Goal: Task Accomplishment & Management: Use online tool/utility

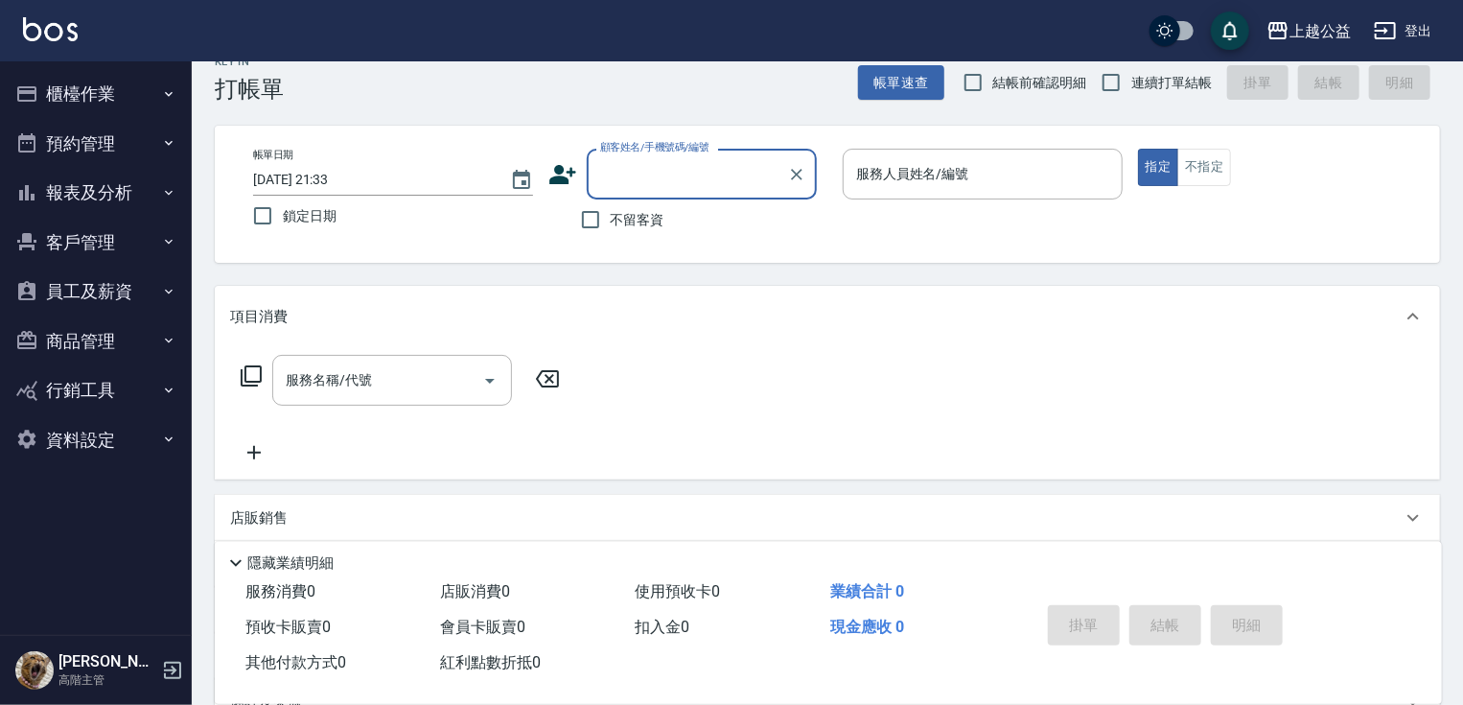
scroll to position [41, 0]
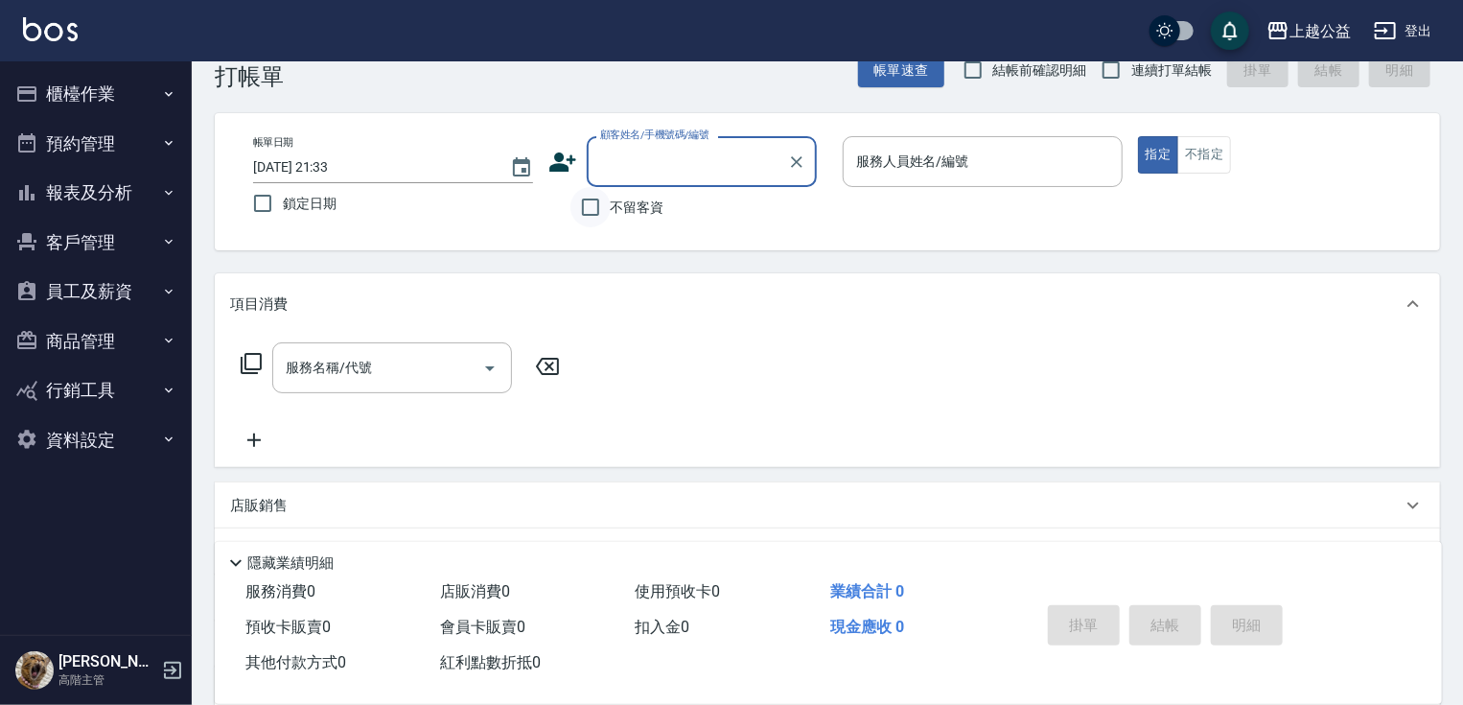
click at [587, 208] on input "不留客資" at bounding box center [590, 207] width 40 height 40
checkbox input "true"
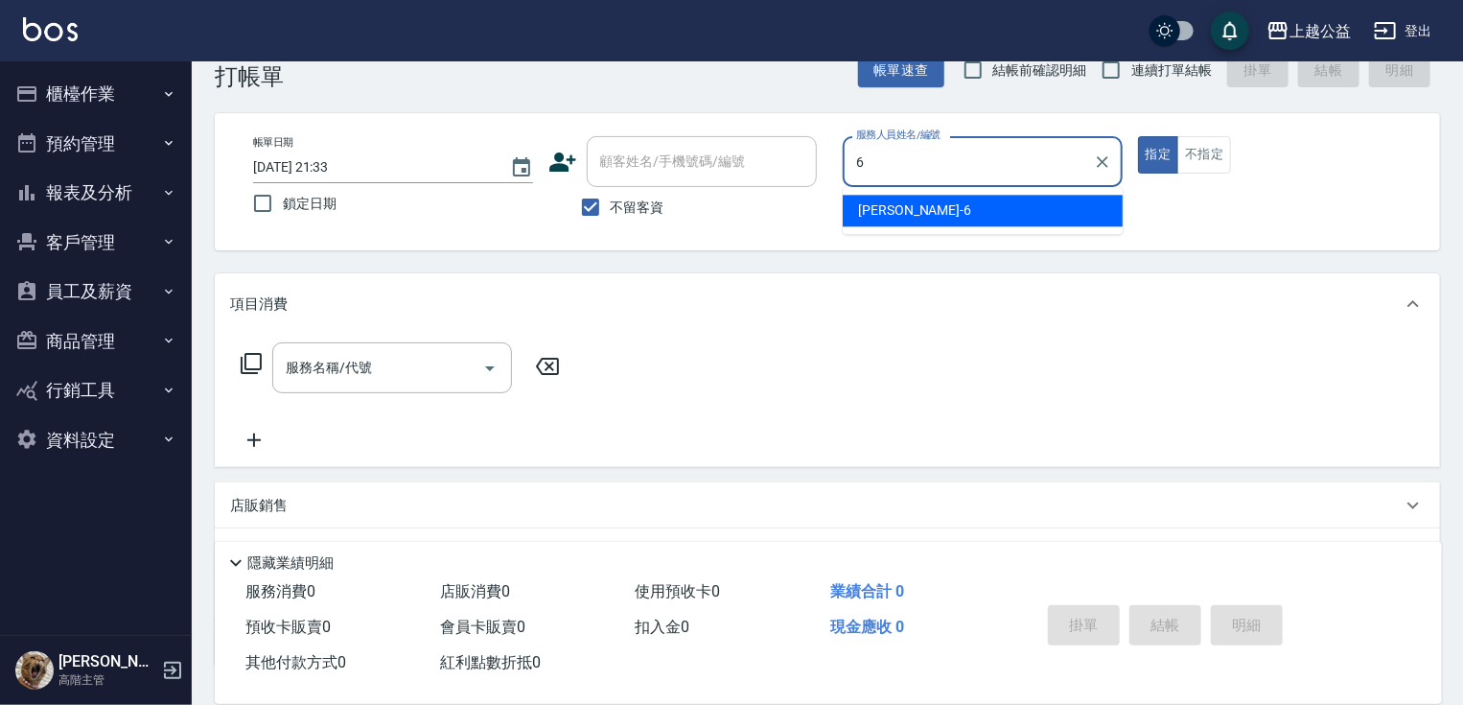
type input "[PERSON_NAME]-6"
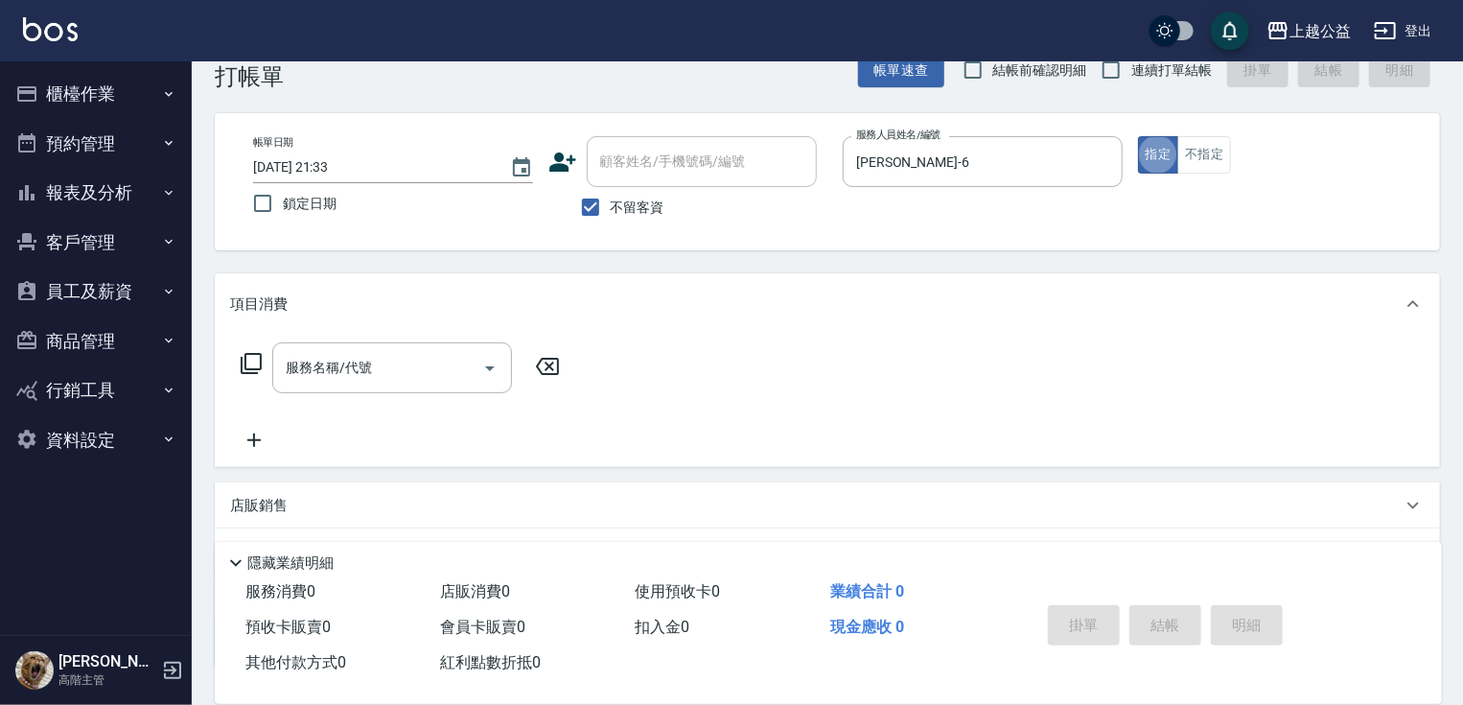
type button "true"
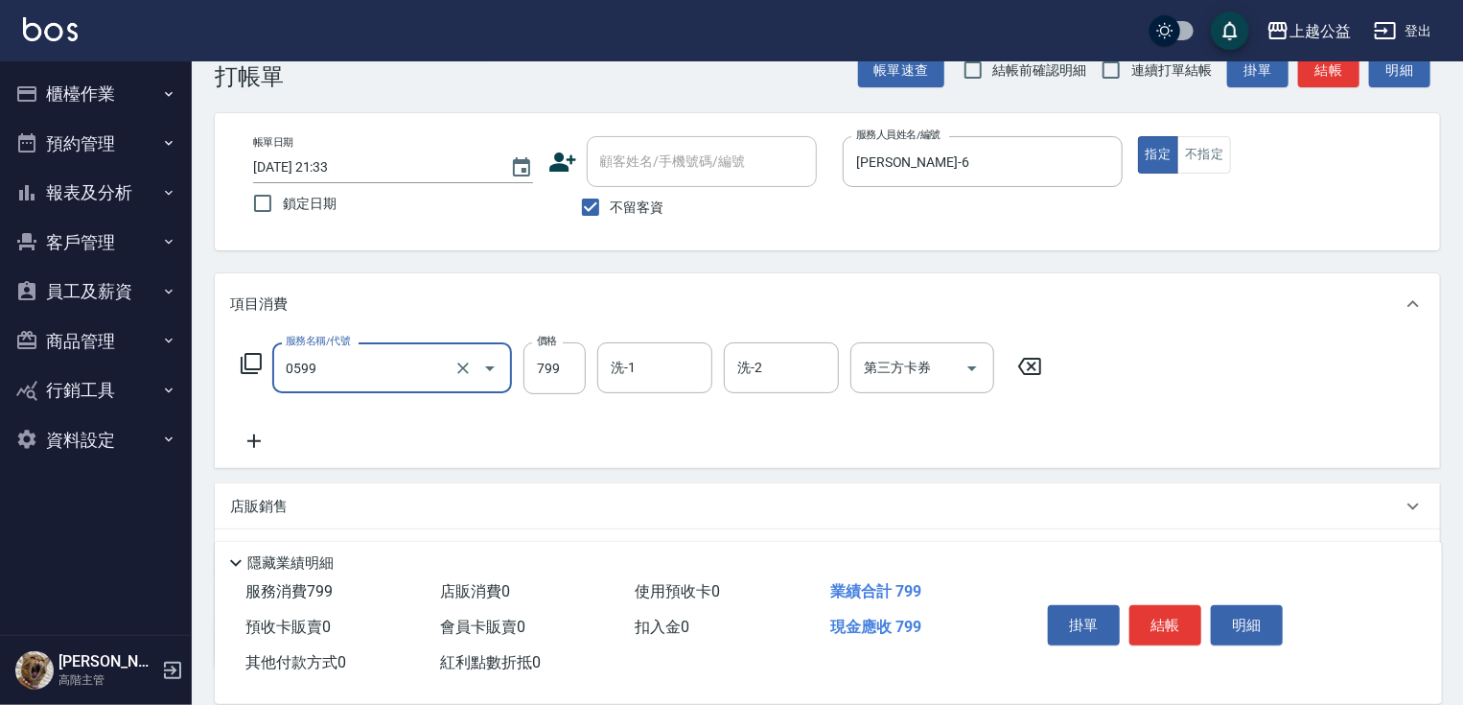
type input "精油SPA(0599)"
type input "600"
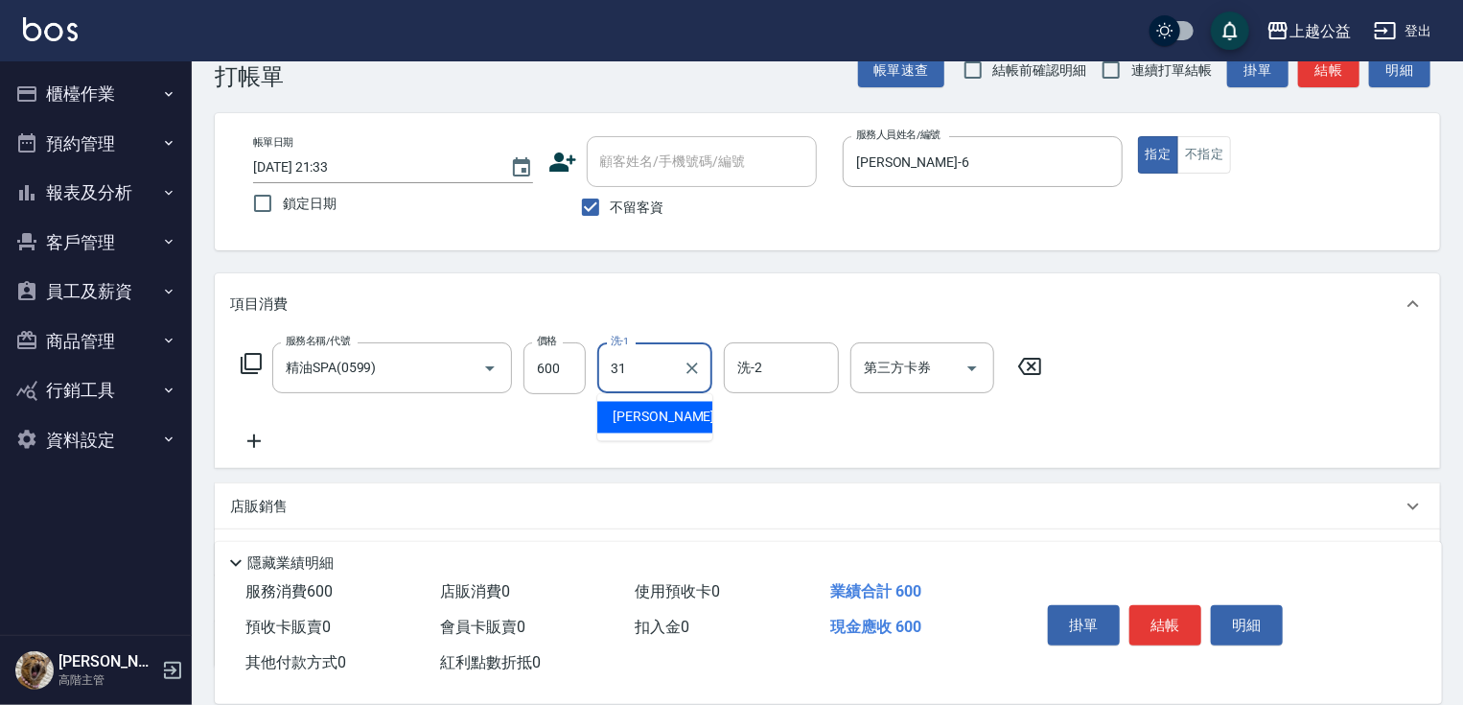
type input "[PERSON_NAME]-31"
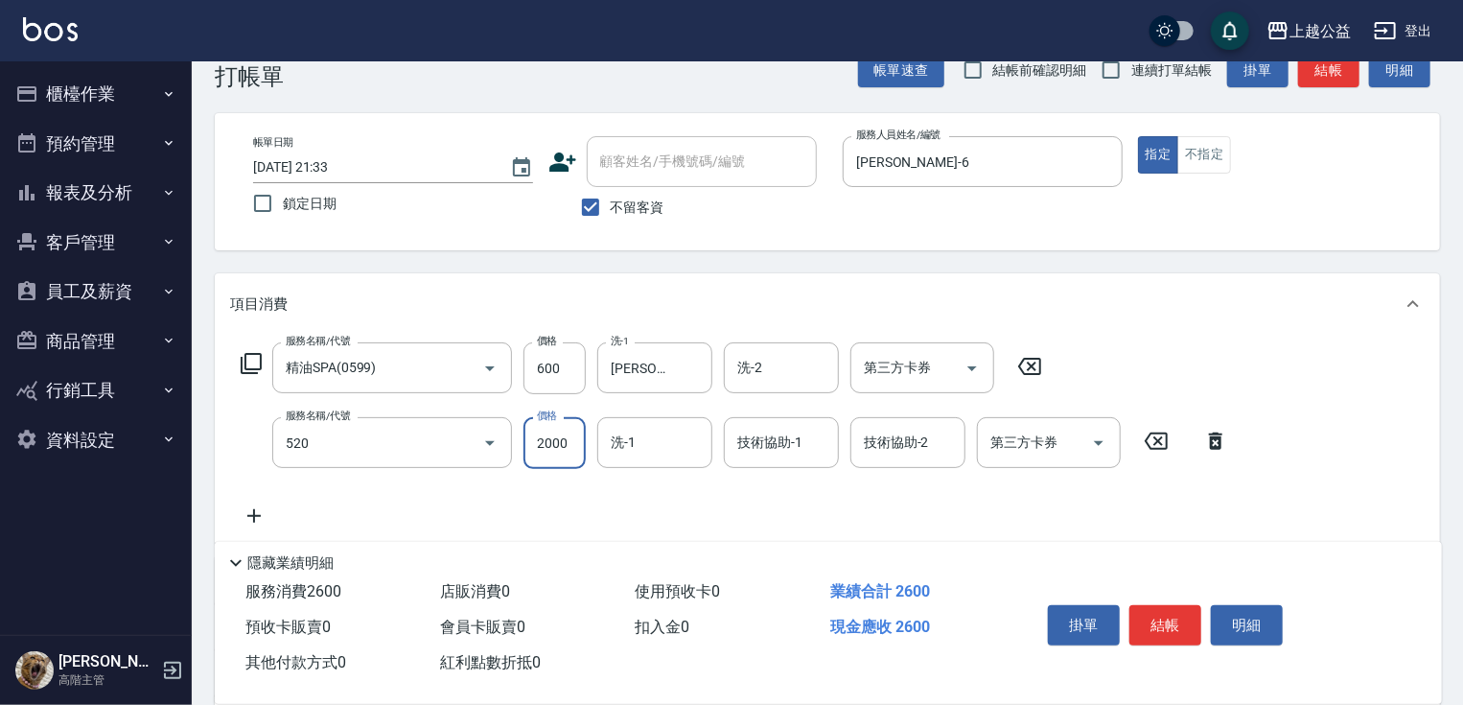
type input "繽紛染髮(520)"
type input "2100"
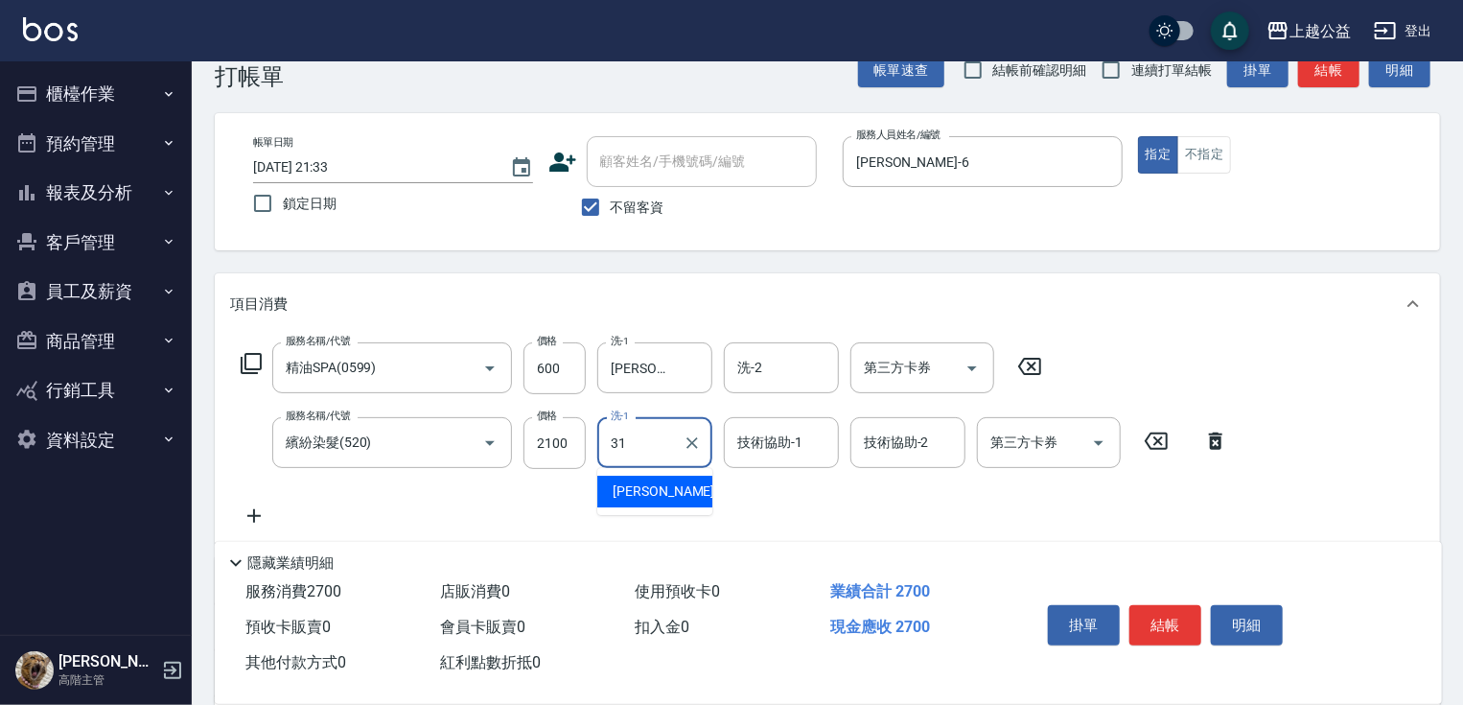
type input "[PERSON_NAME]-31"
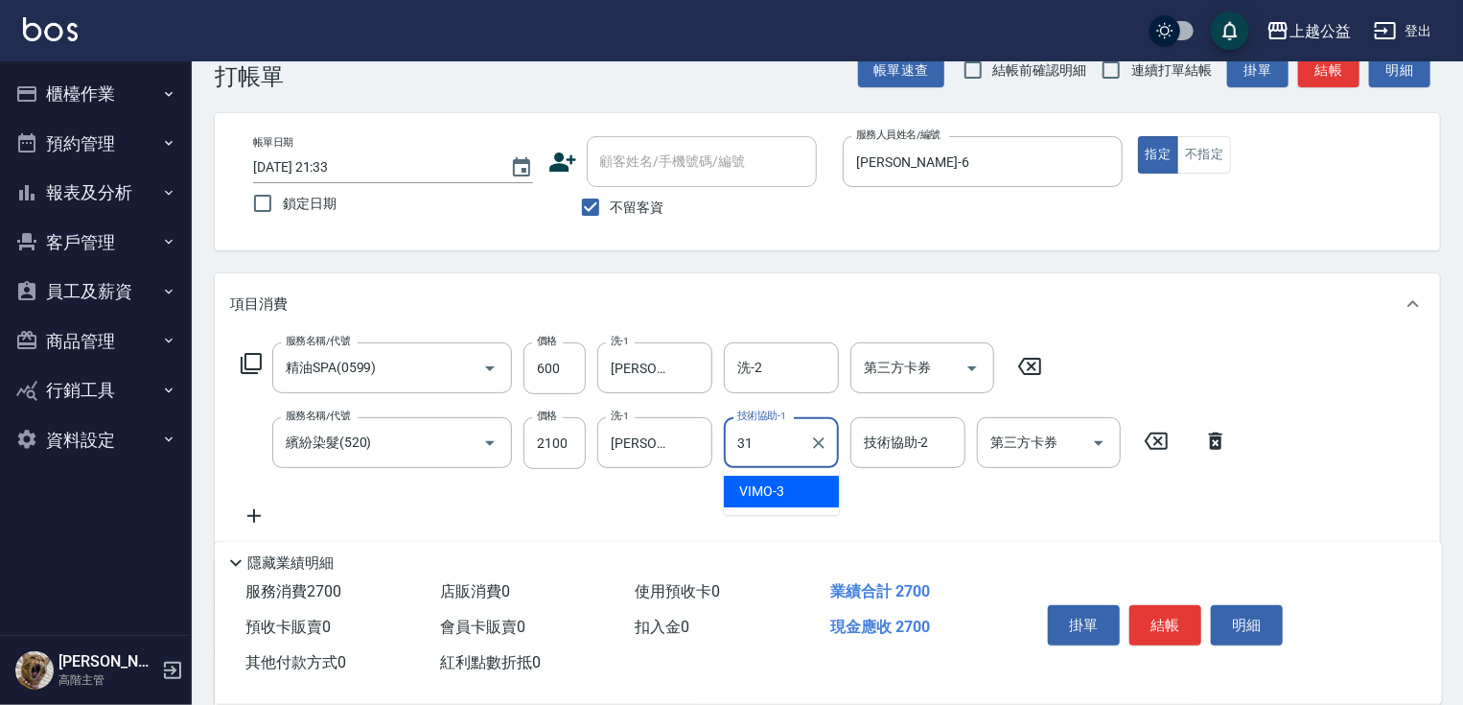
type input "[PERSON_NAME]-31"
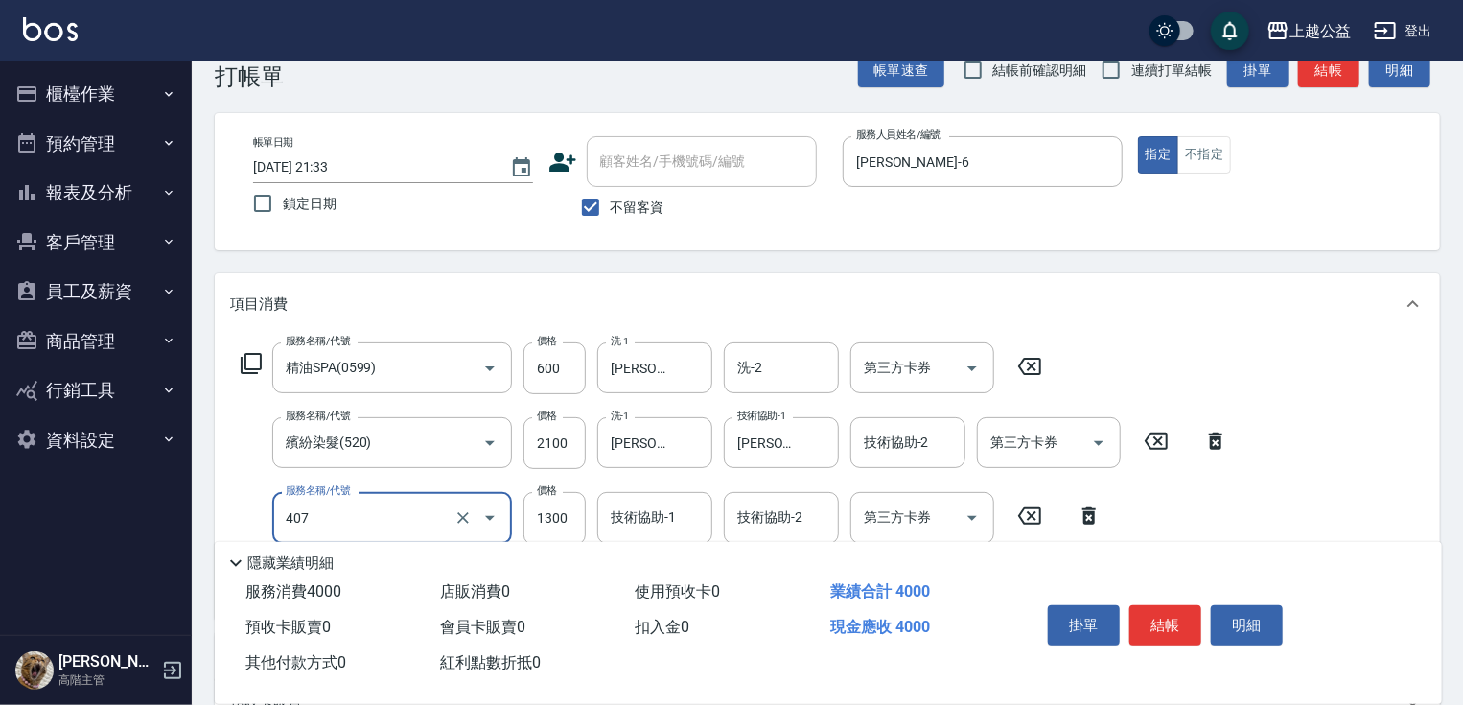
type input "女神鉑金護髮(407)"
type input "2000"
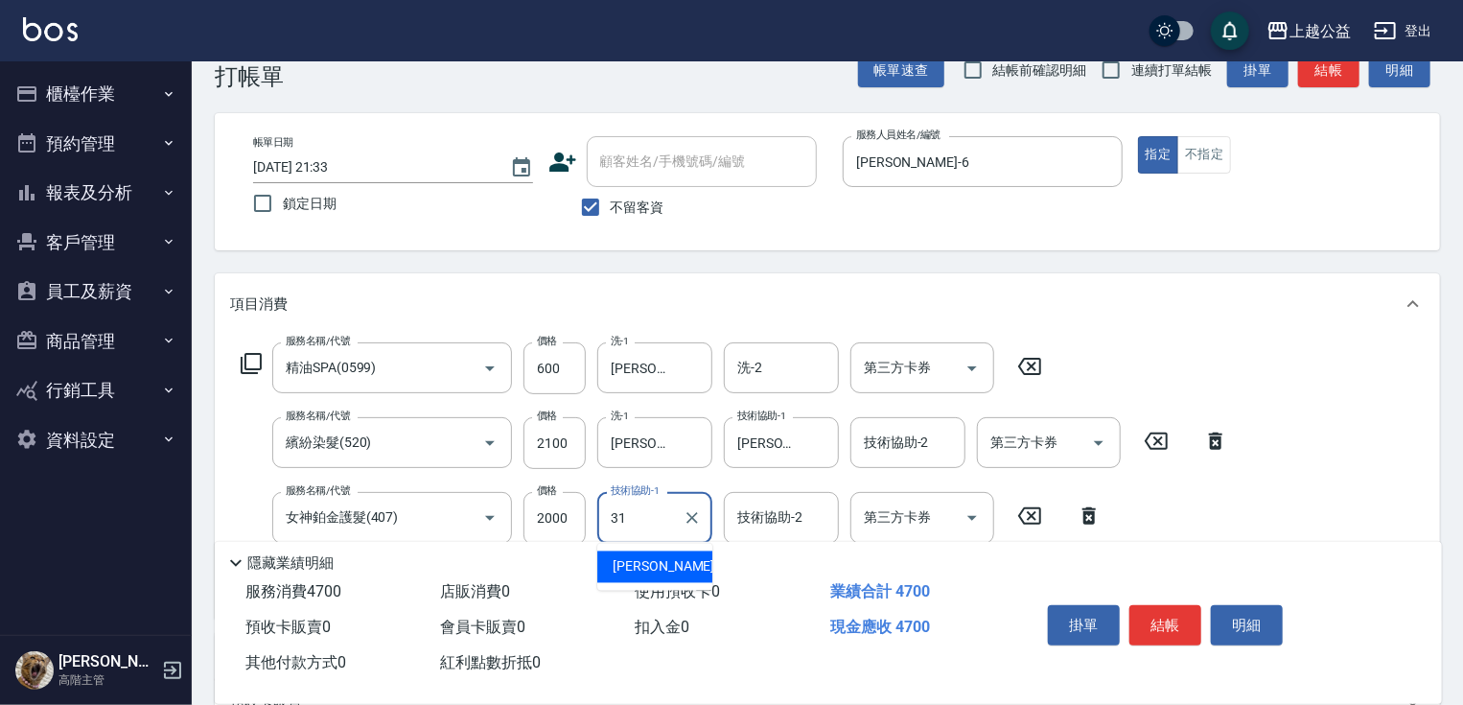
type input "[PERSON_NAME]-31"
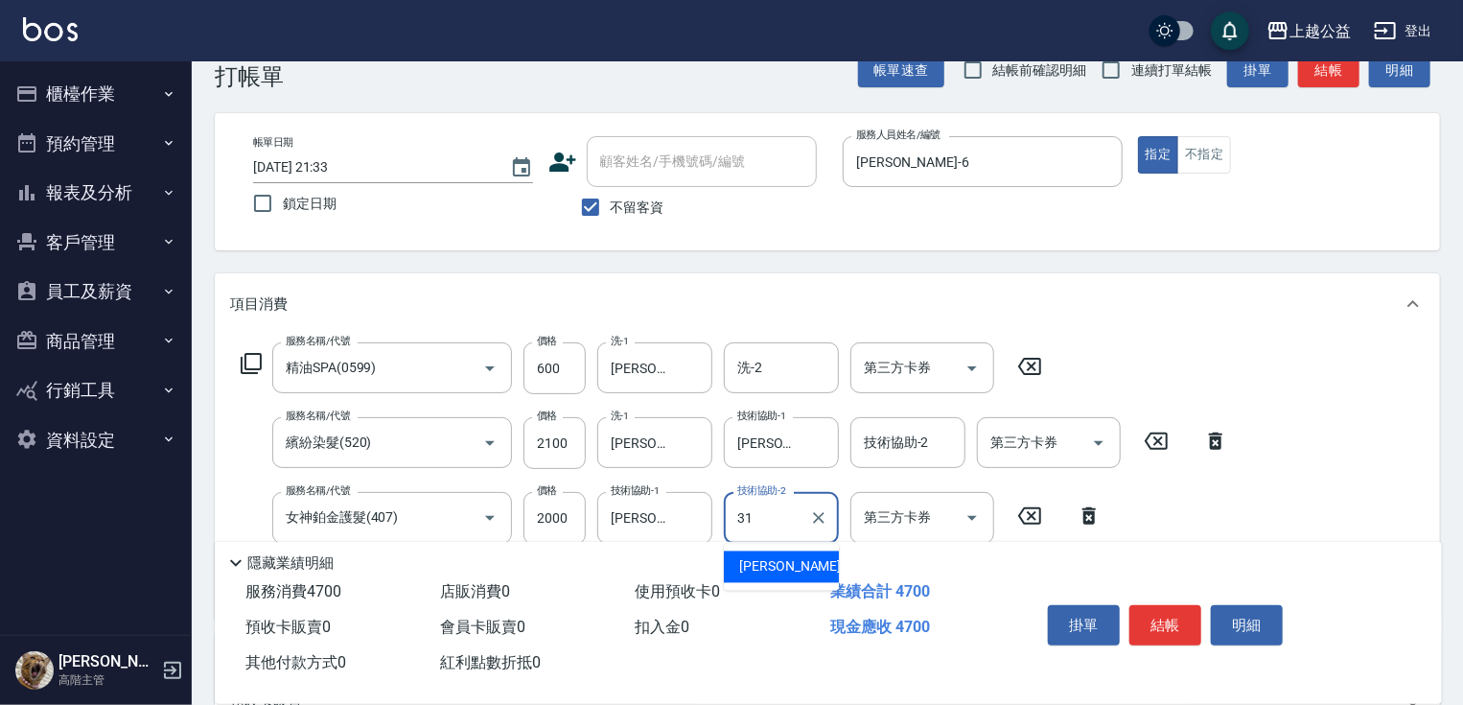
type input "3"
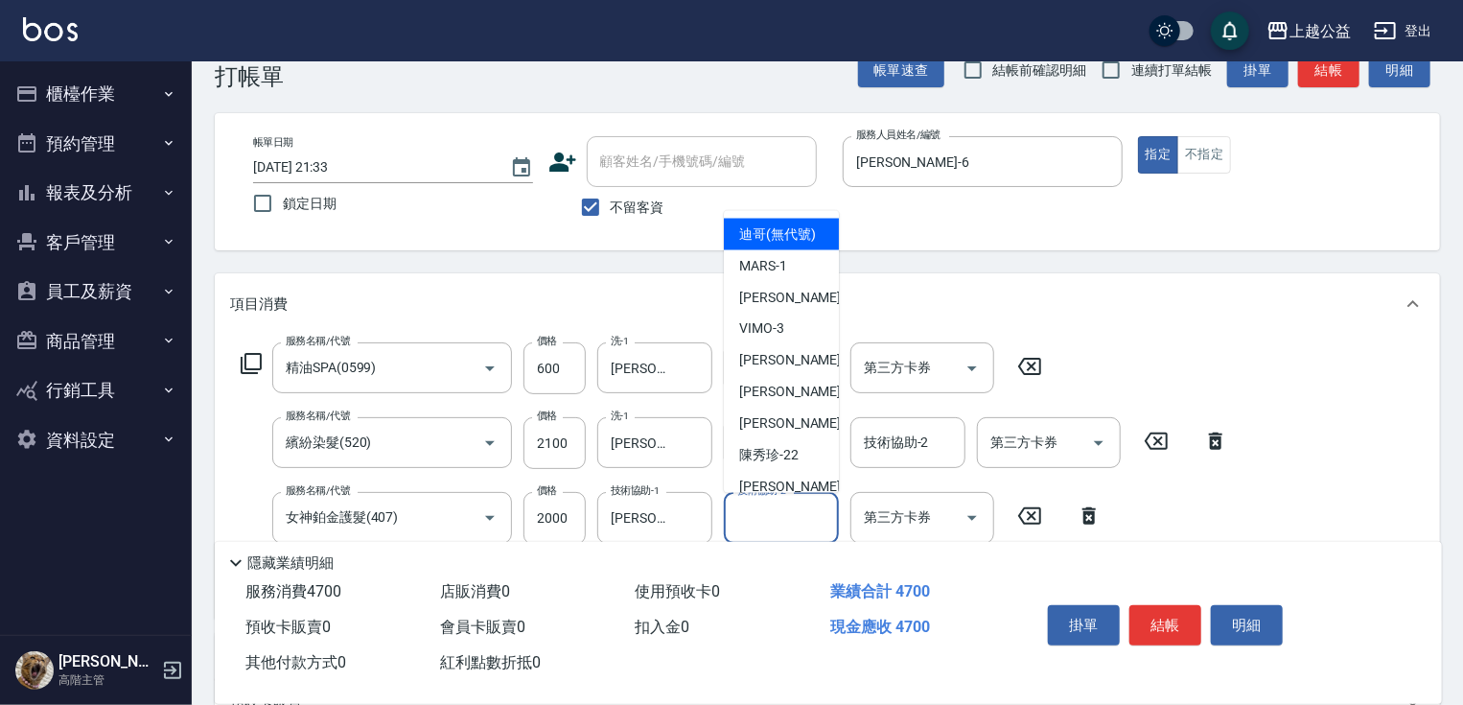
type input "迪哥(無代號)"
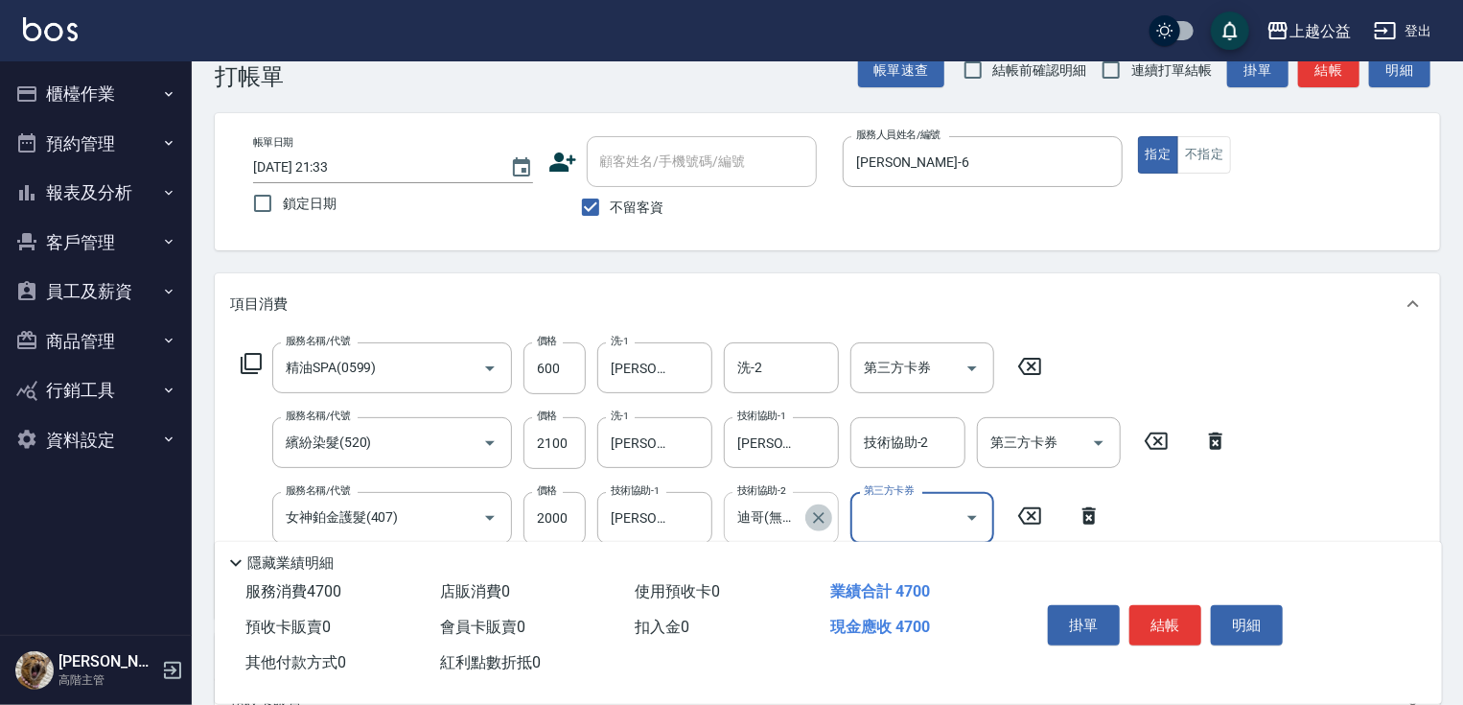
click at [814, 518] on icon "Clear" at bounding box center [818, 517] width 19 height 19
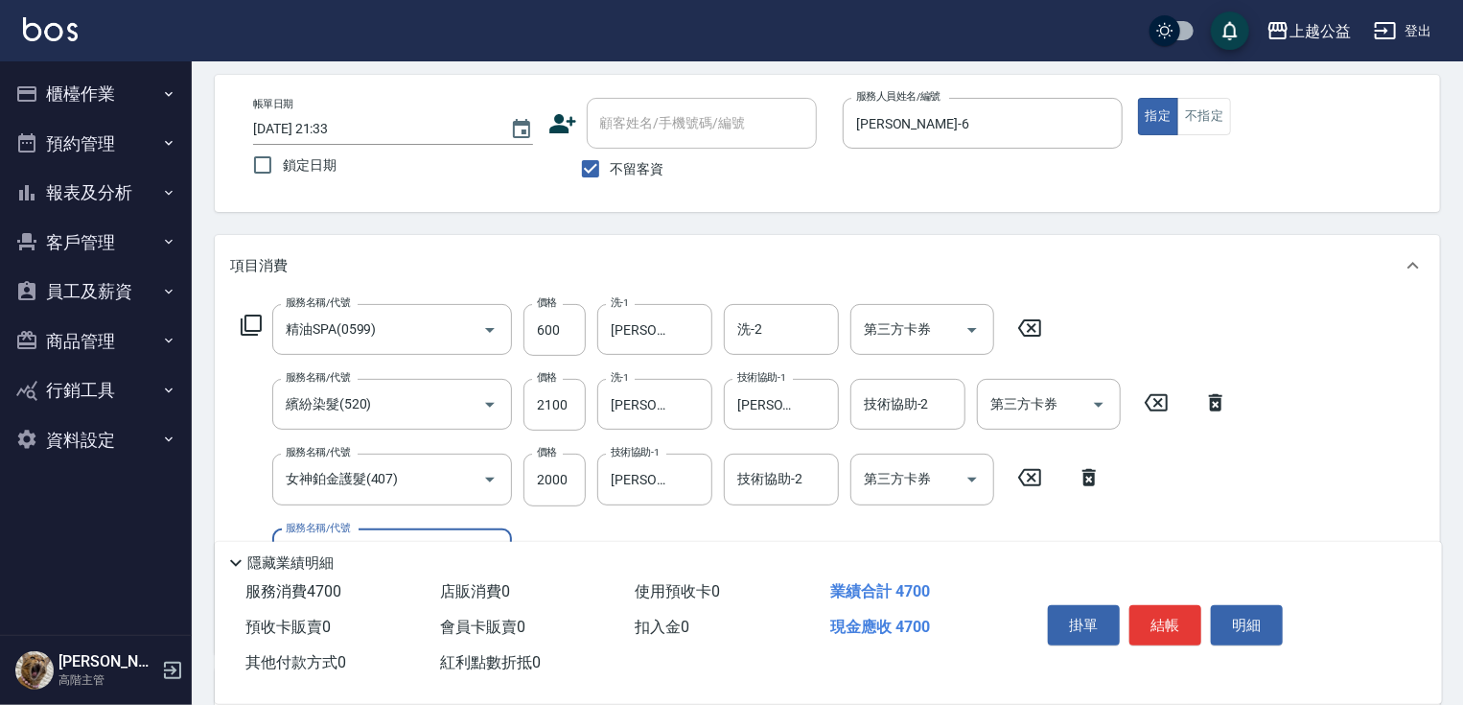
scroll to position [77, 0]
drag, startPoint x: 600, startPoint y: 153, endPoint x: 602, endPoint y: 172, distance: 18.3
click at [600, 161] on input "不留客資" at bounding box center [590, 171] width 40 height 40
checkbox input "false"
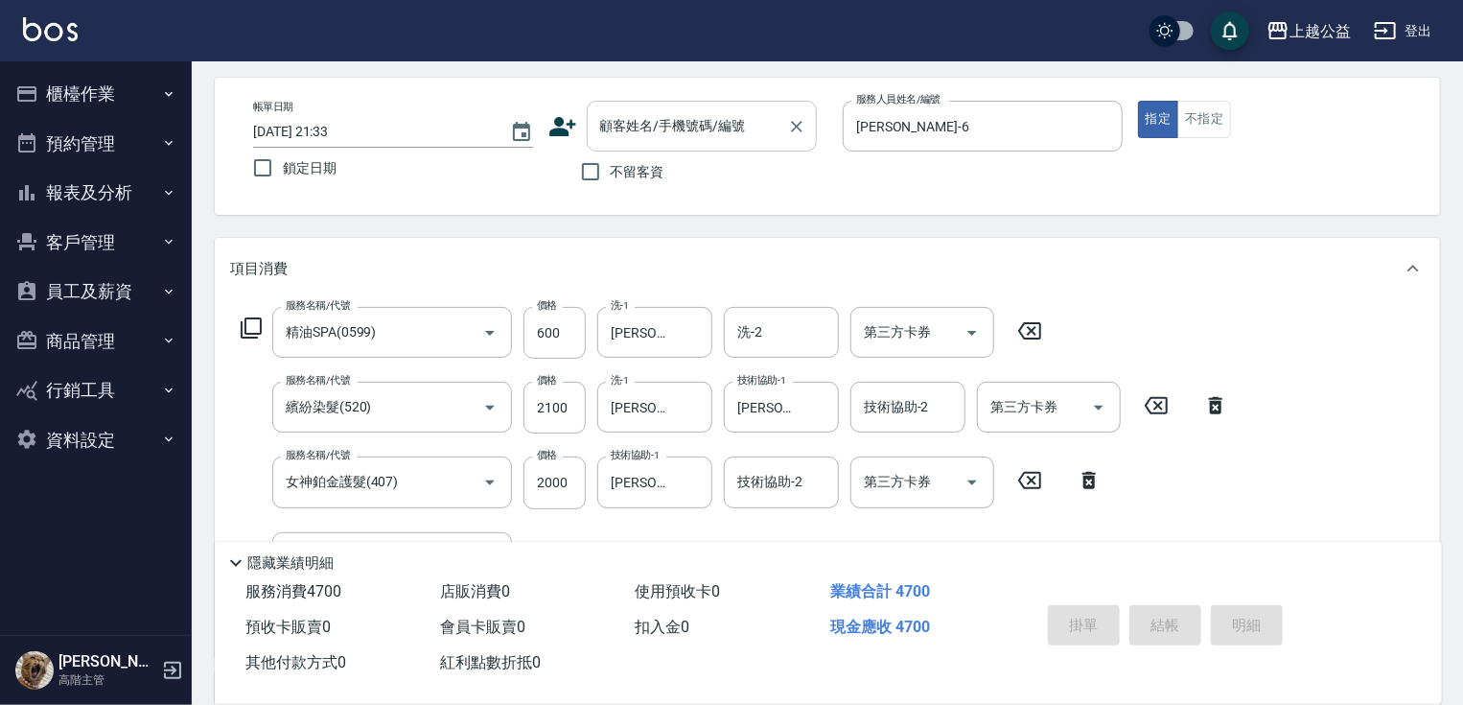
click at [664, 143] on div "顧客姓名/手機號碼/編號" at bounding box center [702, 126] width 230 height 51
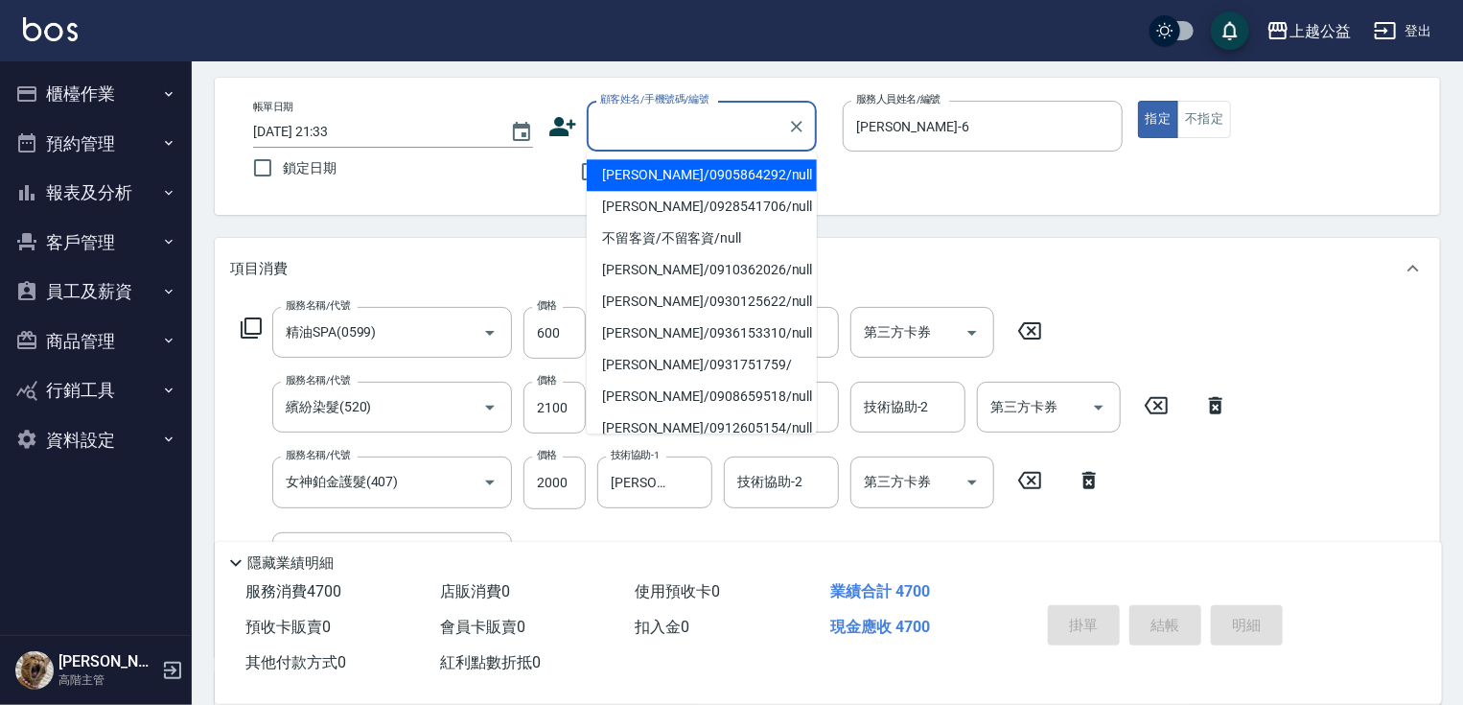
click at [715, 176] on li "[PERSON_NAME]/0905864292/null" at bounding box center [702, 175] width 230 height 32
type input "[PERSON_NAME]/0905864292/null"
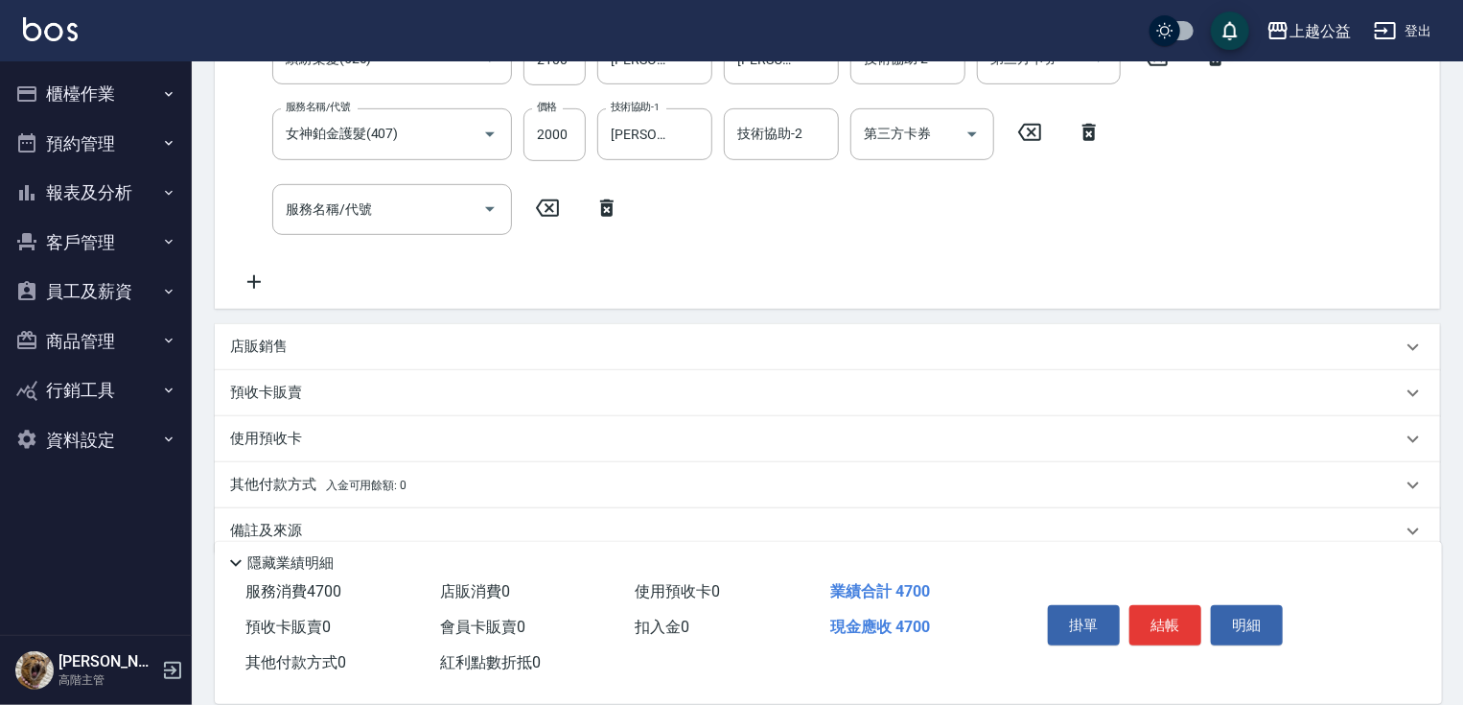
scroll to position [455, 0]
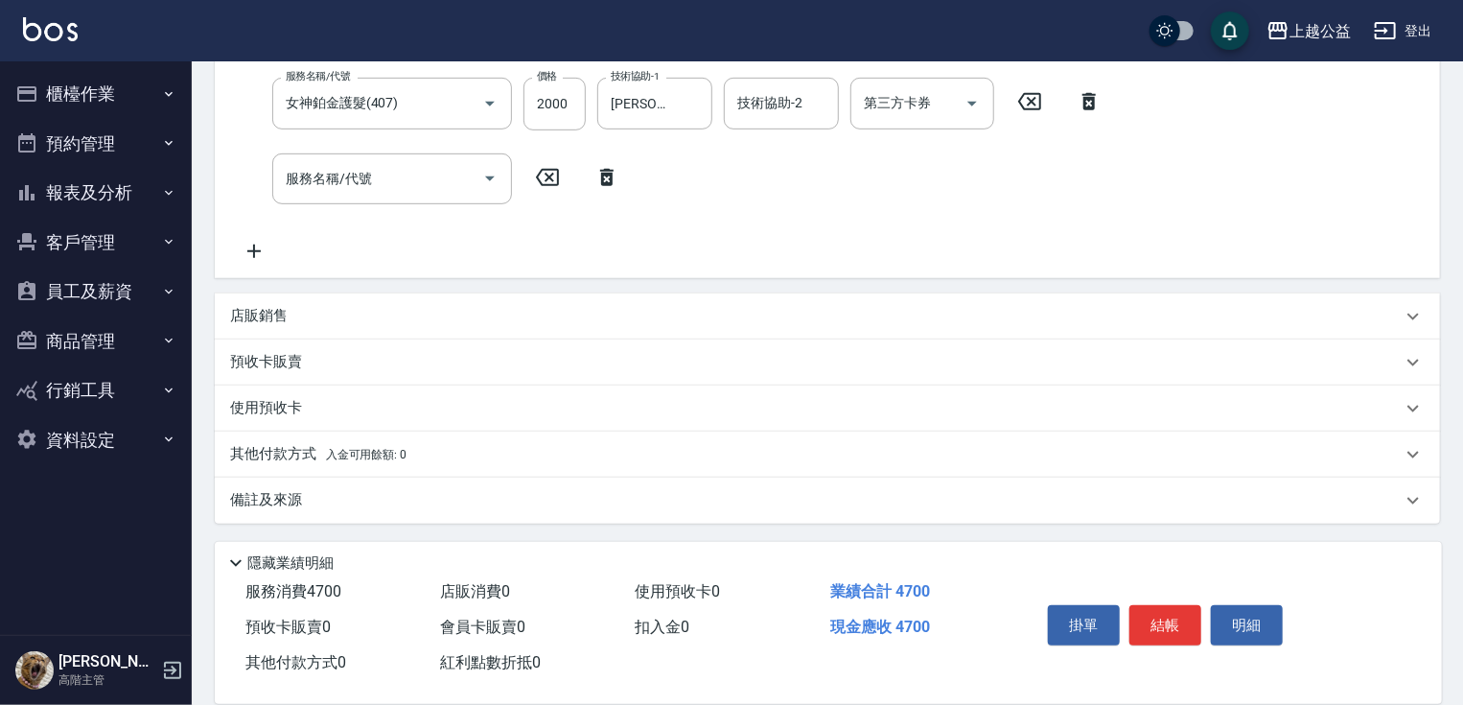
click at [265, 365] on p "預收卡販賣" at bounding box center [266, 362] width 72 height 20
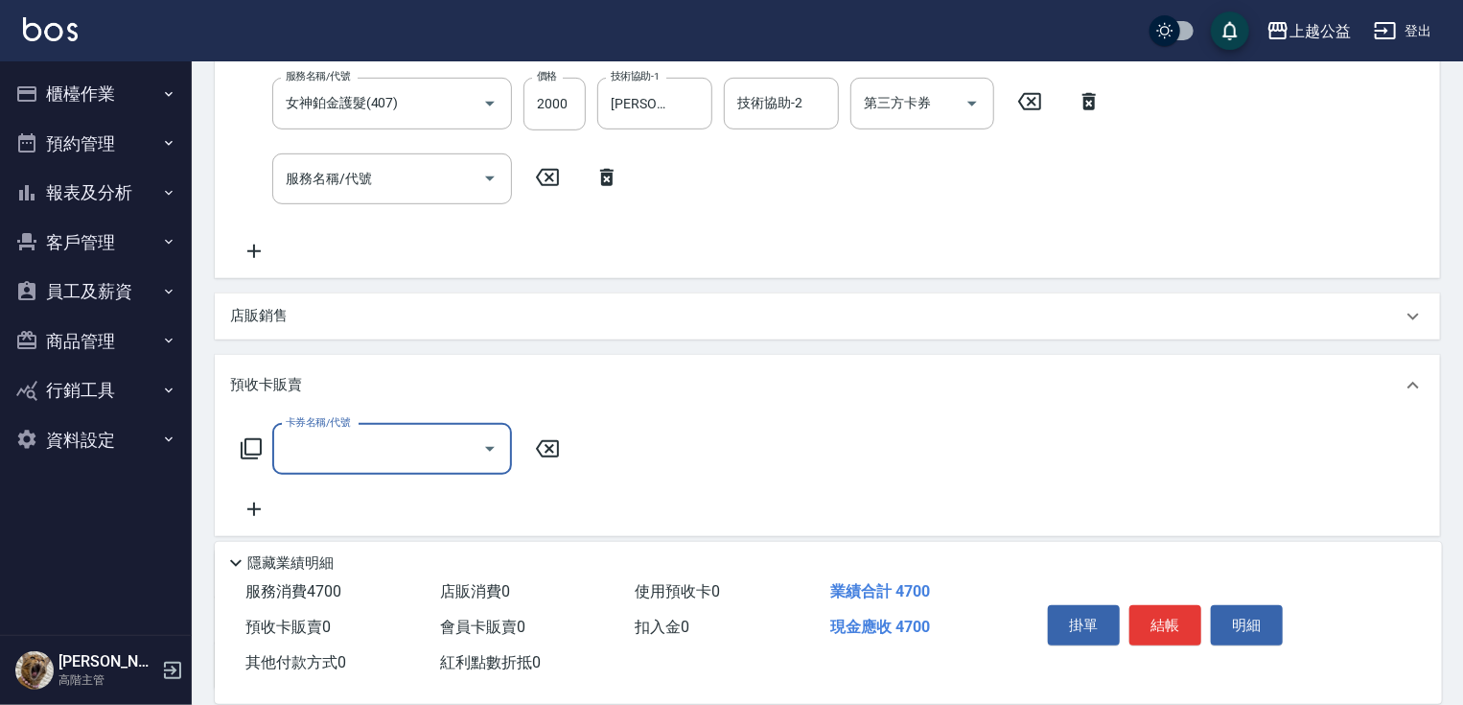
scroll to position [0, 0]
click at [407, 450] on input "卡券名稱/代號" at bounding box center [378, 449] width 194 height 34
click at [349, 499] on span "護髮包卡" at bounding box center [392, 498] width 240 height 32
type input "護髮包卡(802)"
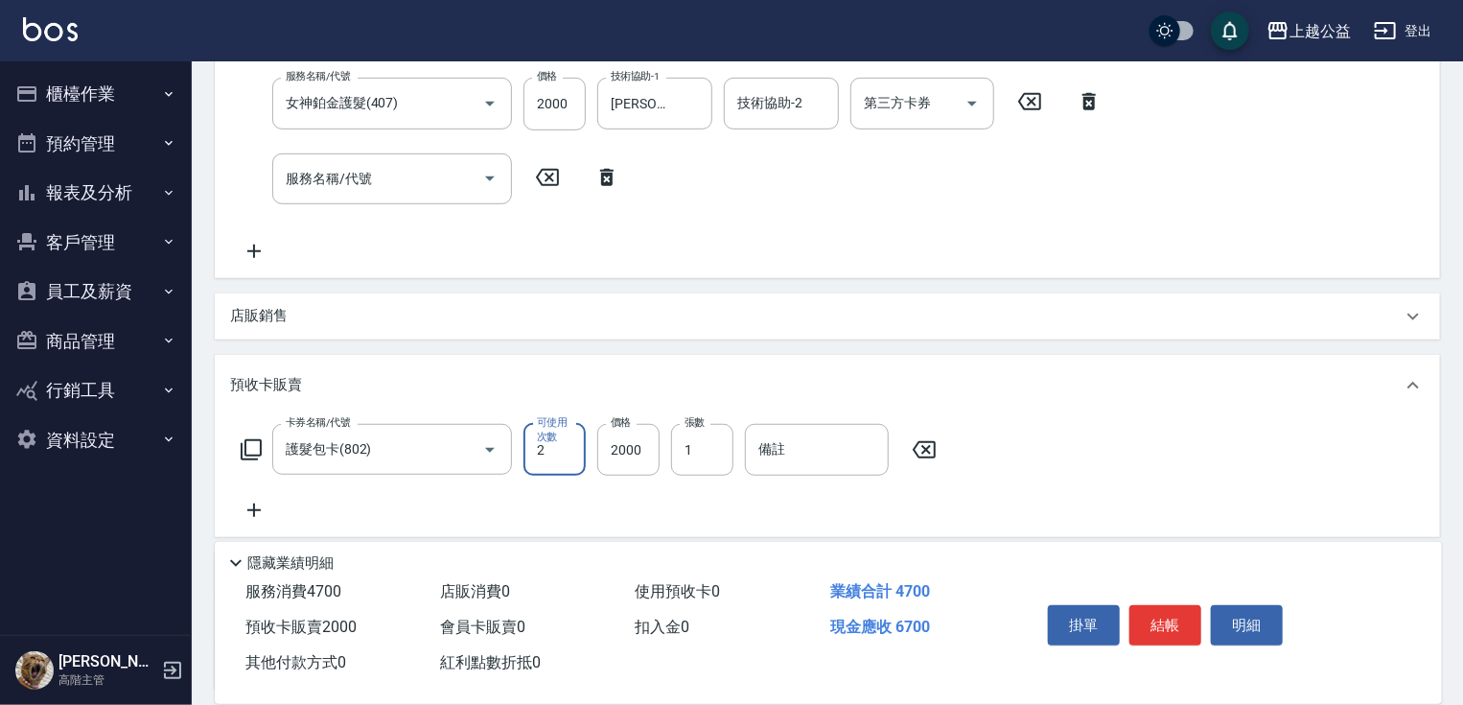
type input "2"
type input "1500"
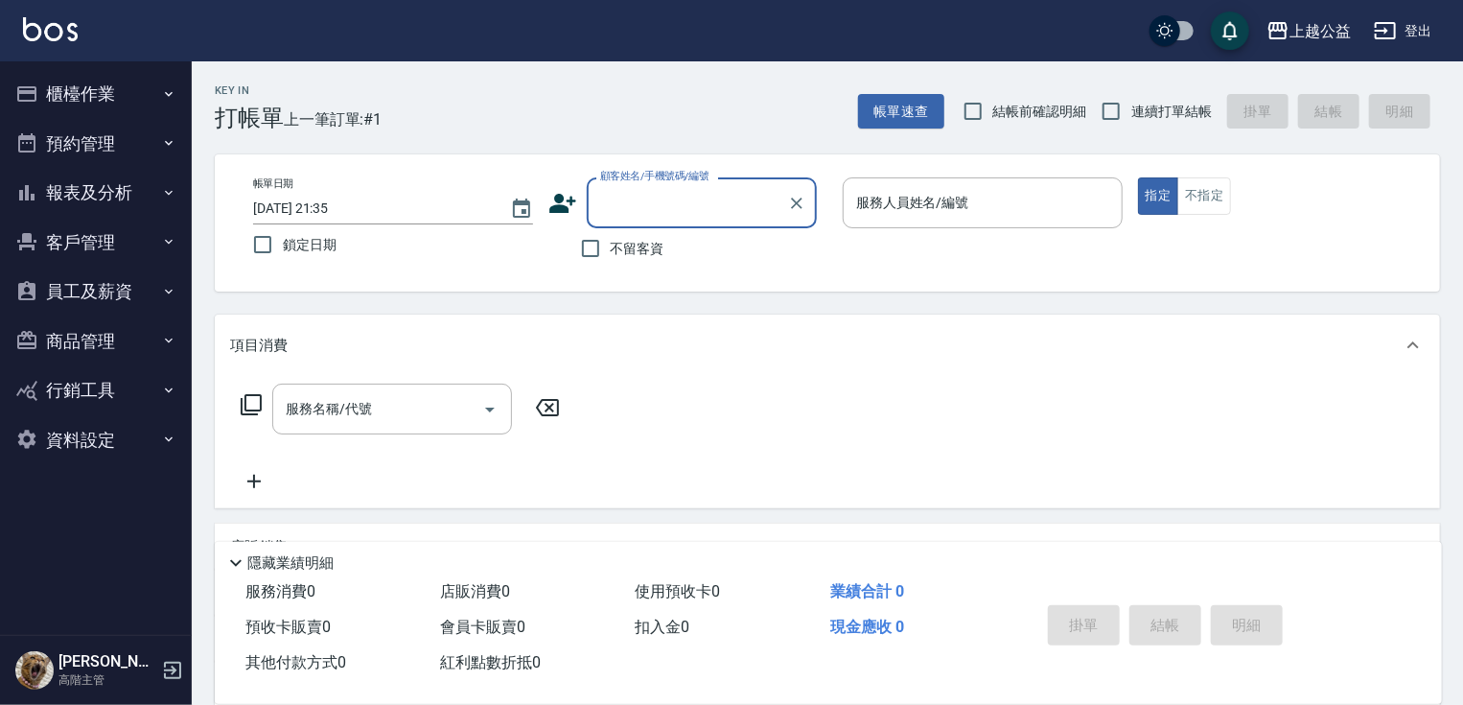
click at [1165, 105] on span "連續打單結帳" at bounding box center [1171, 112] width 81 height 20
click at [1131, 105] on input "連續打單結帳" at bounding box center [1111, 111] width 40 height 40
checkbox input "true"
click at [609, 238] on input "不留客資" at bounding box center [590, 248] width 40 height 40
checkbox input "true"
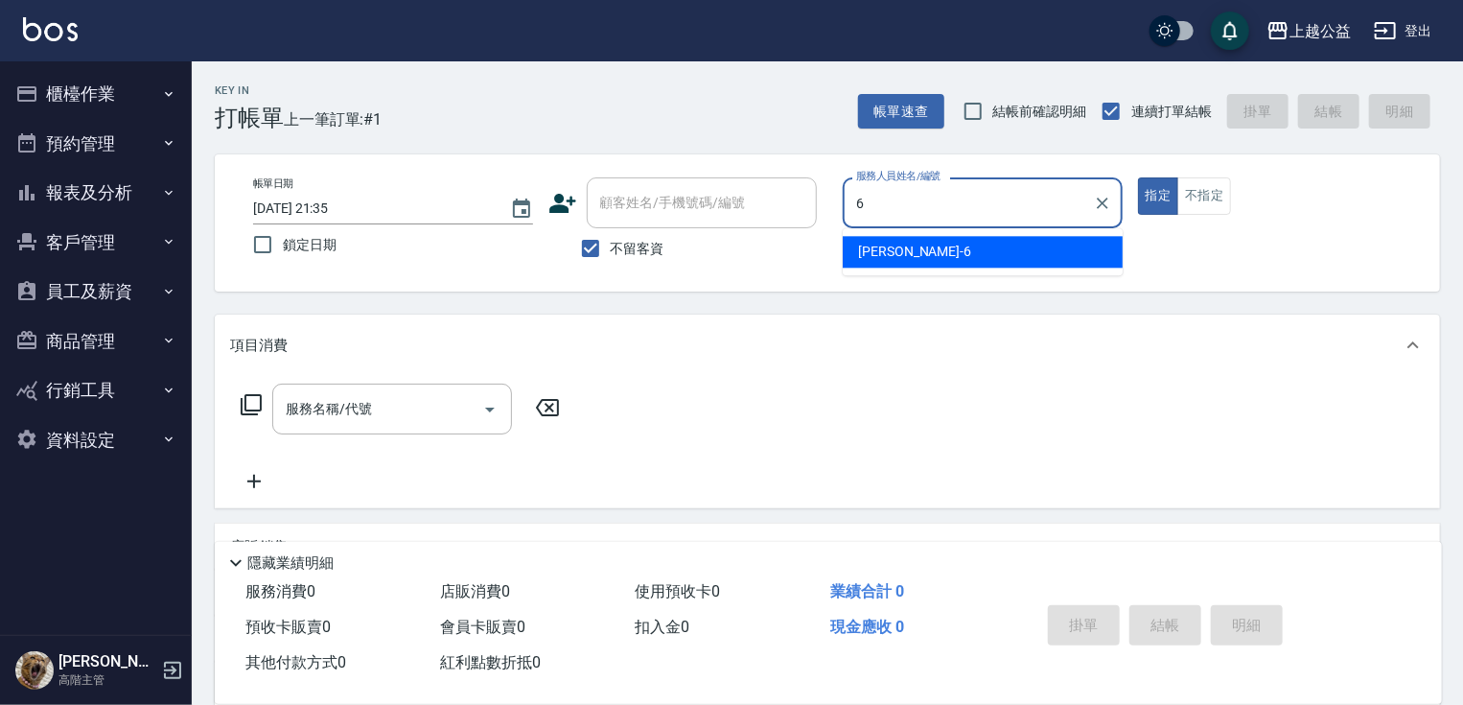
type input "[PERSON_NAME]-6"
type button "true"
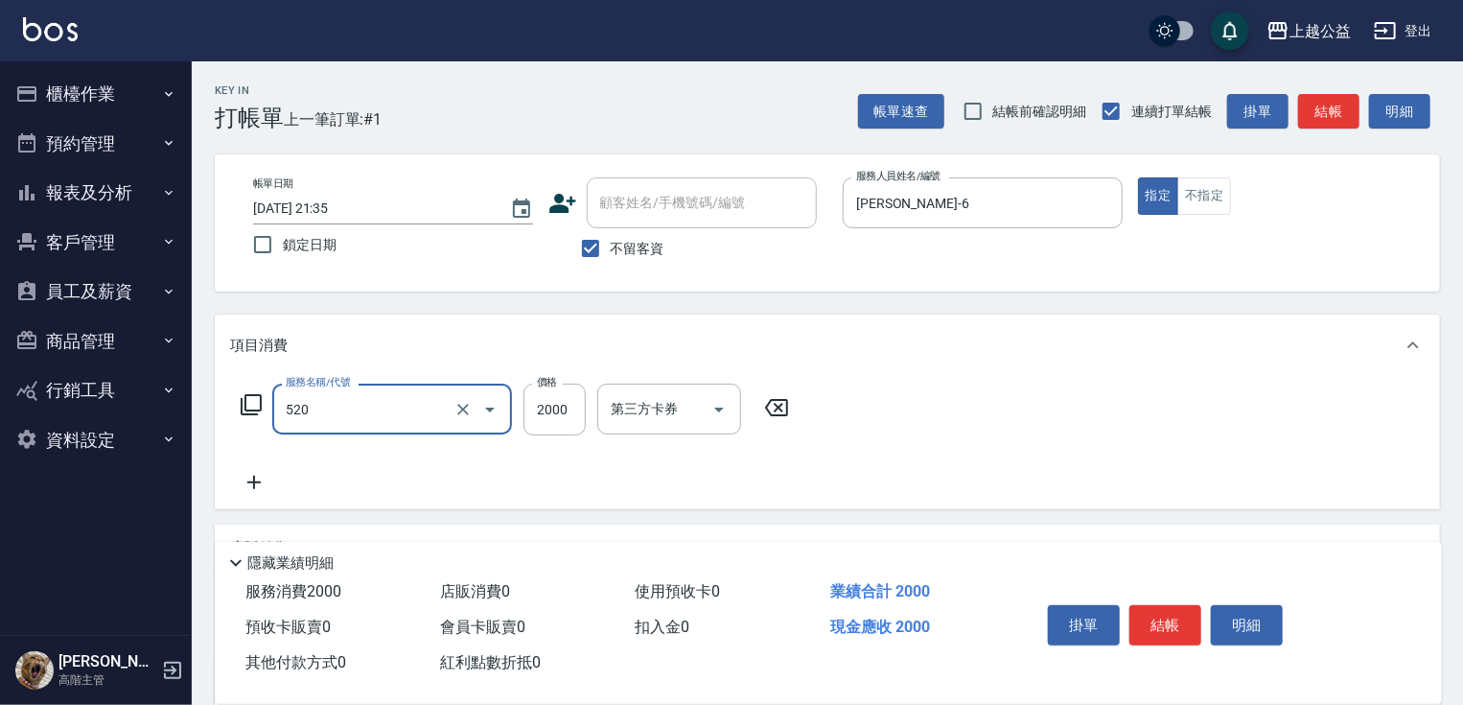
type input "繽紛染髮(520)"
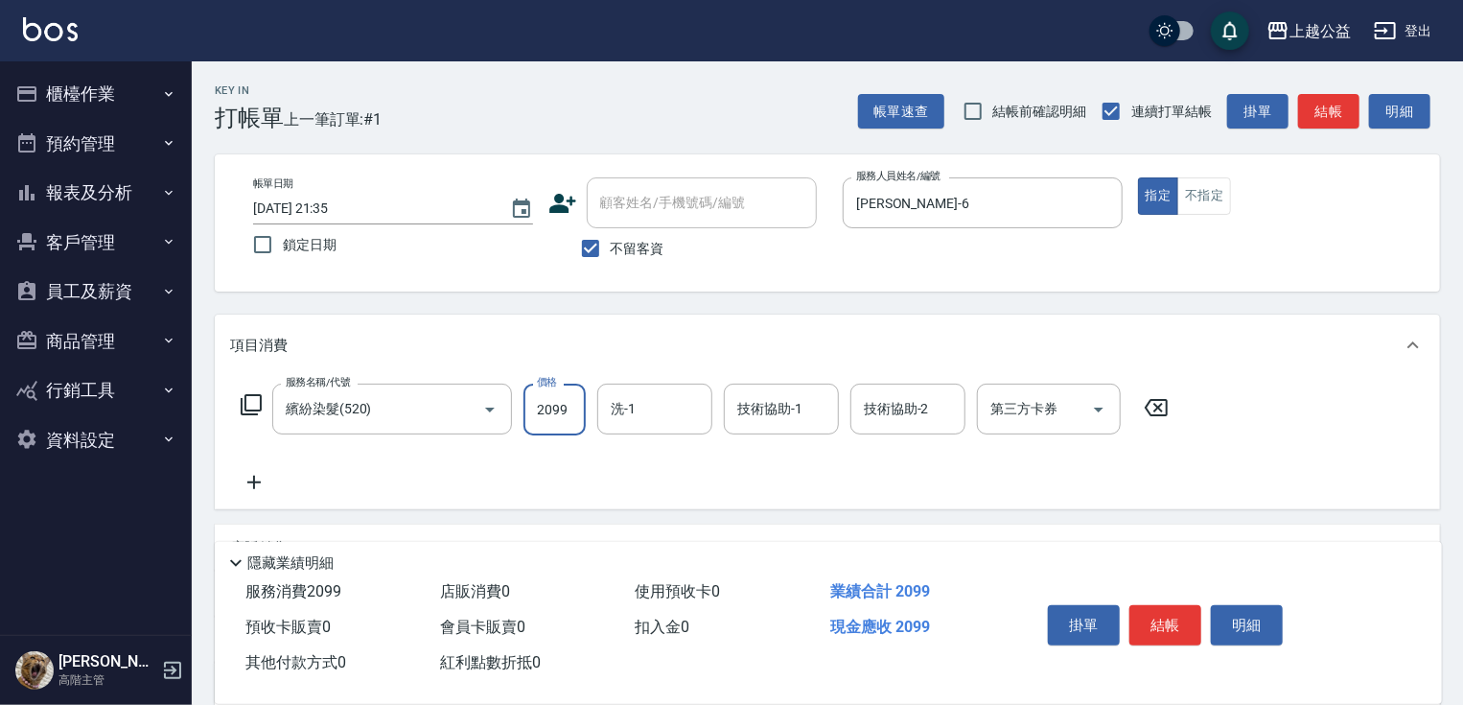
type input "2099"
type input "[PERSON_NAME]-31"
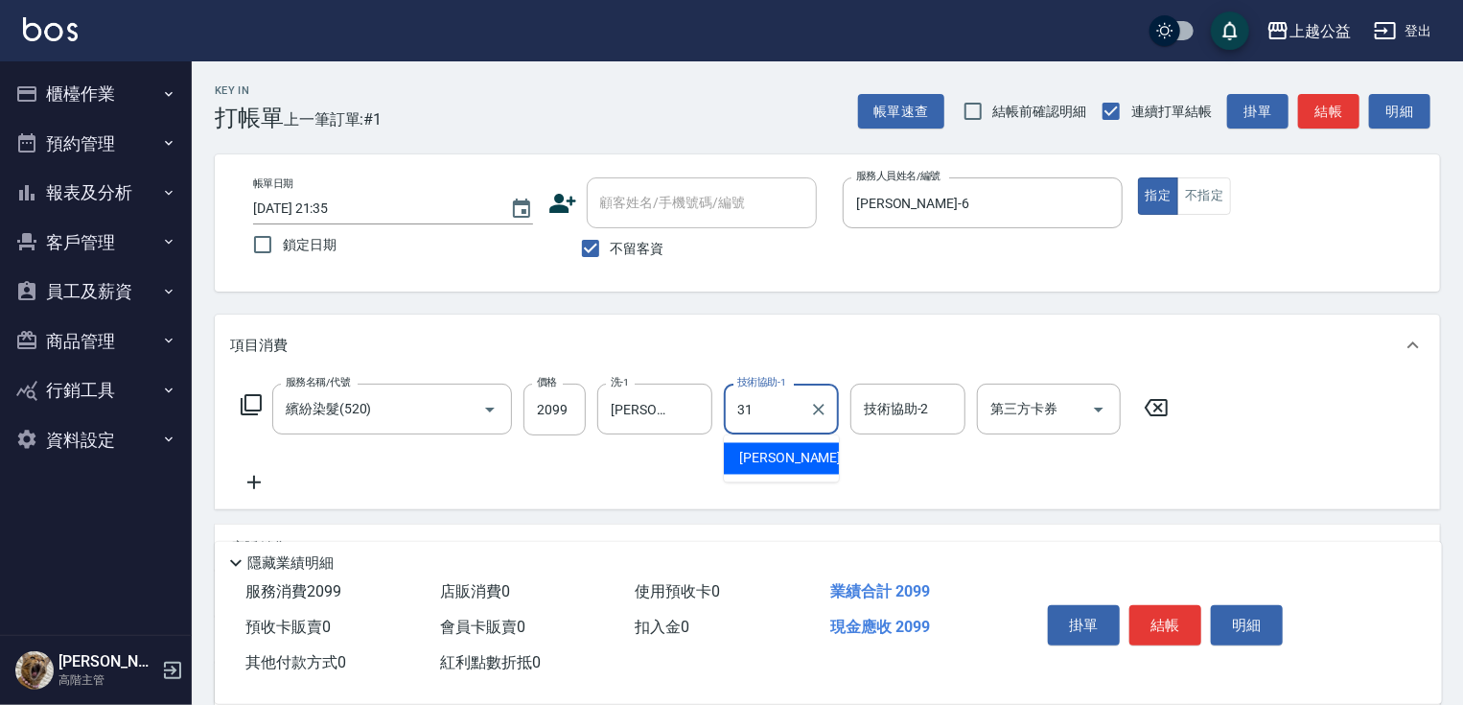
type input "[PERSON_NAME]-31"
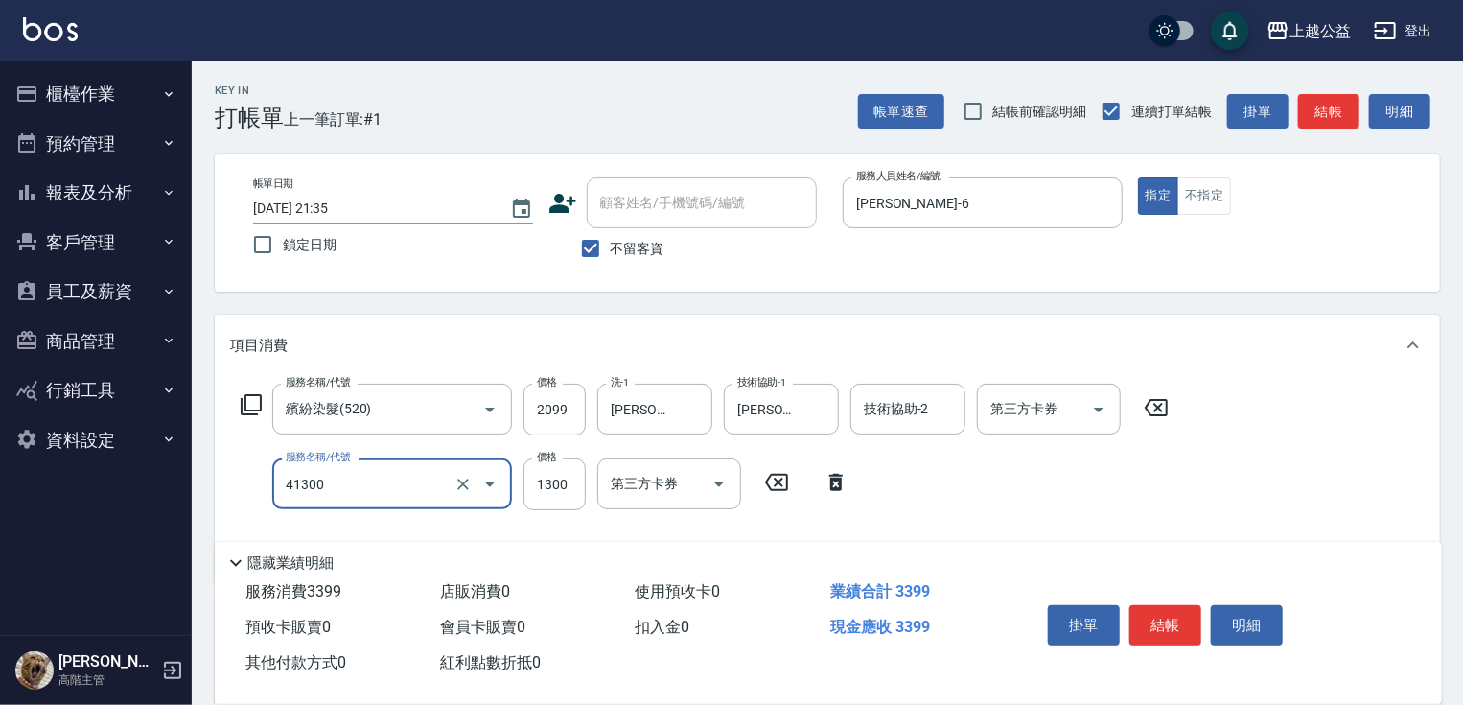
type input "鏡面1300(41300)"
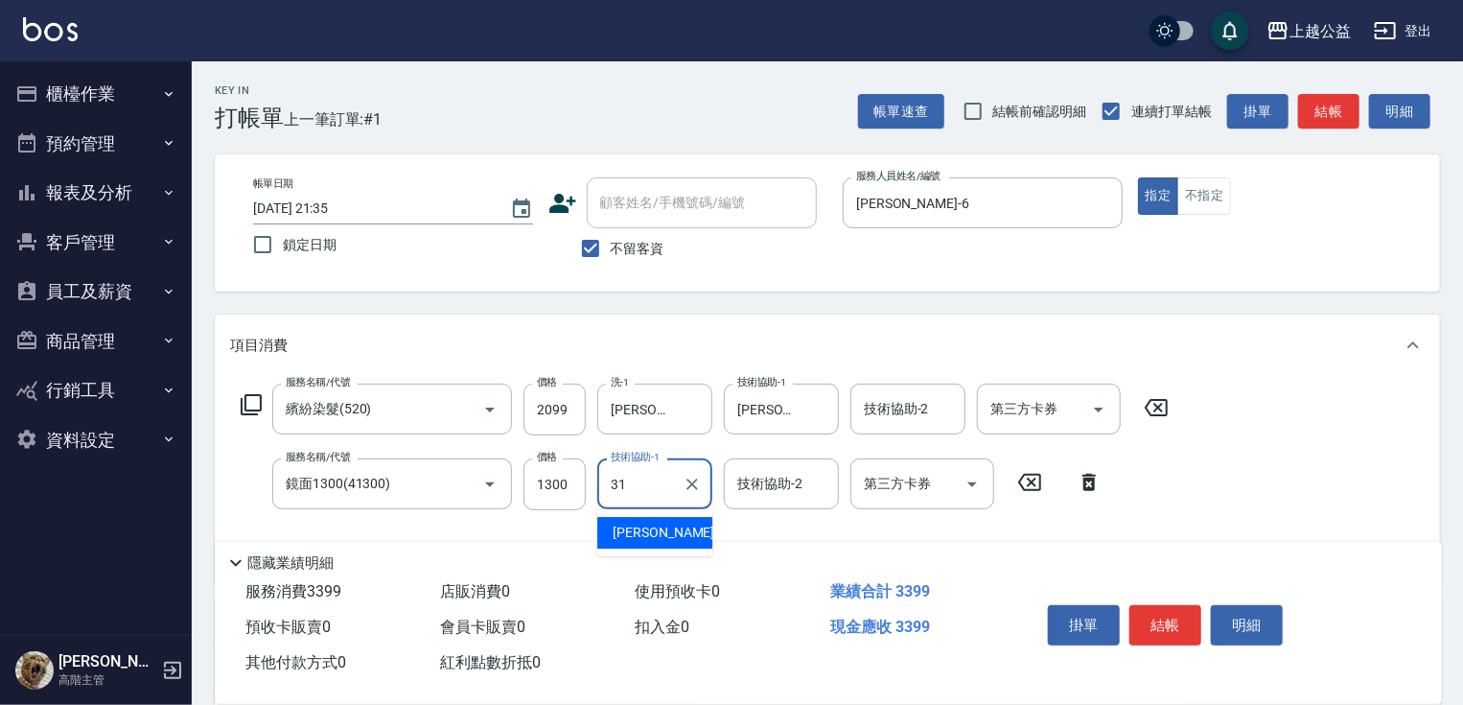
type input "[PERSON_NAME]-31"
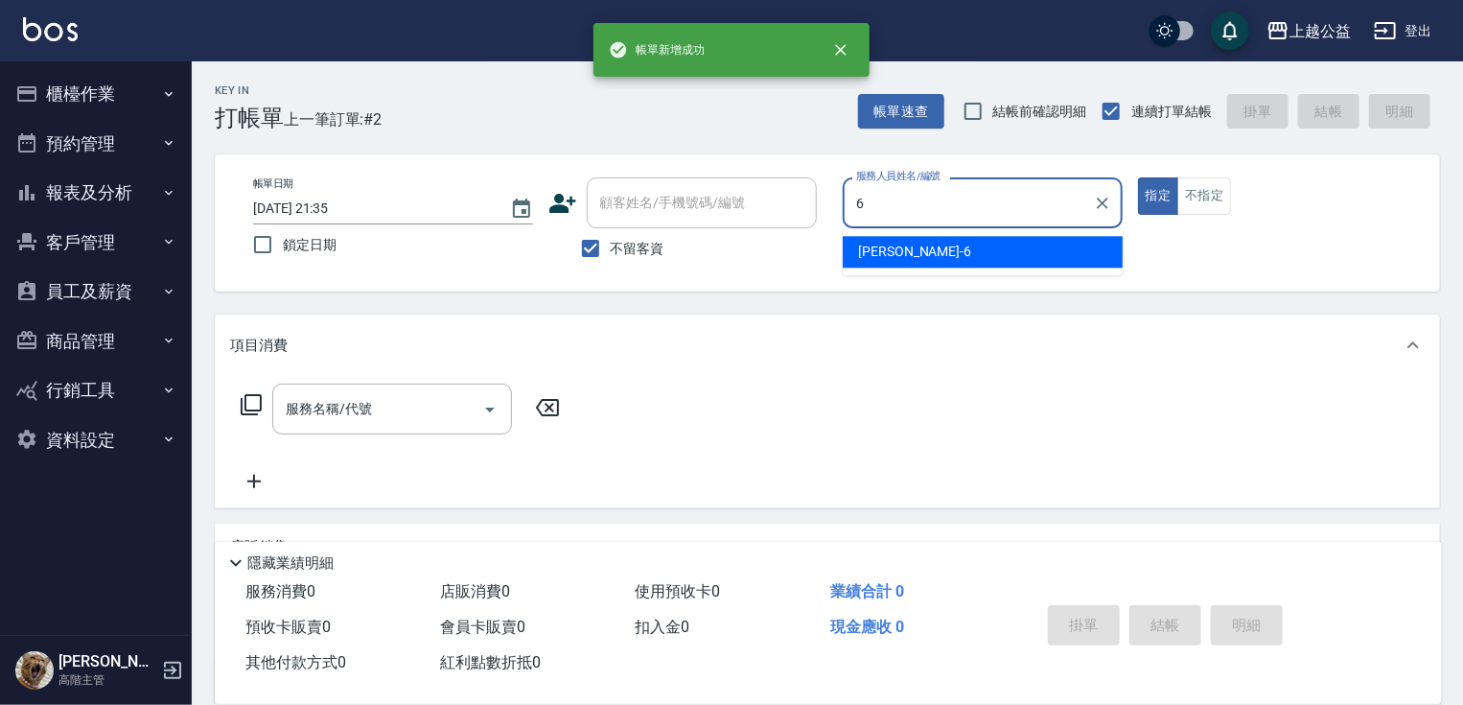
type input "[PERSON_NAME]-6"
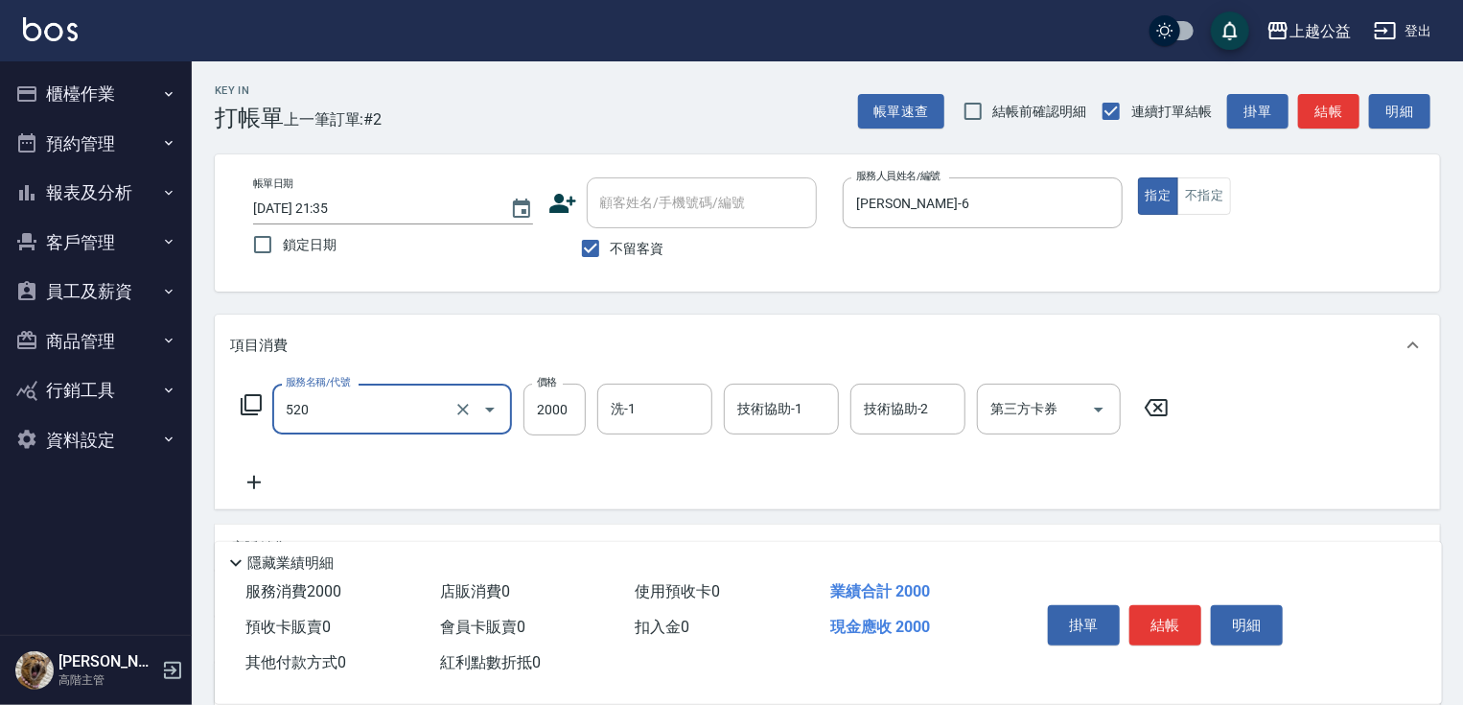
type input "繽紛染髮(520)"
type input "2180"
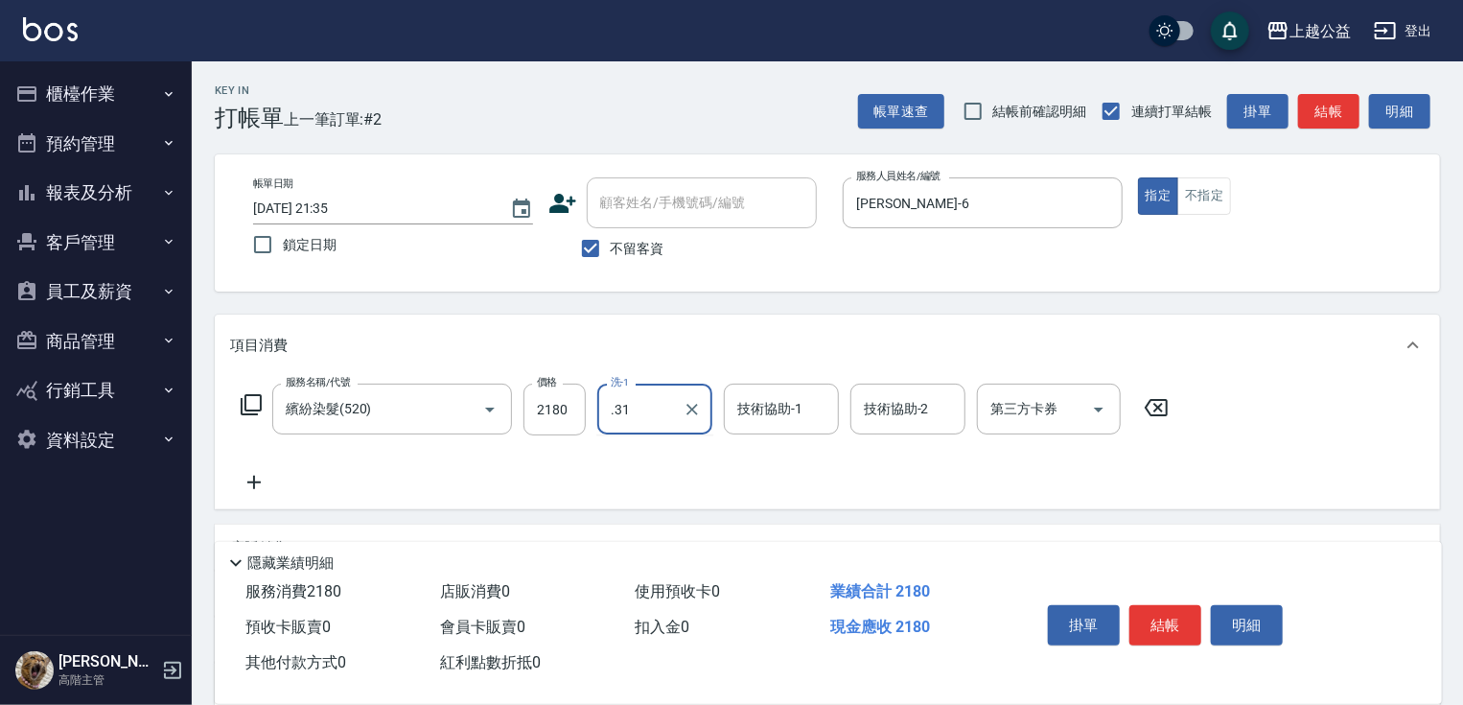
type input ".31"
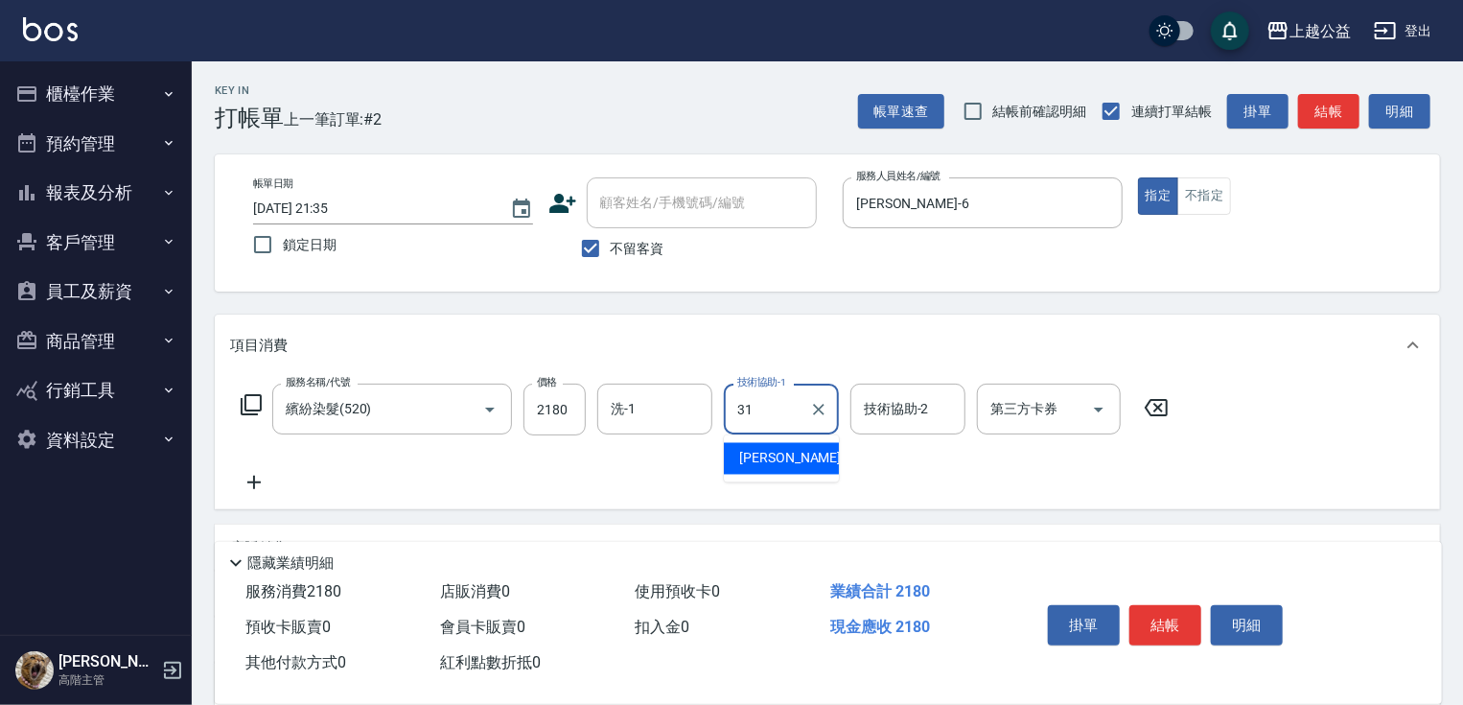
type input "[PERSON_NAME]-31"
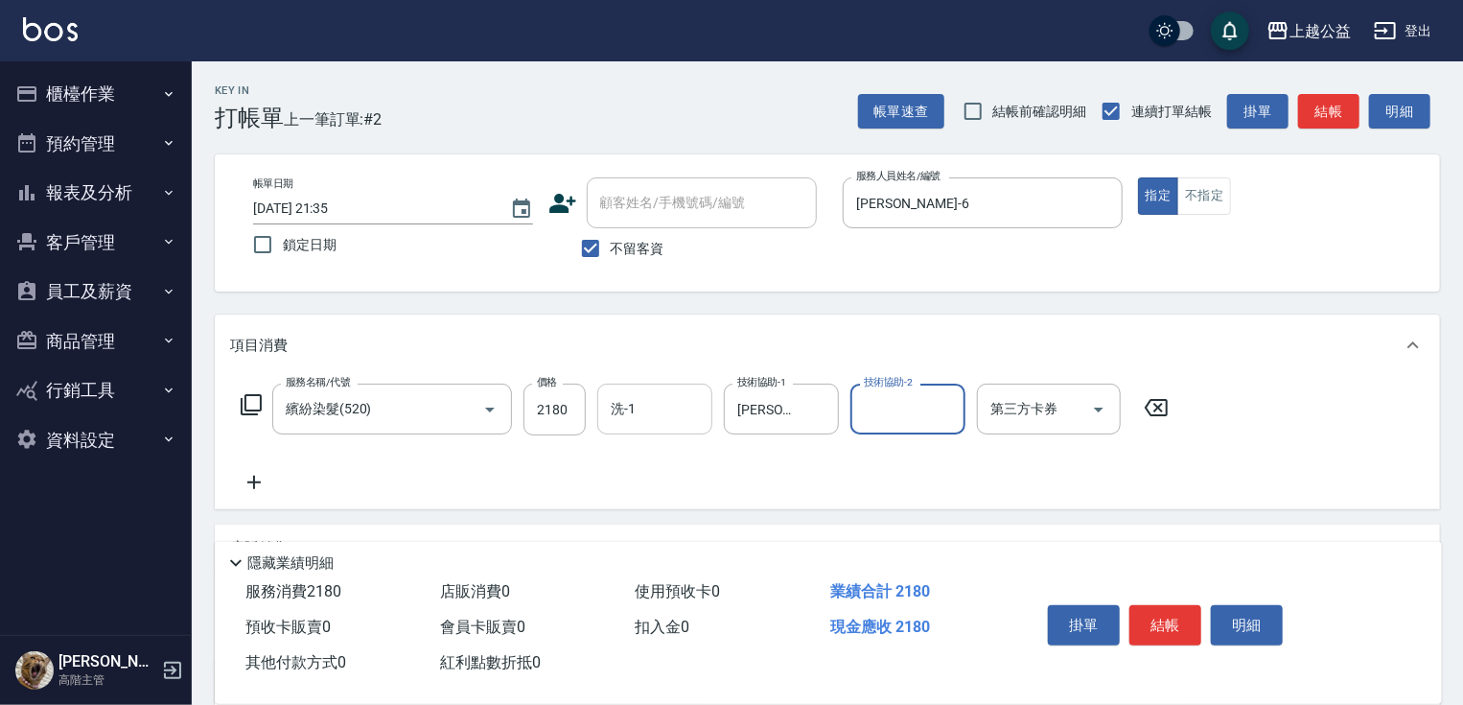
click at [675, 424] on input "洗-1" at bounding box center [655, 409] width 98 height 34
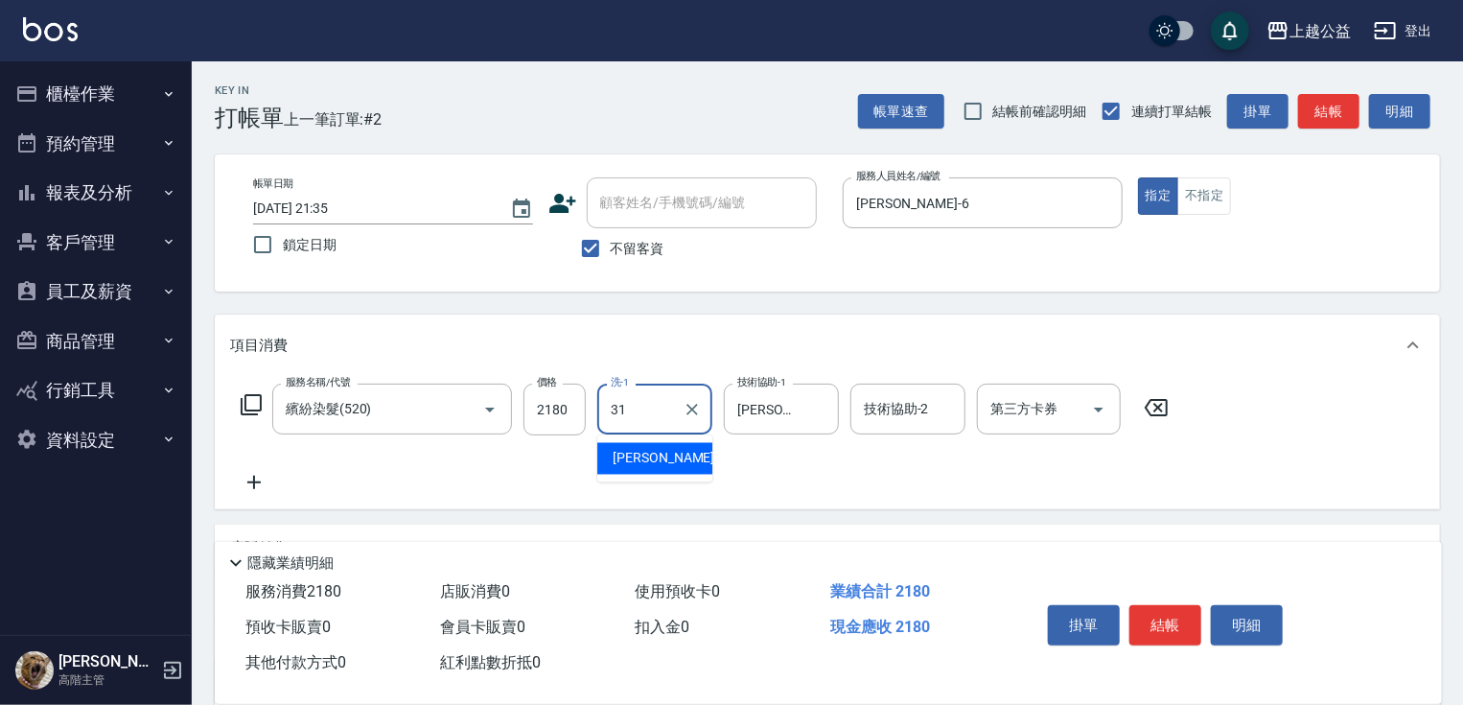
type input "[PERSON_NAME]-31"
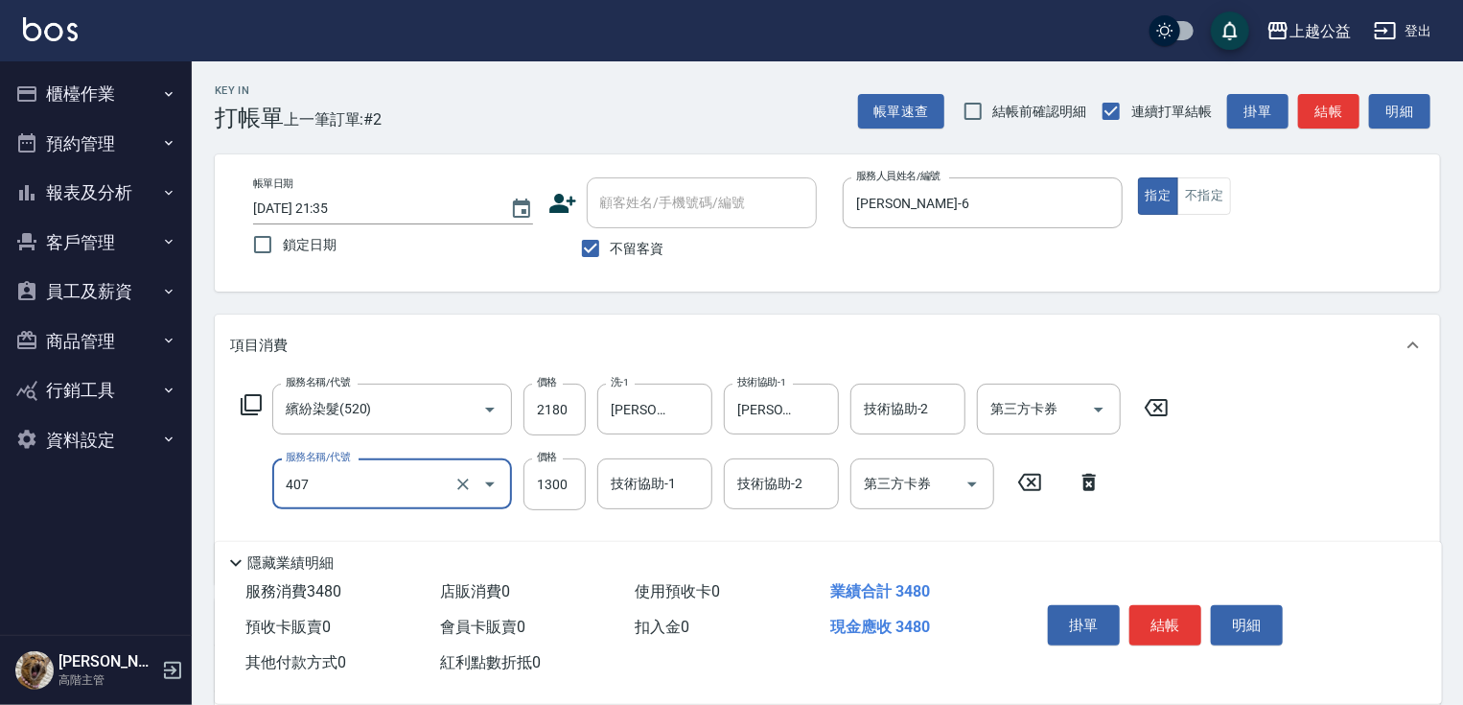
type input "女神鉑金護髮(407)"
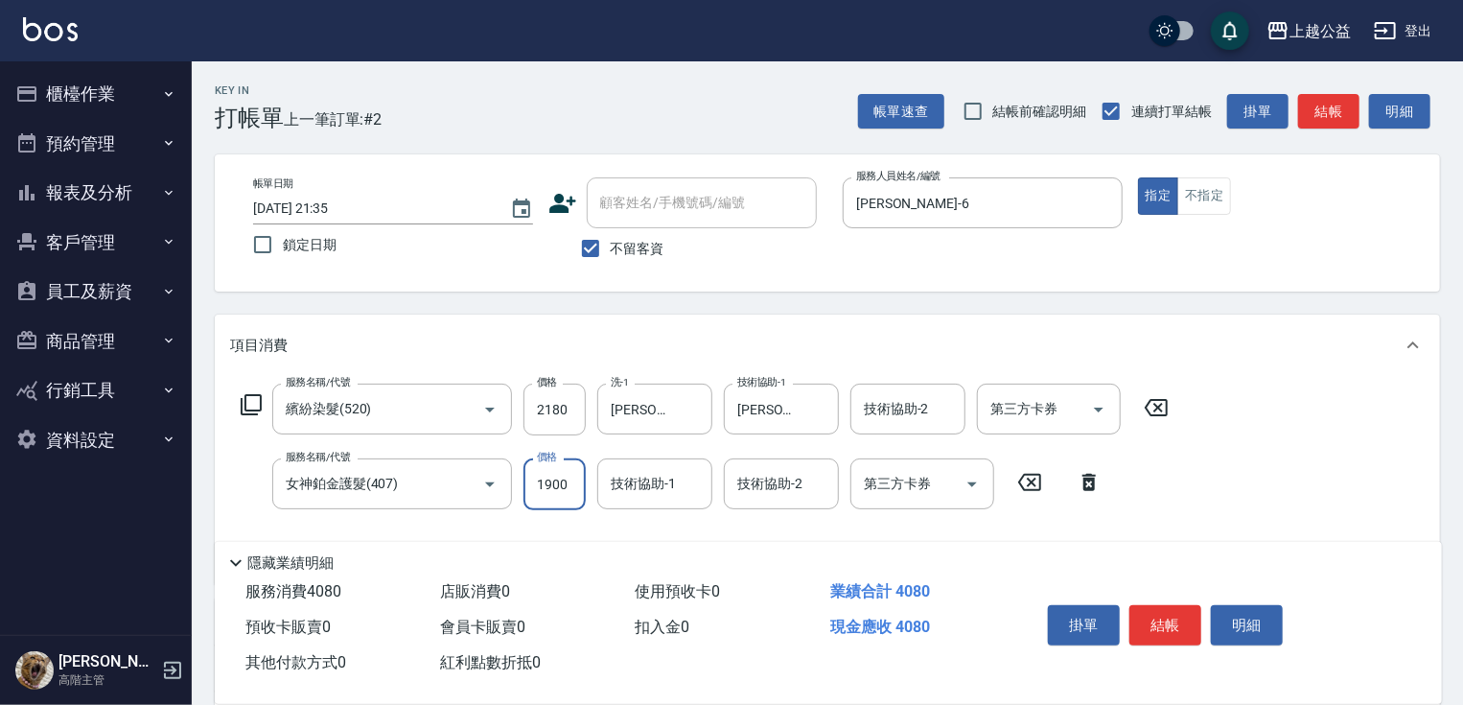
type input "1900"
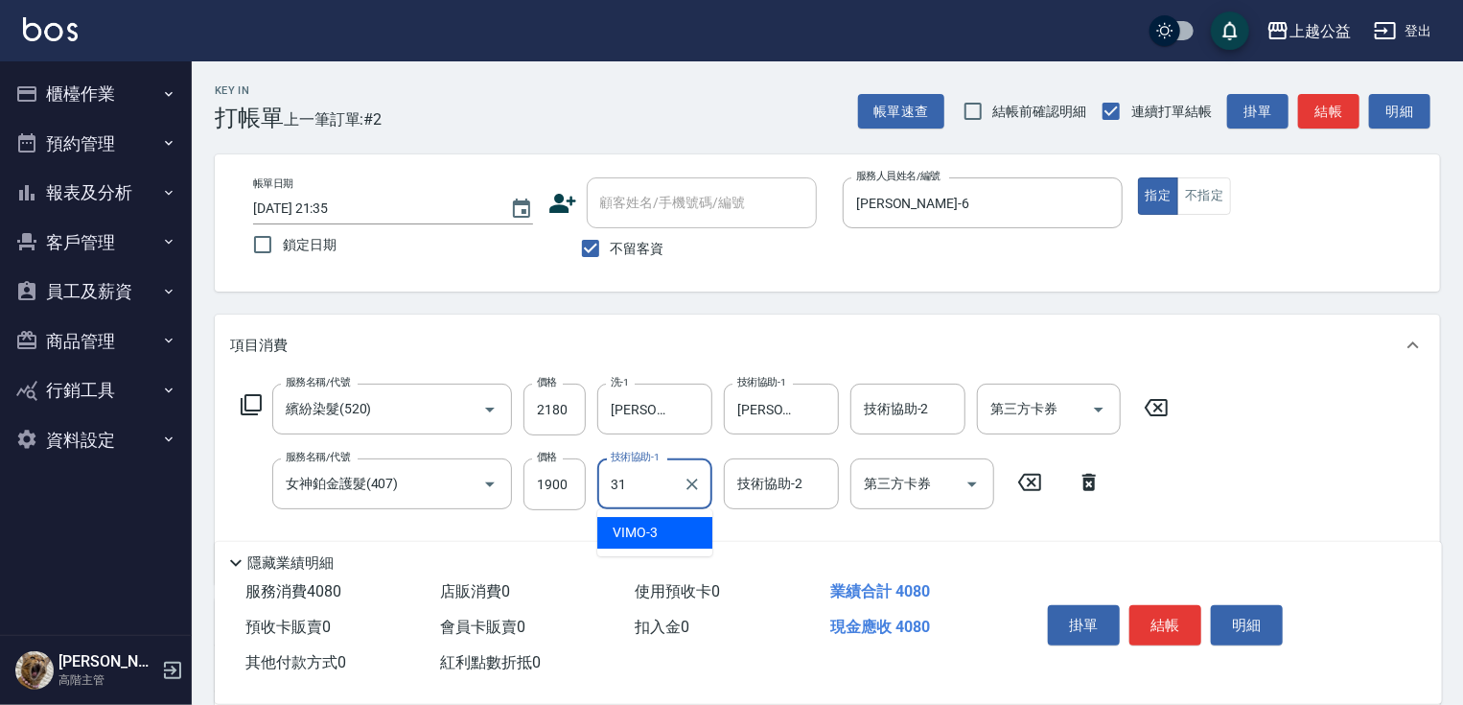
type input "[PERSON_NAME]-31"
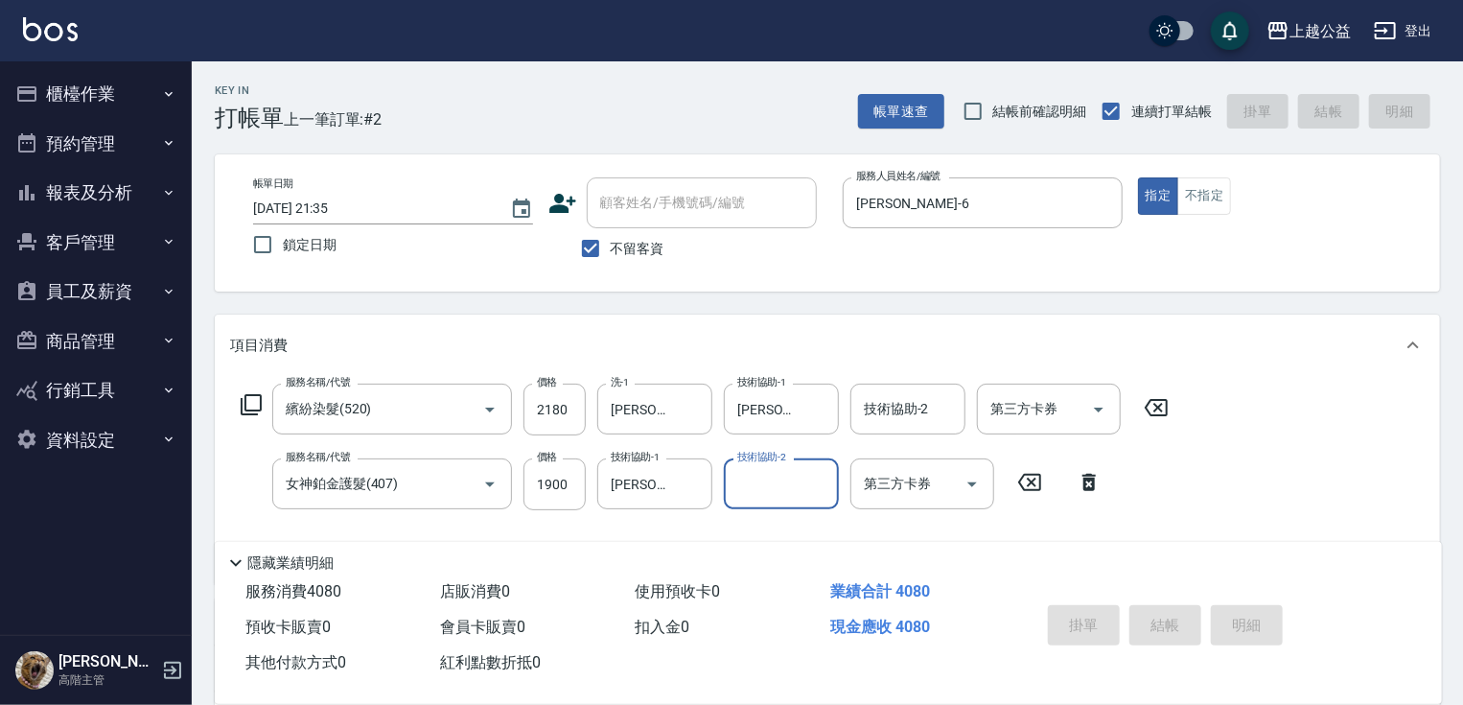
type input "[DATE] 21:36"
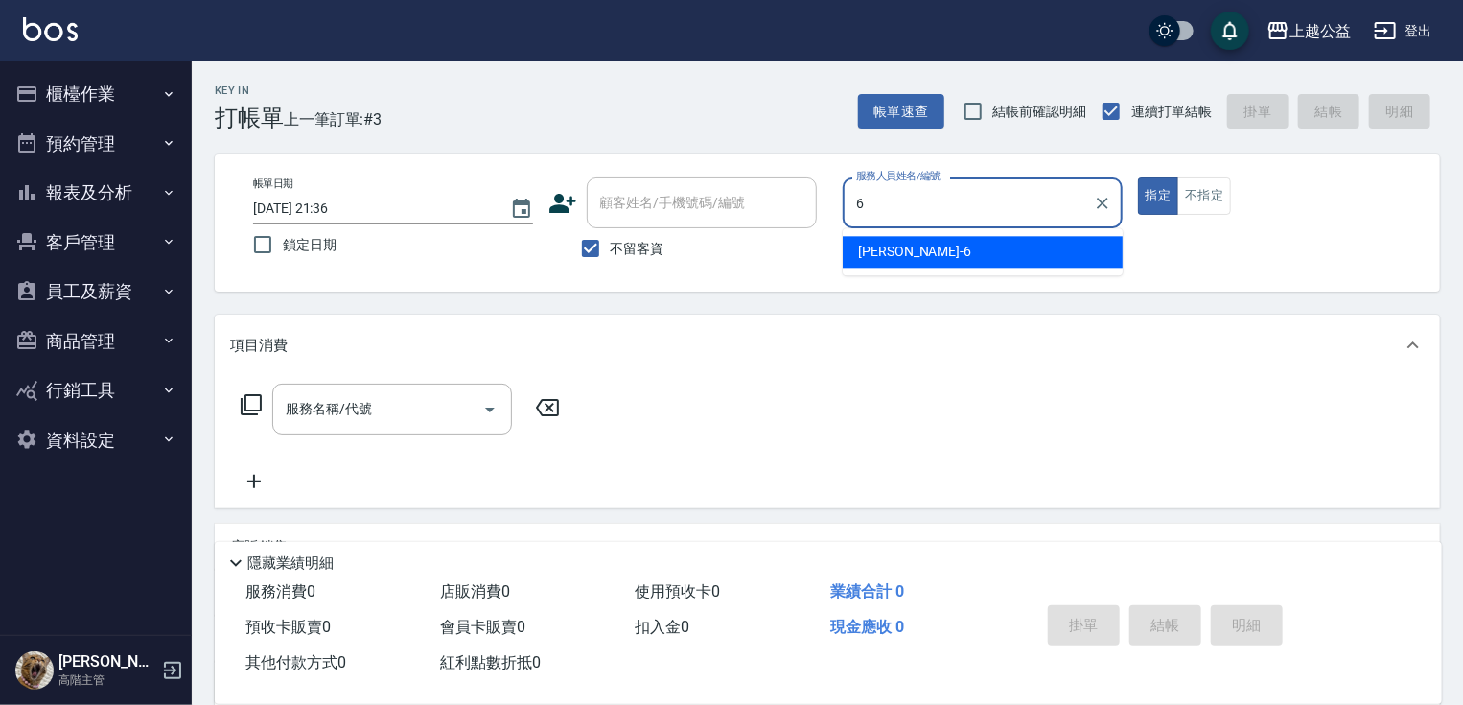
type input "[PERSON_NAME]-6"
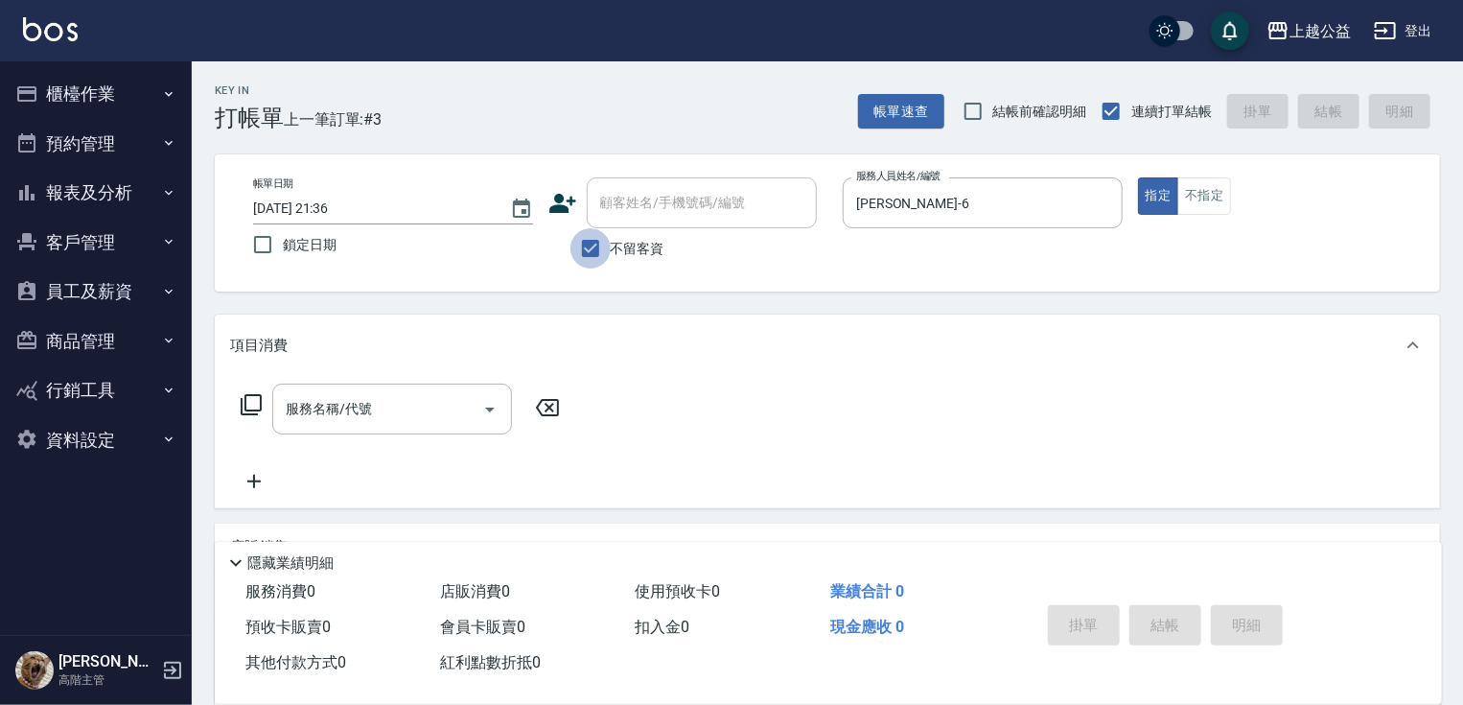
click at [608, 242] on input "不留客資" at bounding box center [590, 248] width 40 height 40
checkbox input "false"
click at [709, 240] on div "不留客資" at bounding box center [682, 248] width 268 height 40
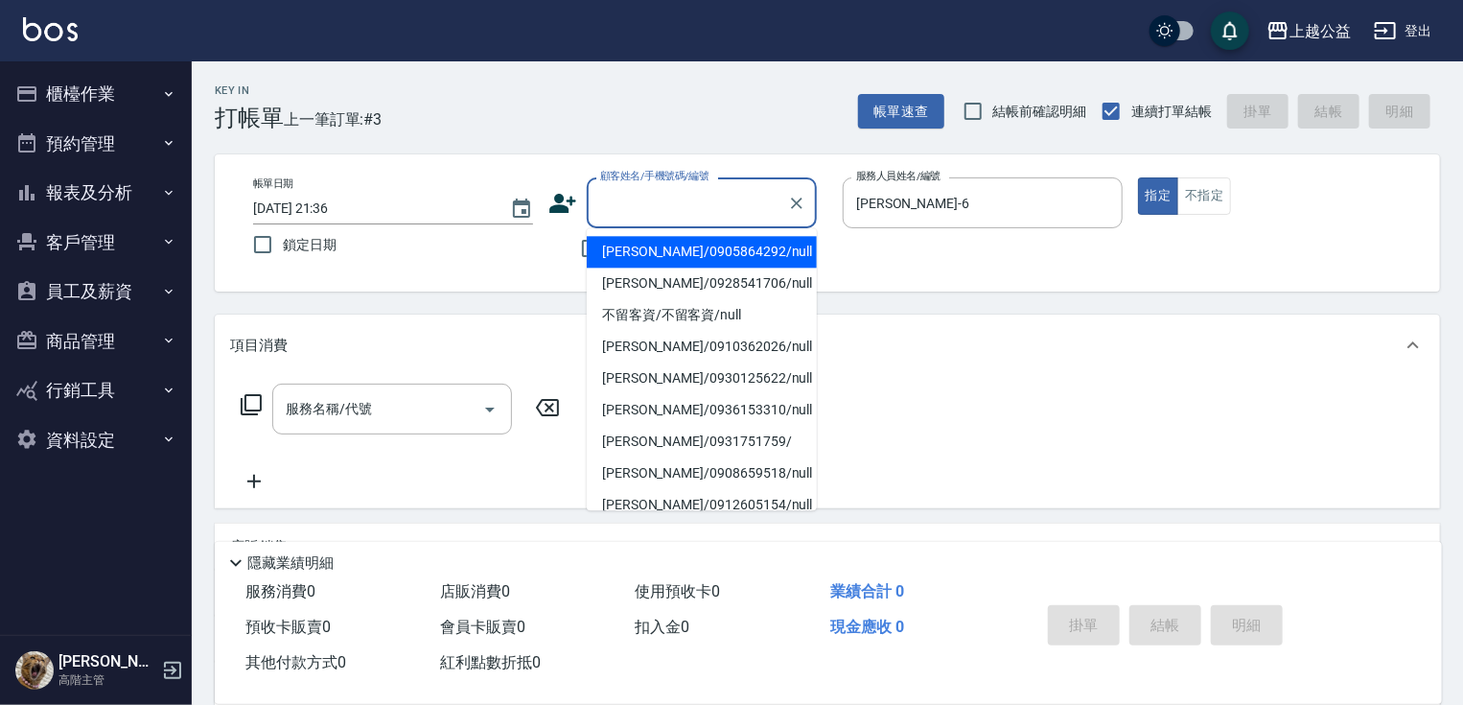
drag, startPoint x: 719, startPoint y: 213, endPoint x: 739, endPoint y: 229, distance: 25.9
click at [721, 211] on input "顧客姓名/手機號碼/編號" at bounding box center [687, 203] width 184 height 34
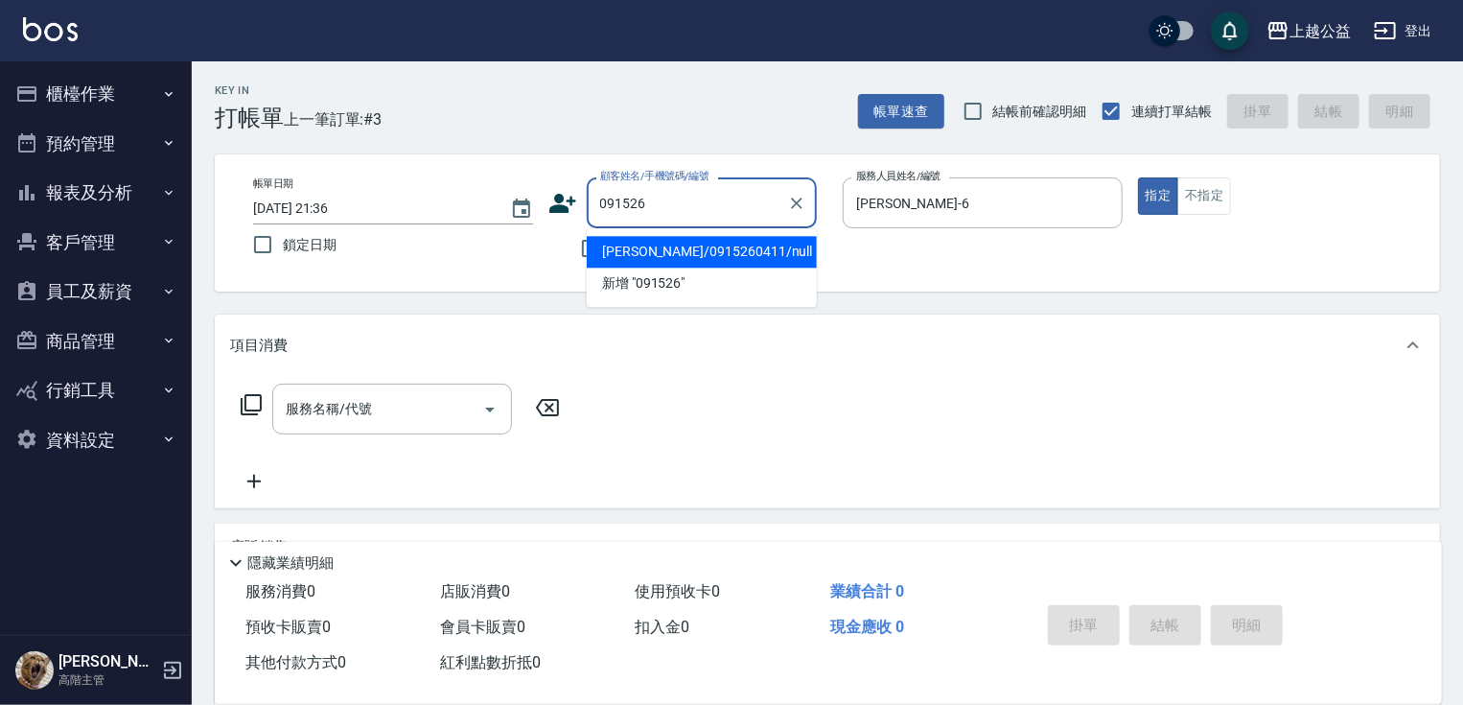
type input "[PERSON_NAME]/0915260411/null"
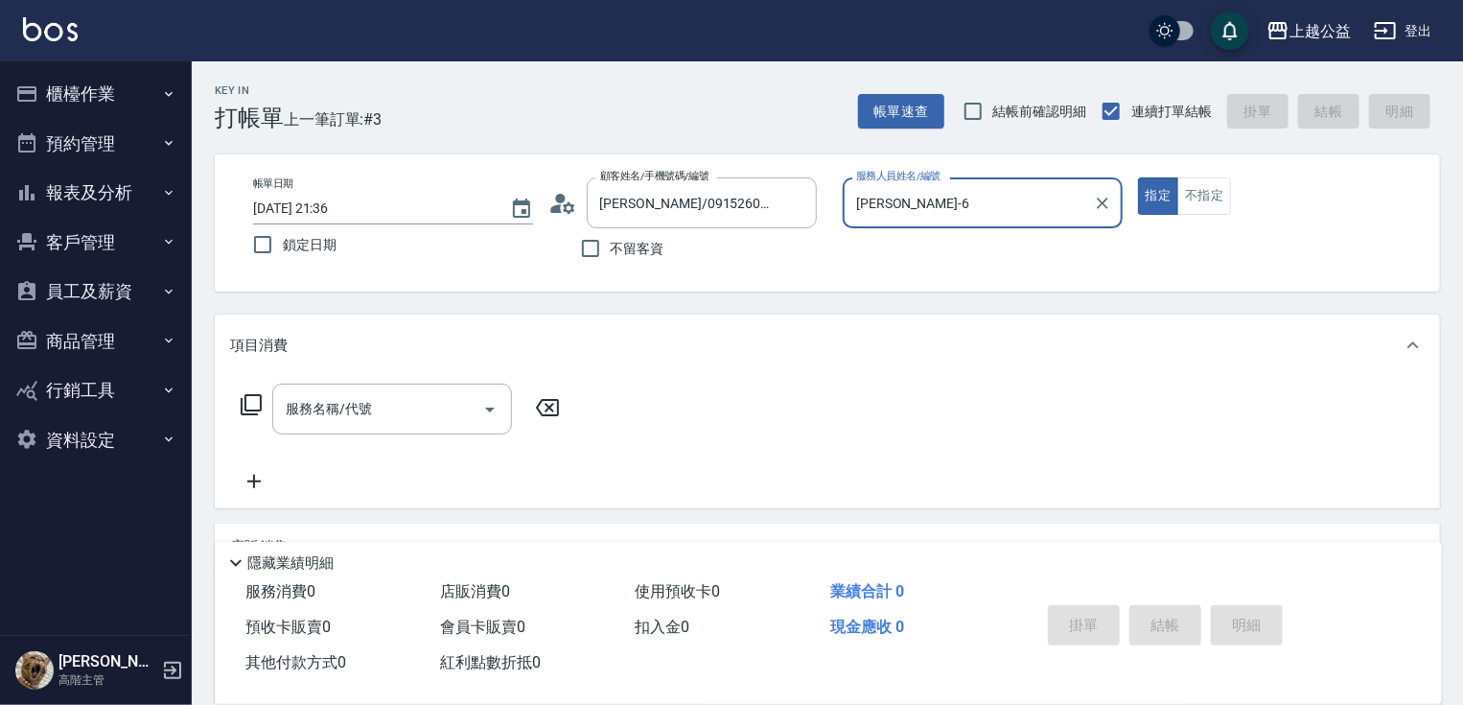
click at [1138, 177] on button "指定" at bounding box center [1158, 195] width 41 height 37
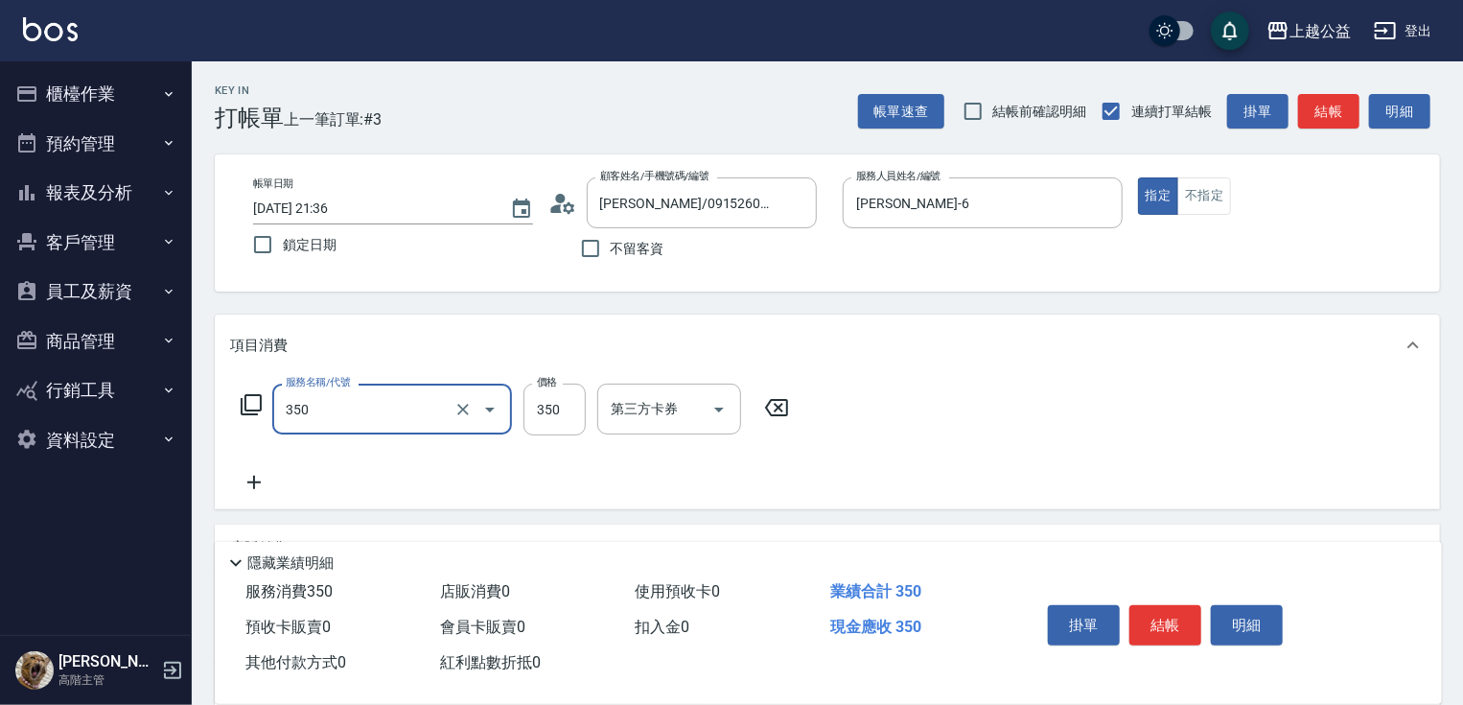
type input "一般洗剪(350)"
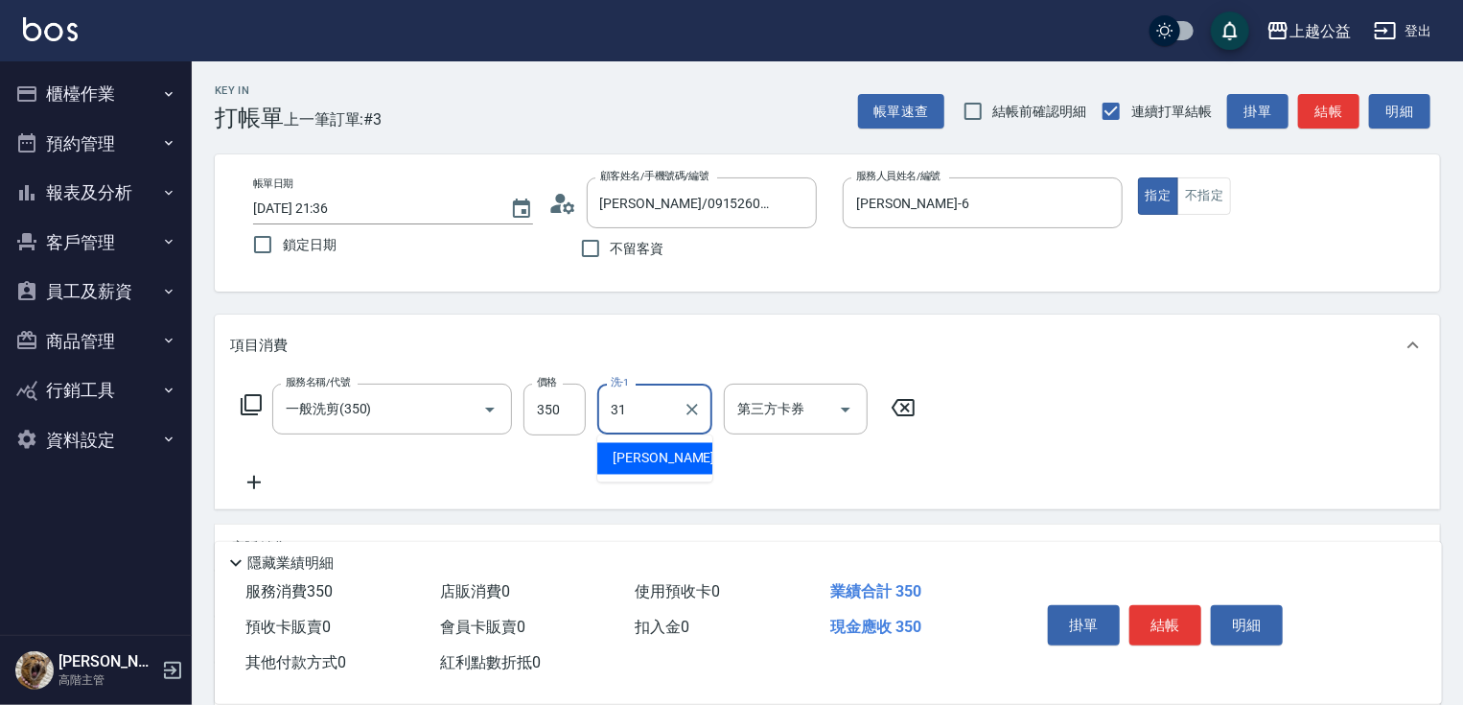
type input "[PERSON_NAME]-31"
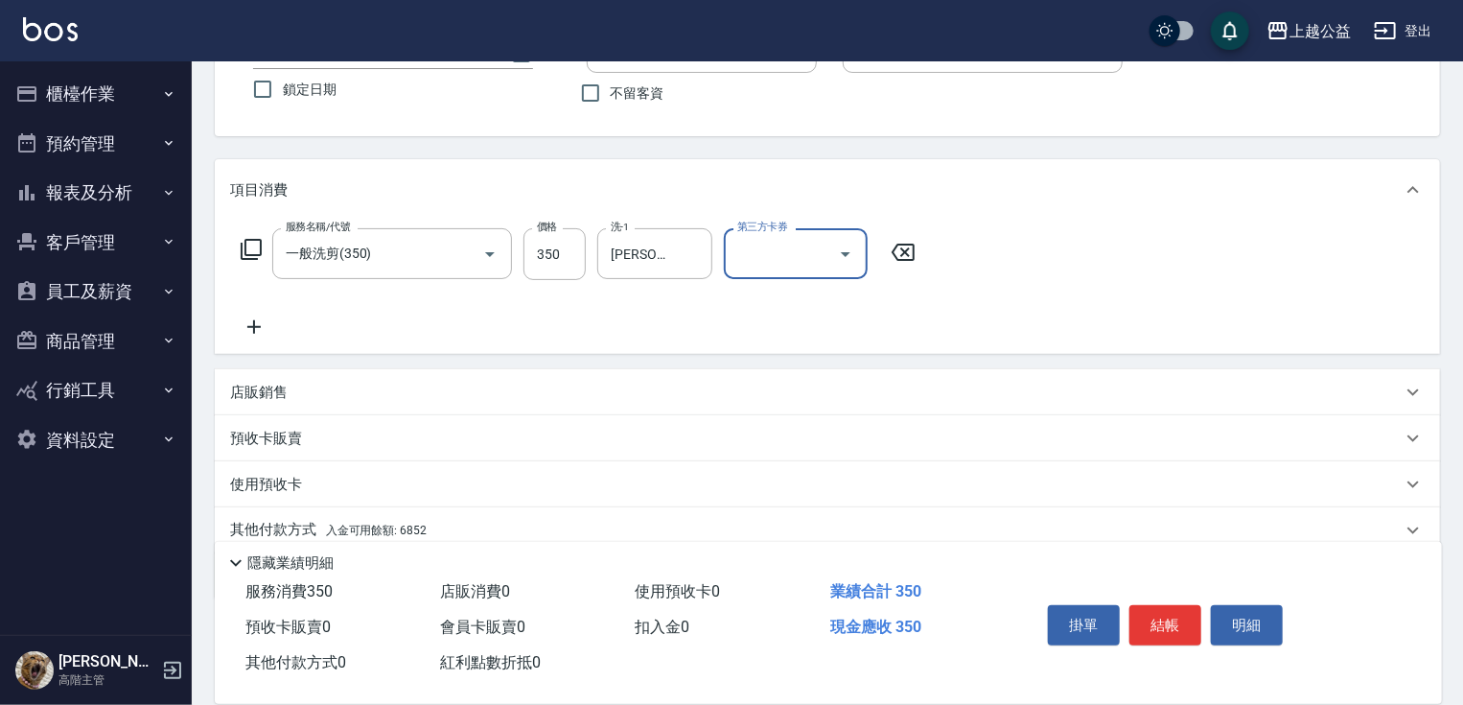
scroll to position [232, 0]
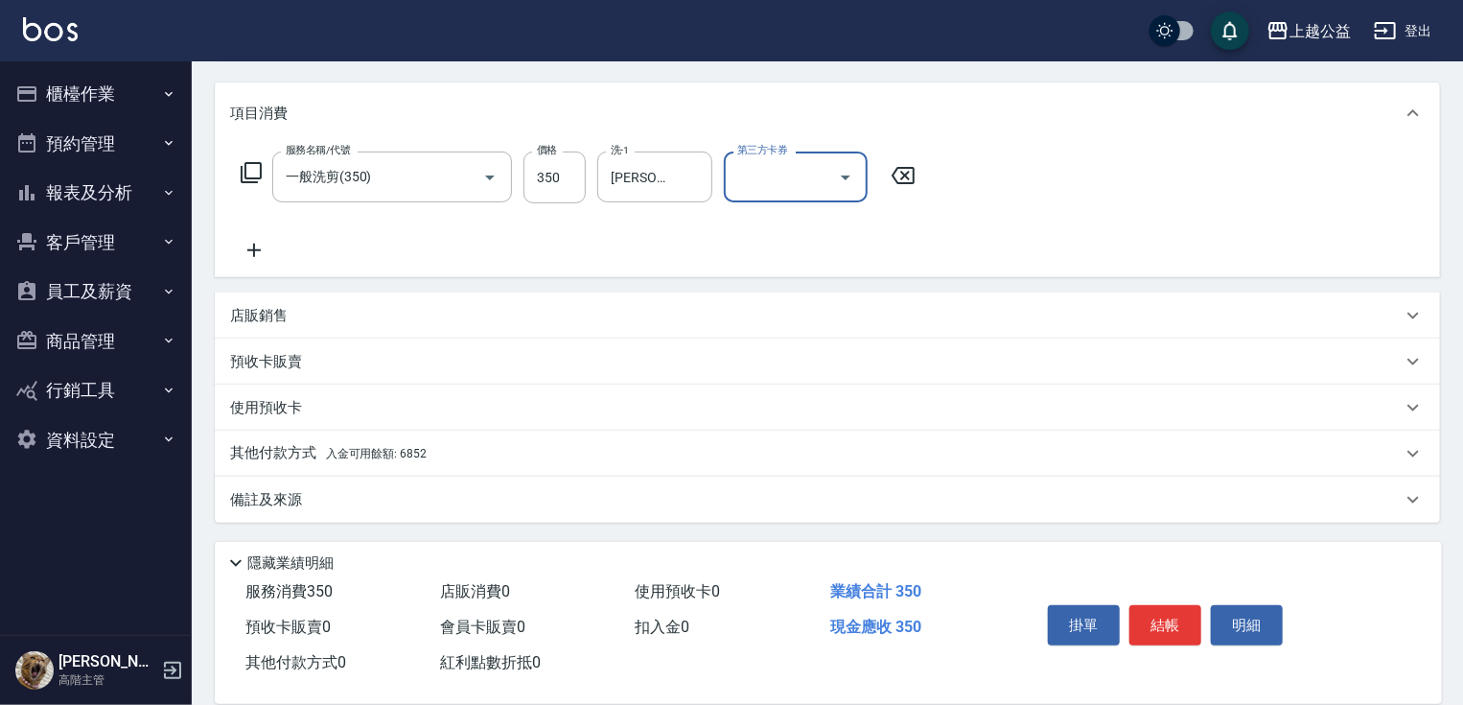
click at [292, 456] on p "其他付款方式 入金可用餘額: 6852" at bounding box center [328, 453] width 197 height 21
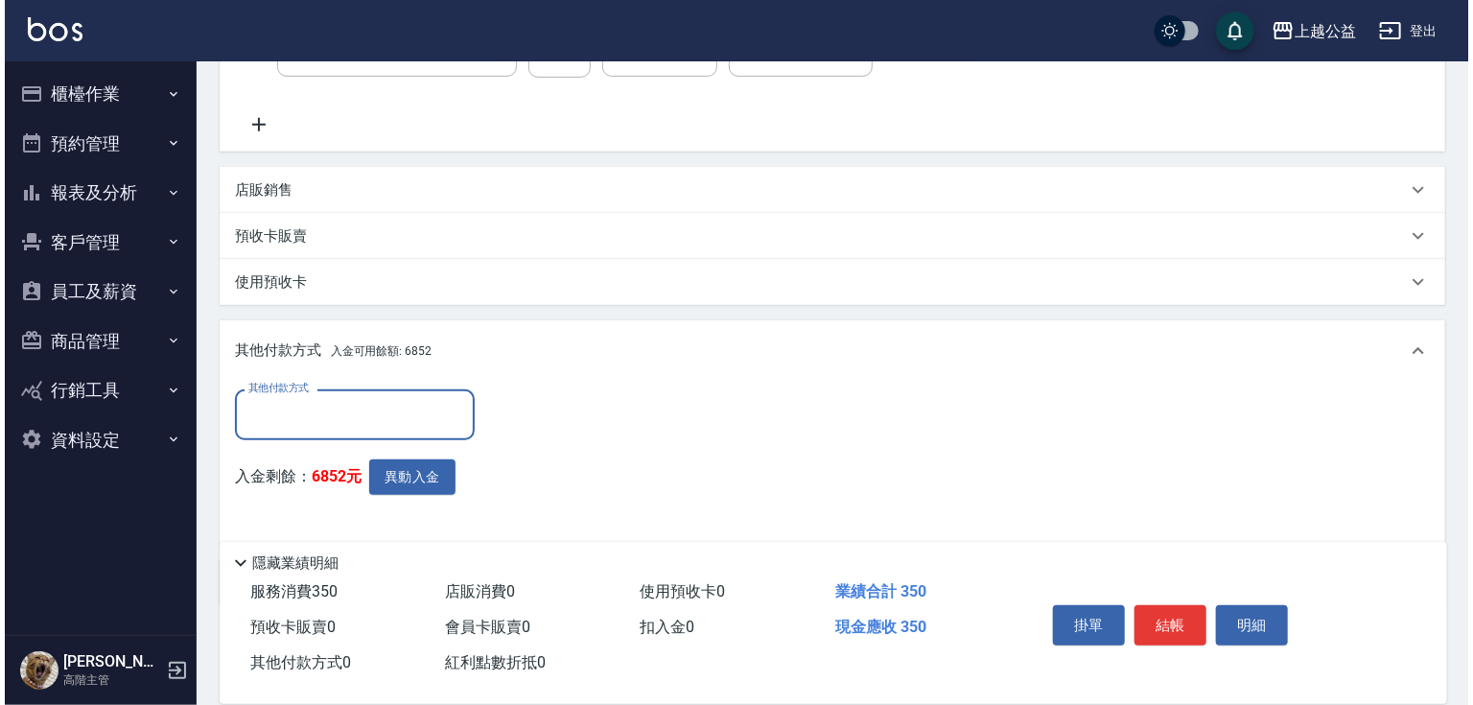
scroll to position [360, 0]
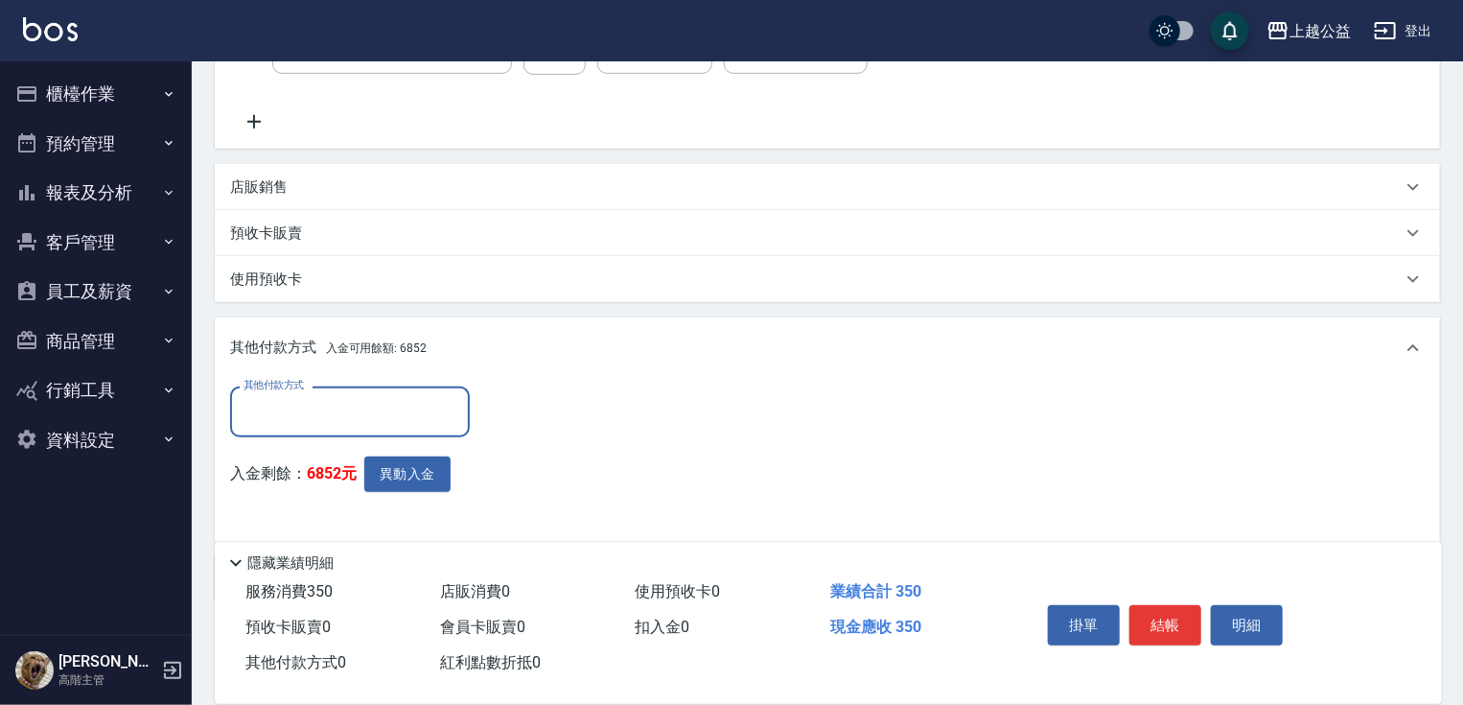
click at [431, 414] on input "其他付款方式" at bounding box center [350, 412] width 222 height 34
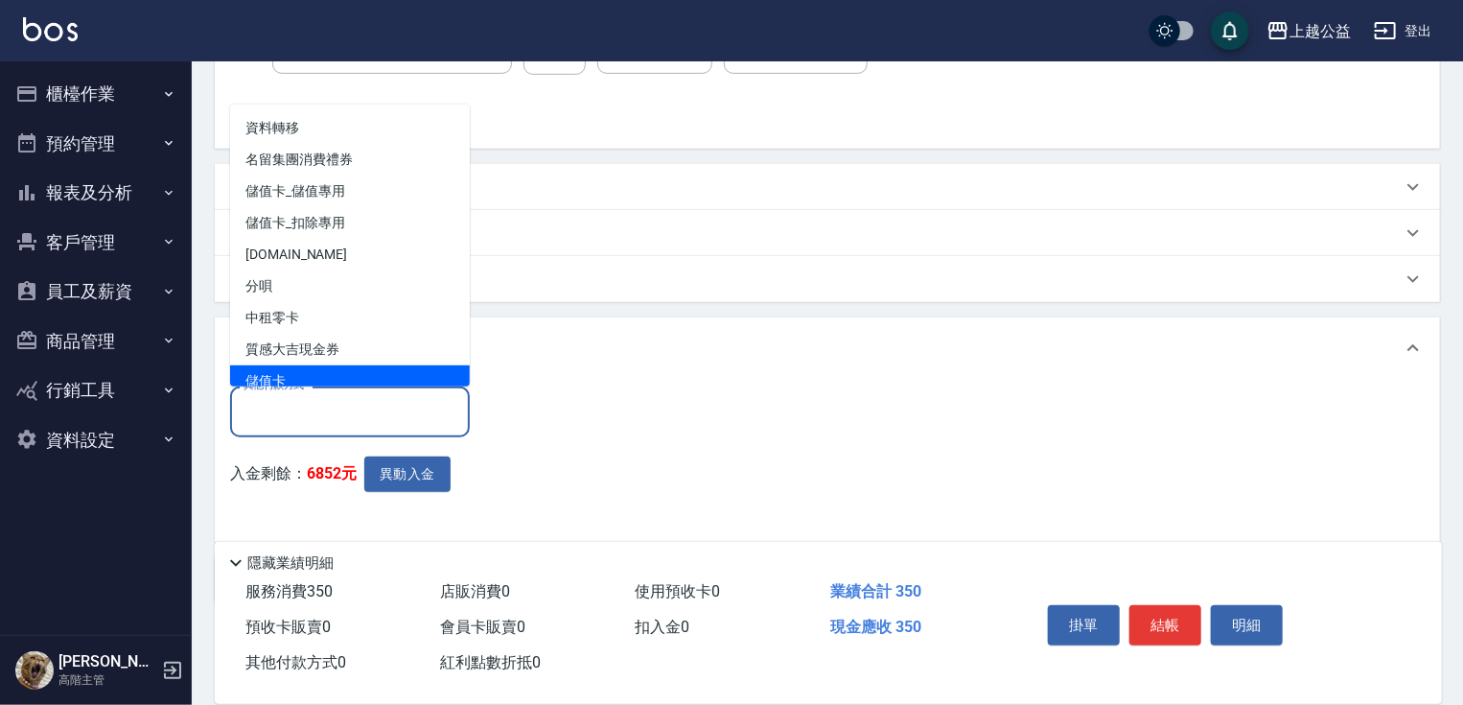
click at [347, 372] on span "儲值卡" at bounding box center [350, 381] width 240 height 32
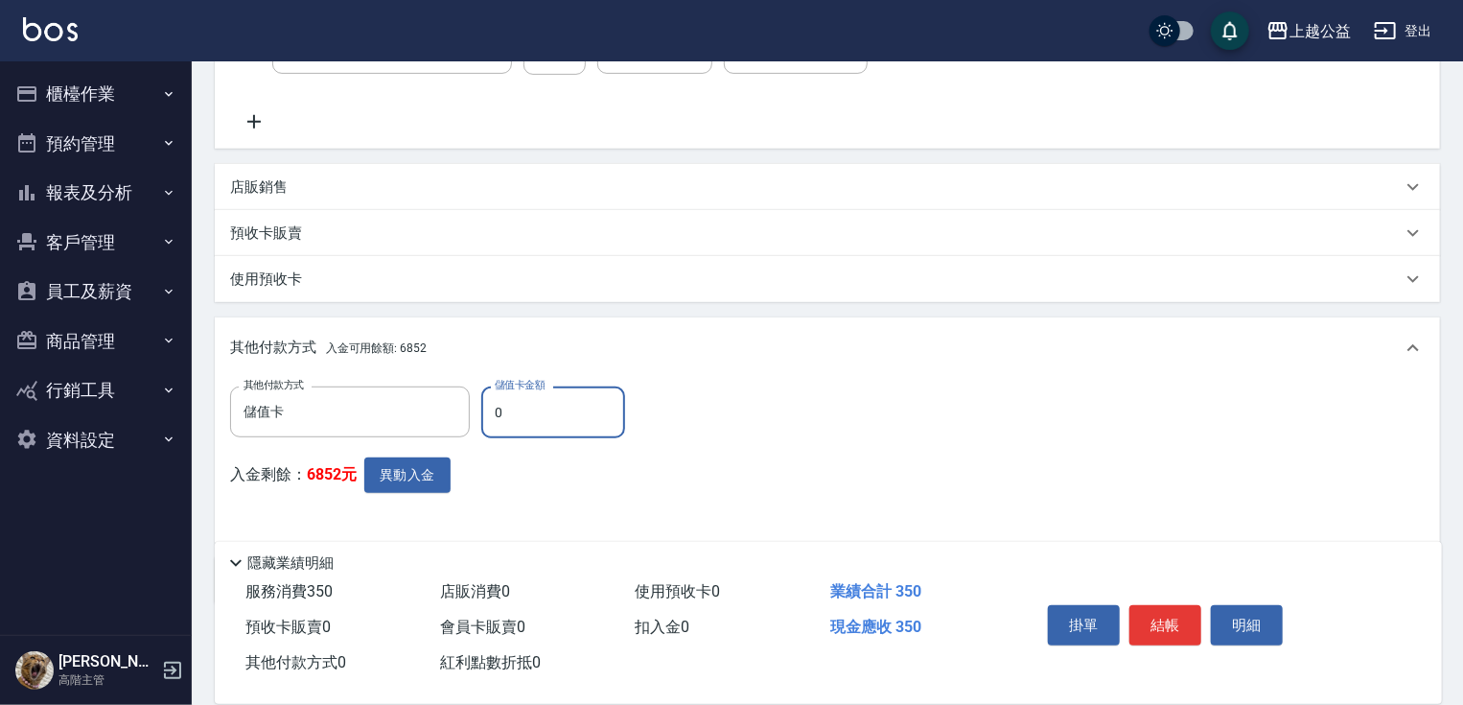
type input "儲值卡"
click at [539, 402] on input "0" at bounding box center [553, 412] width 144 height 52
type input "350"
click at [420, 483] on button "異動入金" at bounding box center [407, 474] width 86 height 35
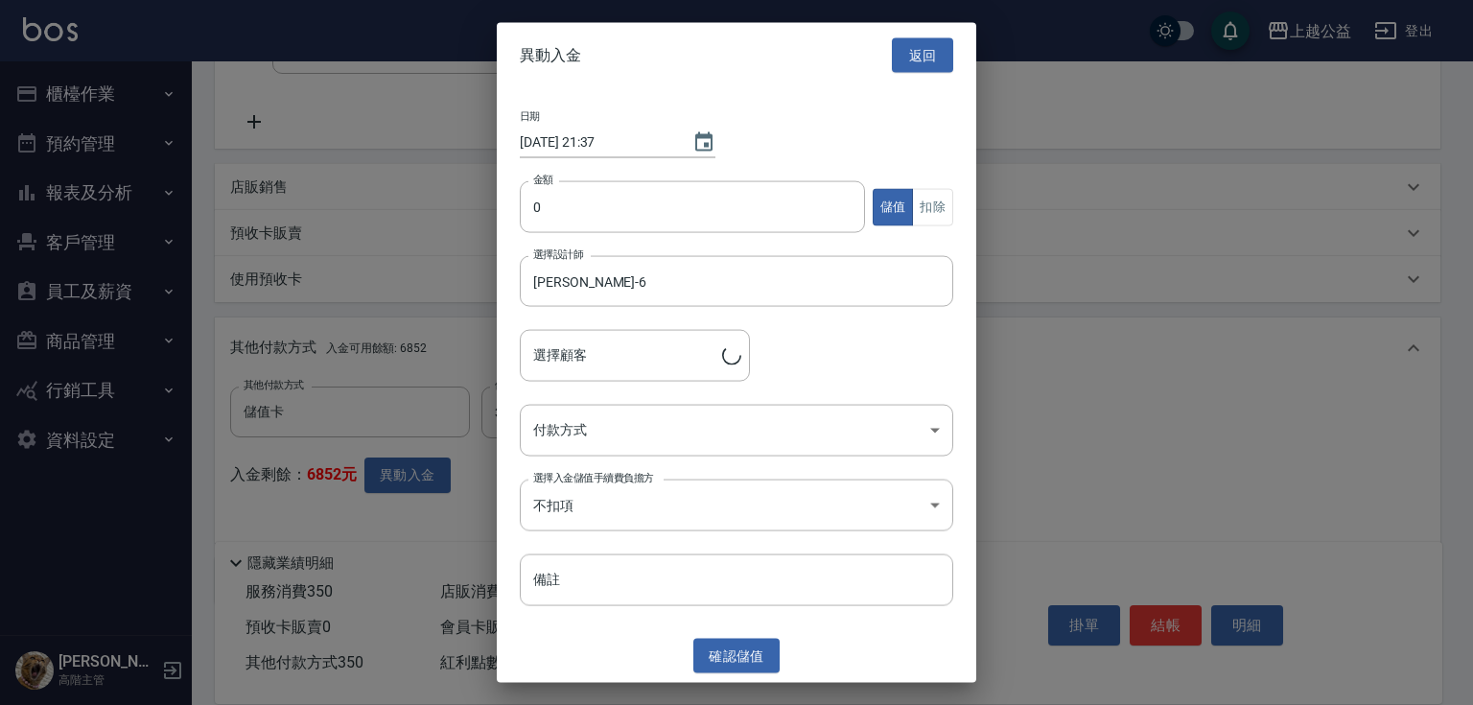
type input "[PERSON_NAME]/0915260411"
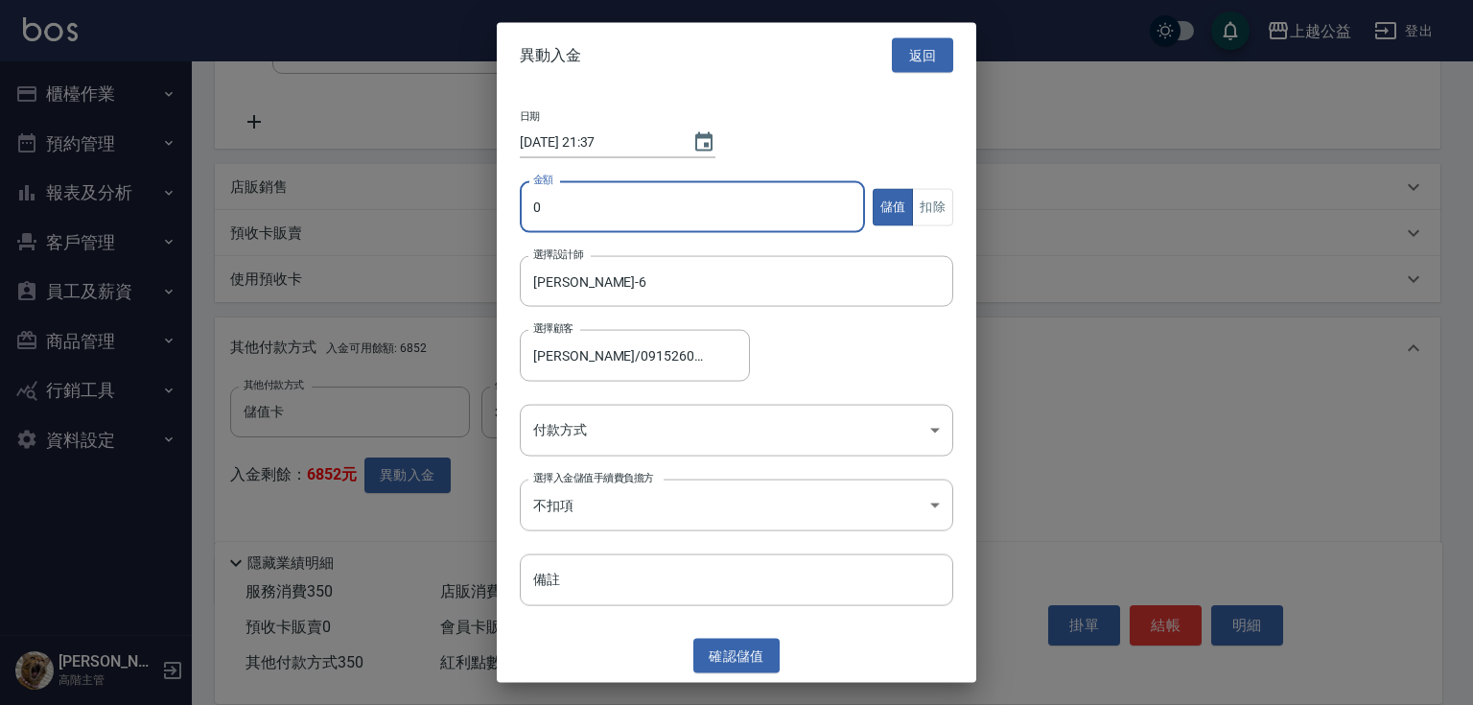
click at [639, 202] on input "0" at bounding box center [692, 207] width 345 height 52
type input "350"
click at [917, 200] on button "扣除" at bounding box center [932, 206] width 41 height 37
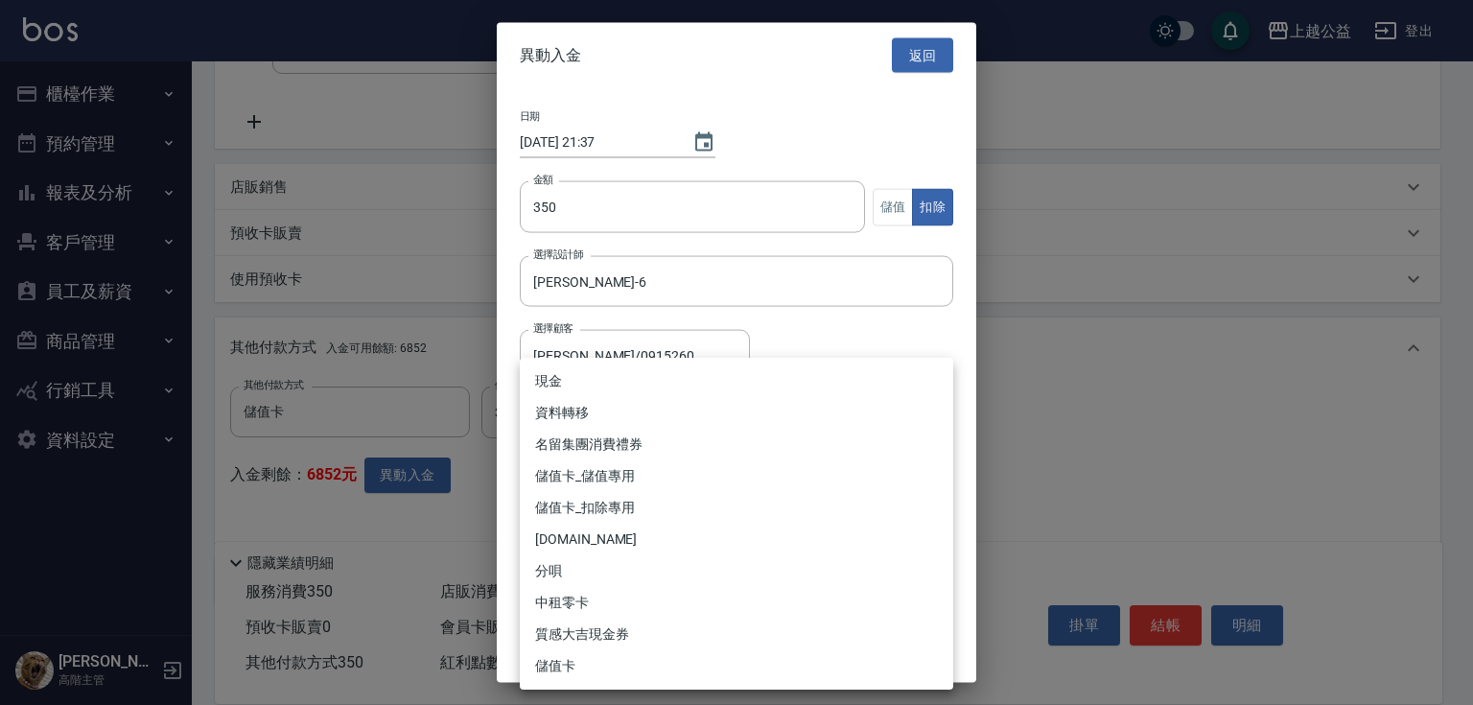
click at [557, 441] on body "上越公益 登出 櫃檯作業 打帳單 帳單列表 掛單列表 座位開單 營業儀表板 現金收支登錄 高階收支登錄 材料自購登錄 每日結帳 排班表 現場電腦打卡 掃碼打卡…" at bounding box center [736, 213] width 1473 height 1147
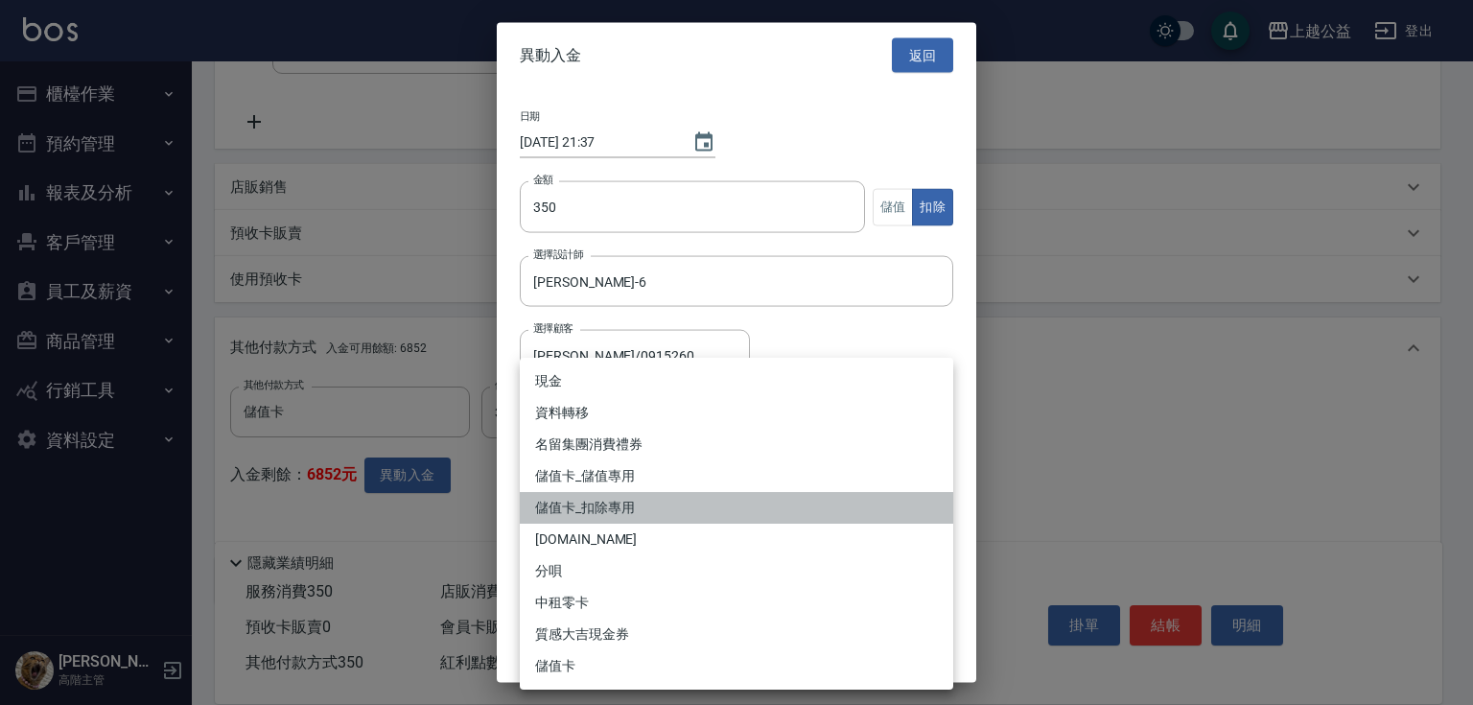
click at [633, 508] on li "儲值卡_扣除專用" at bounding box center [736, 508] width 433 height 32
type input "儲值卡_扣除專用"
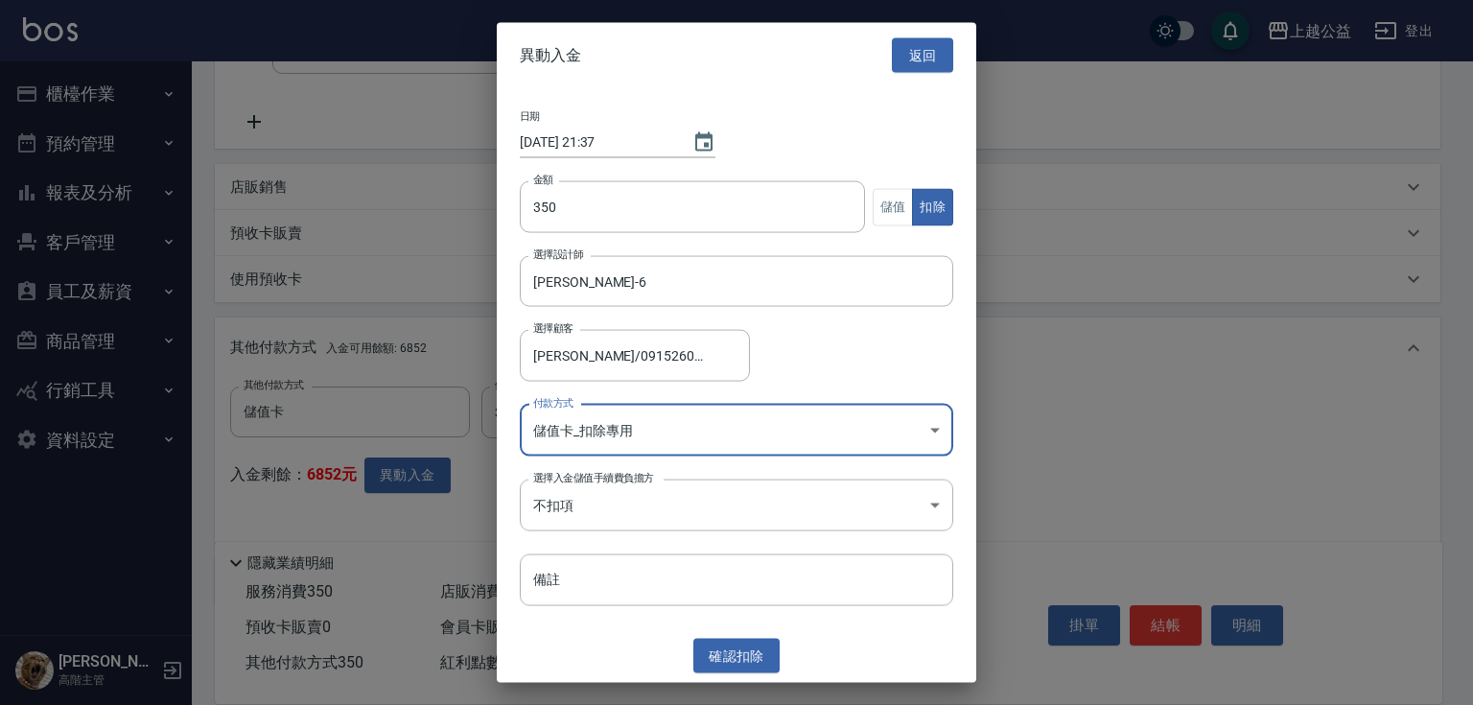
click at [747, 656] on button "確認 扣除" at bounding box center [736, 655] width 86 height 35
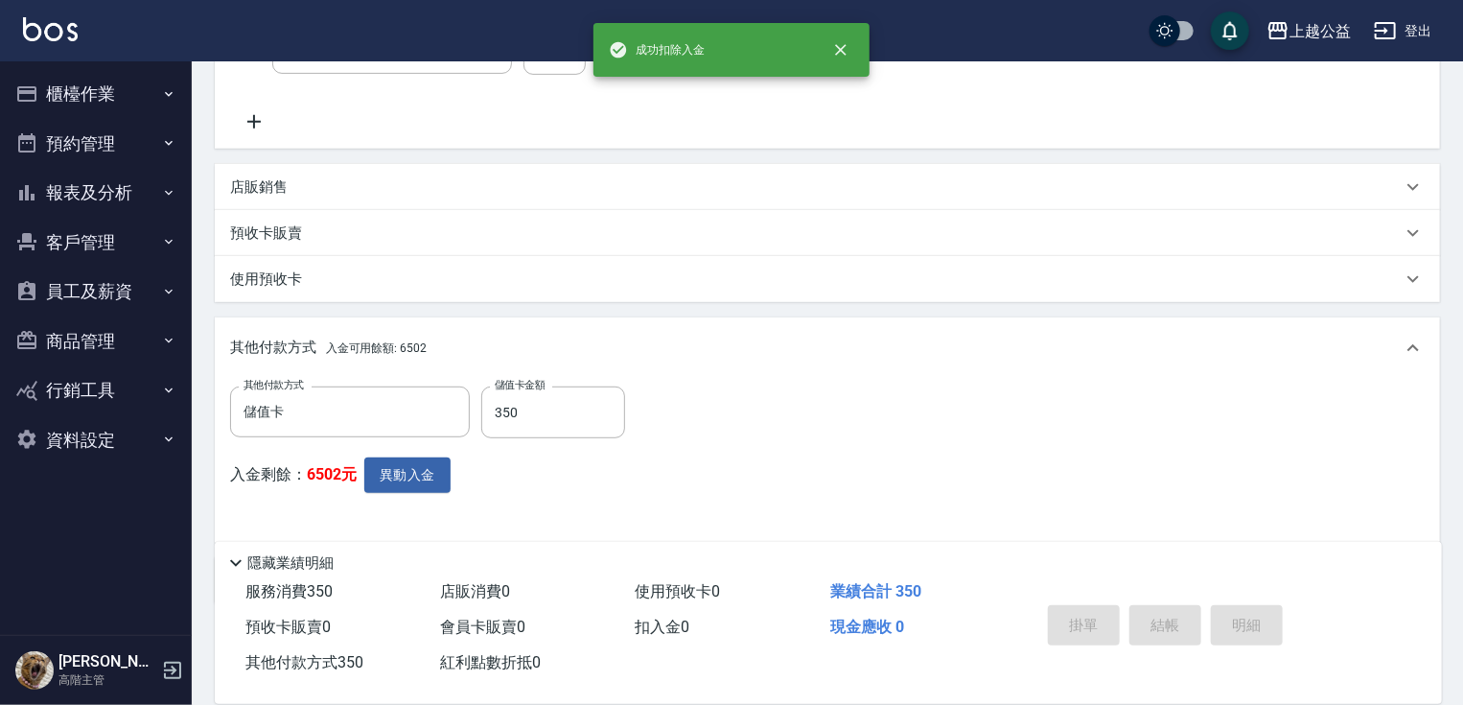
type input "[DATE] 21:37"
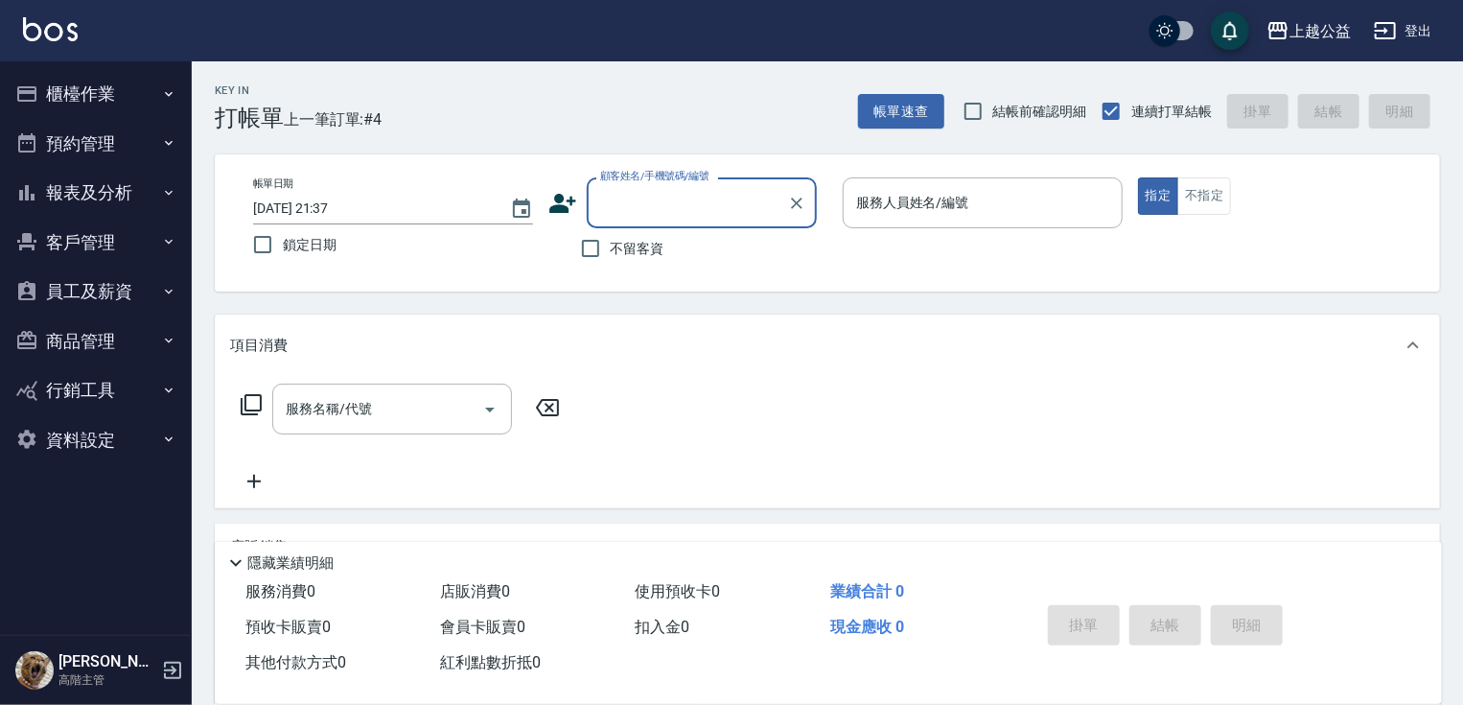
click at [647, 246] on span "不留客資" at bounding box center [638, 249] width 54 height 20
click at [611, 246] on input "不留客資" at bounding box center [590, 248] width 40 height 40
checkbox input "true"
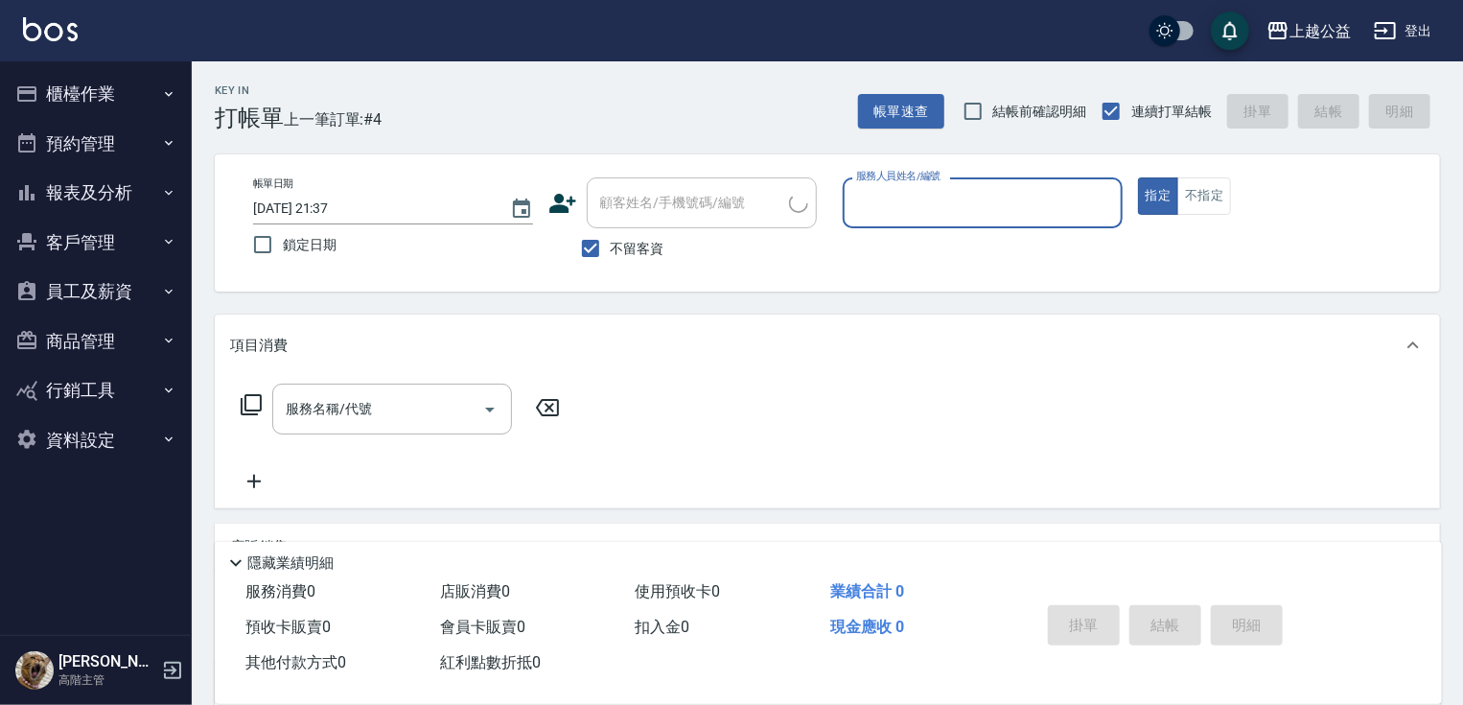
type input "[PERSON_NAME]/0931751759/"
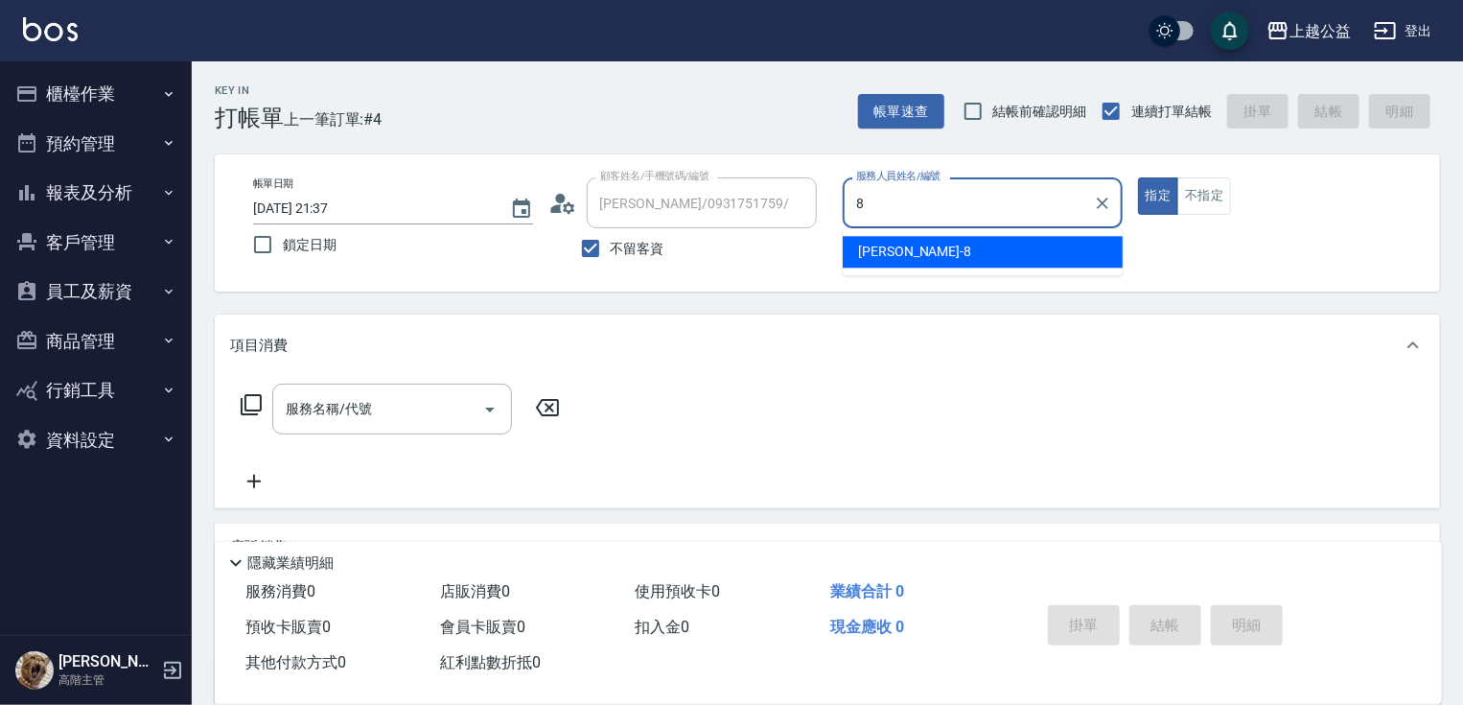
type input "[PERSON_NAME]-8"
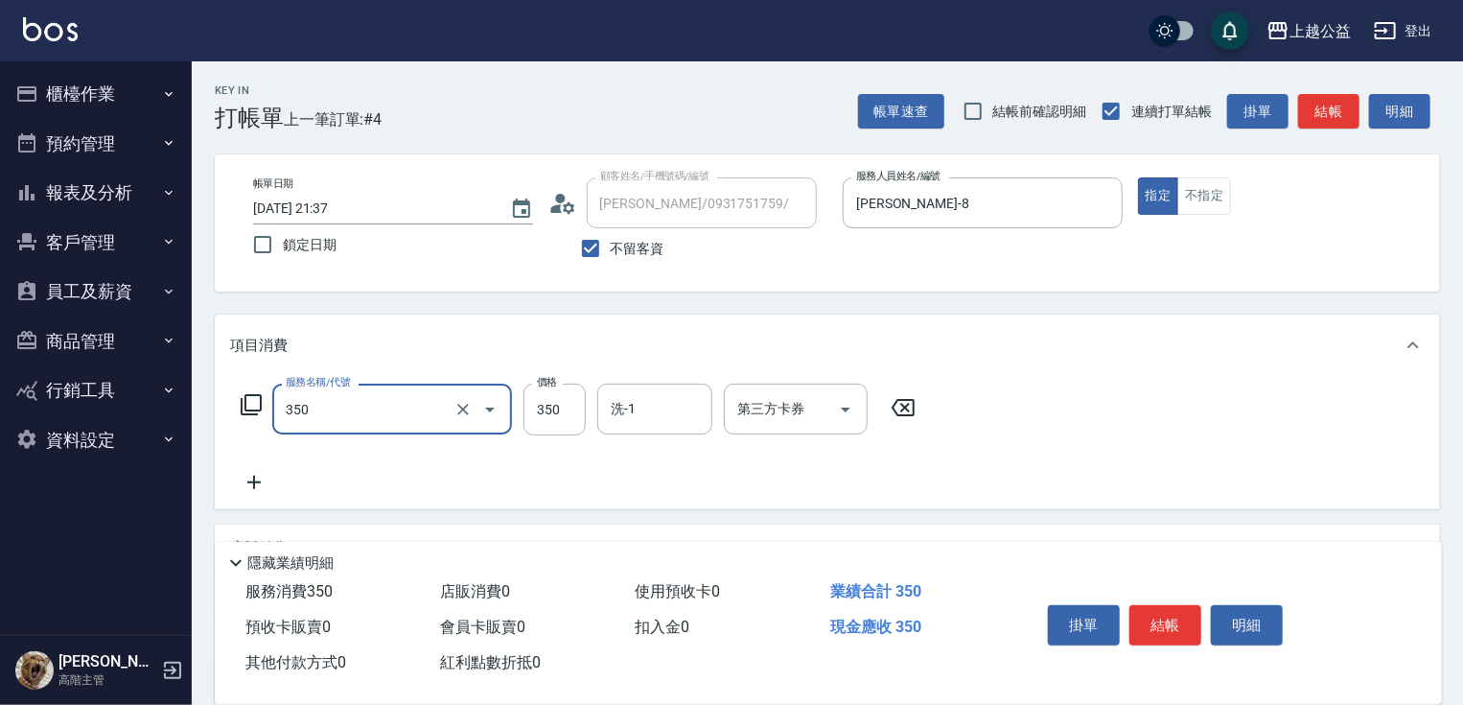
type input "一般洗剪(350)"
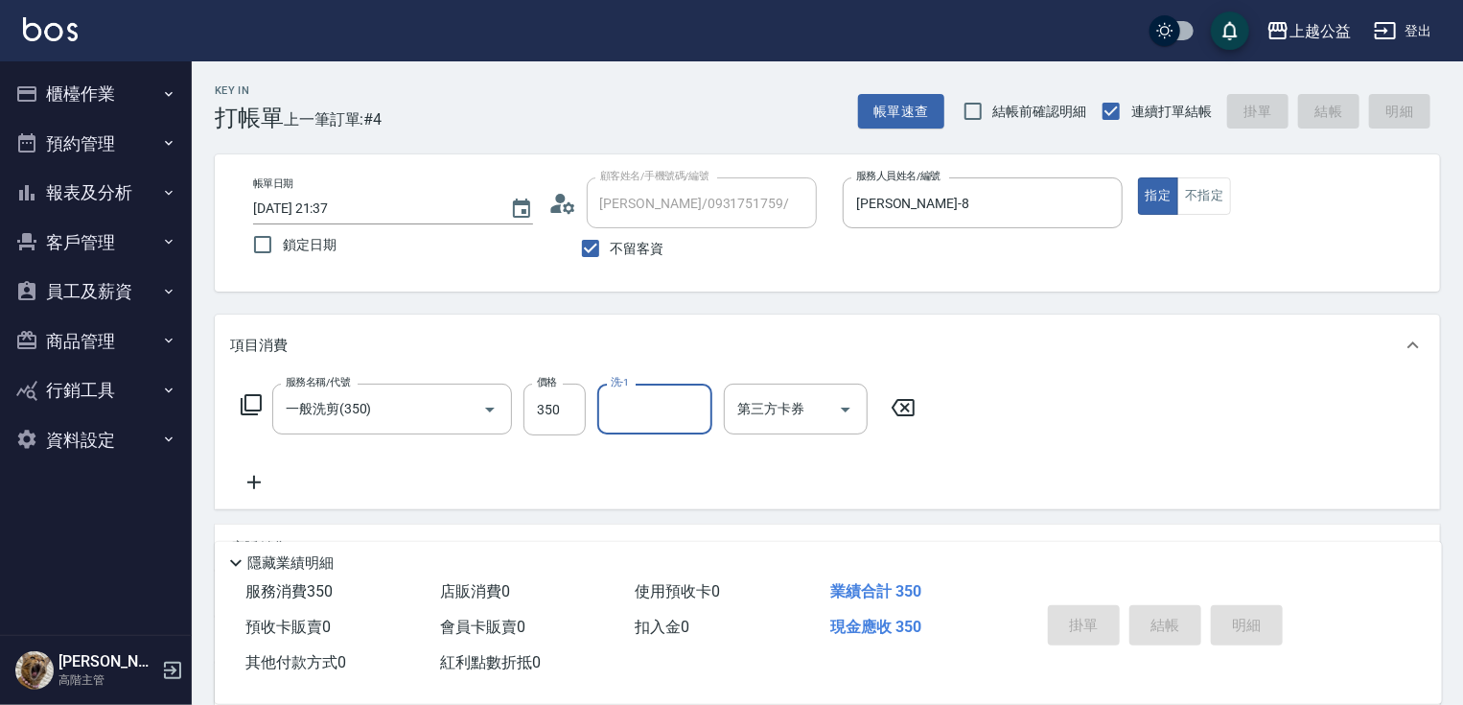
type input "[DATE] 21:38"
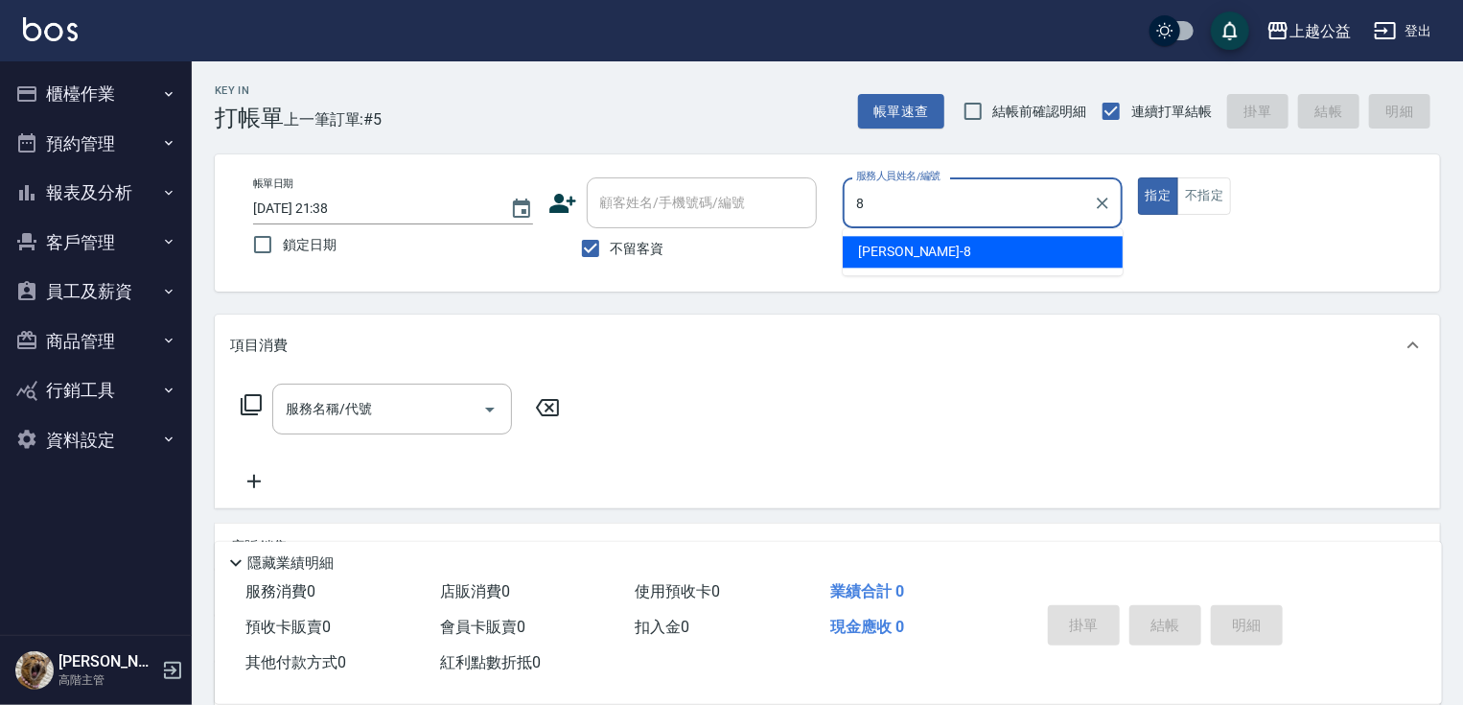
type input "[PERSON_NAME]-8"
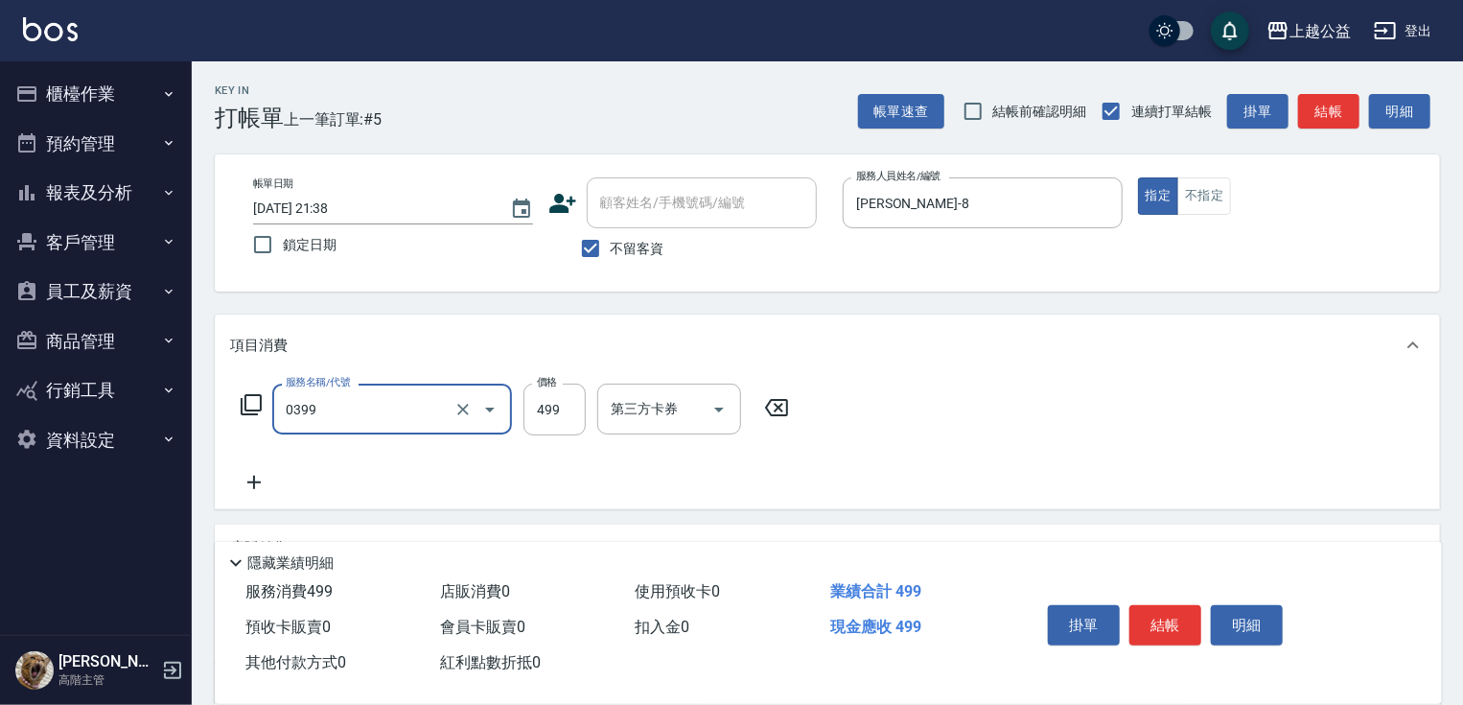
type input "海鹽SPA洗(0399)"
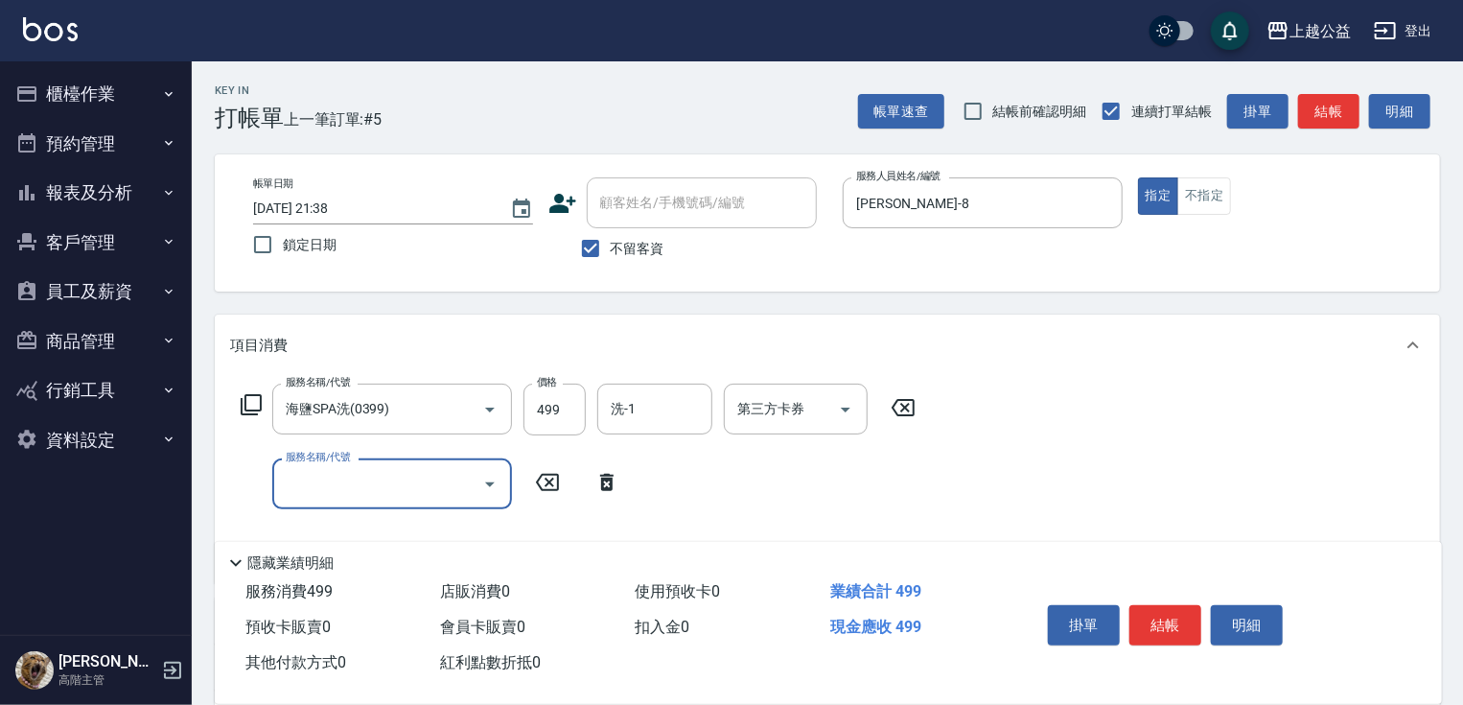
type input "4"
type input "精油長髮(608)"
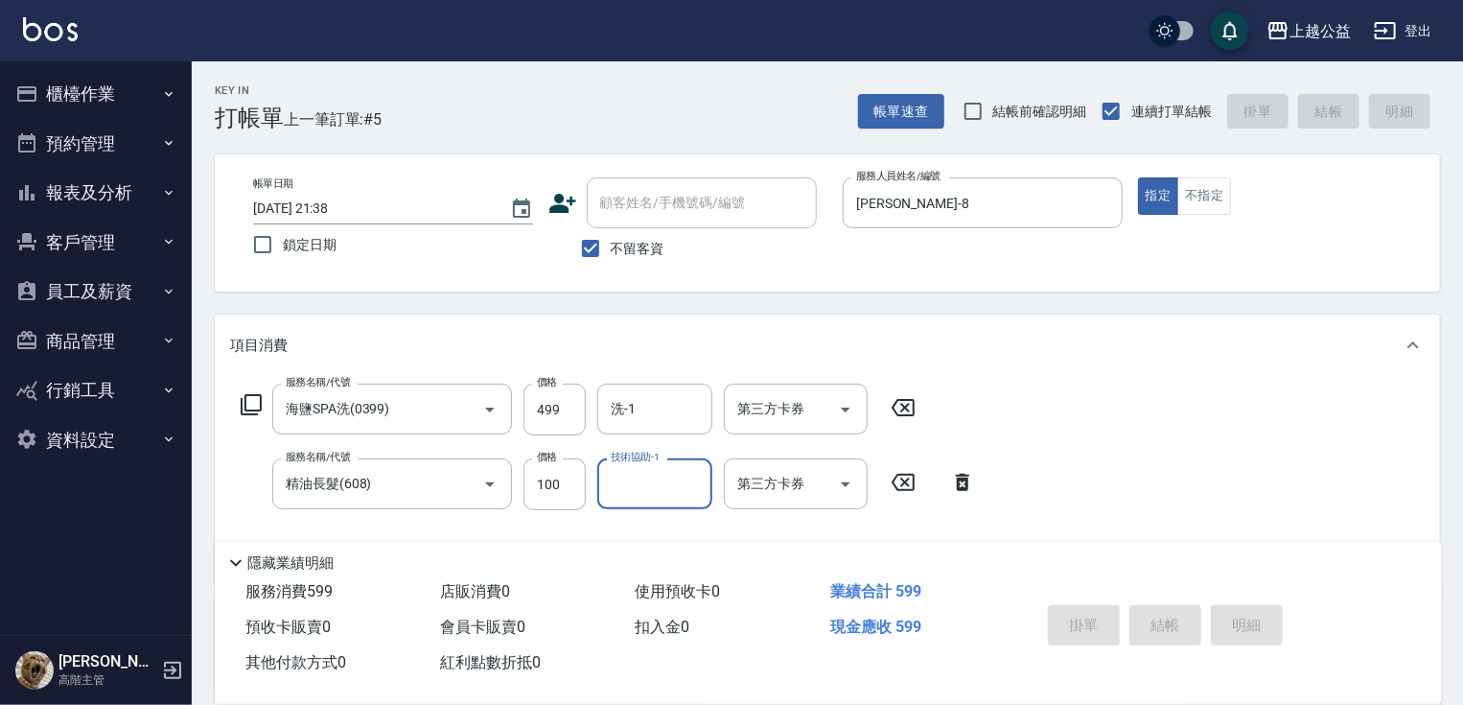
type input "[DATE] 21:39"
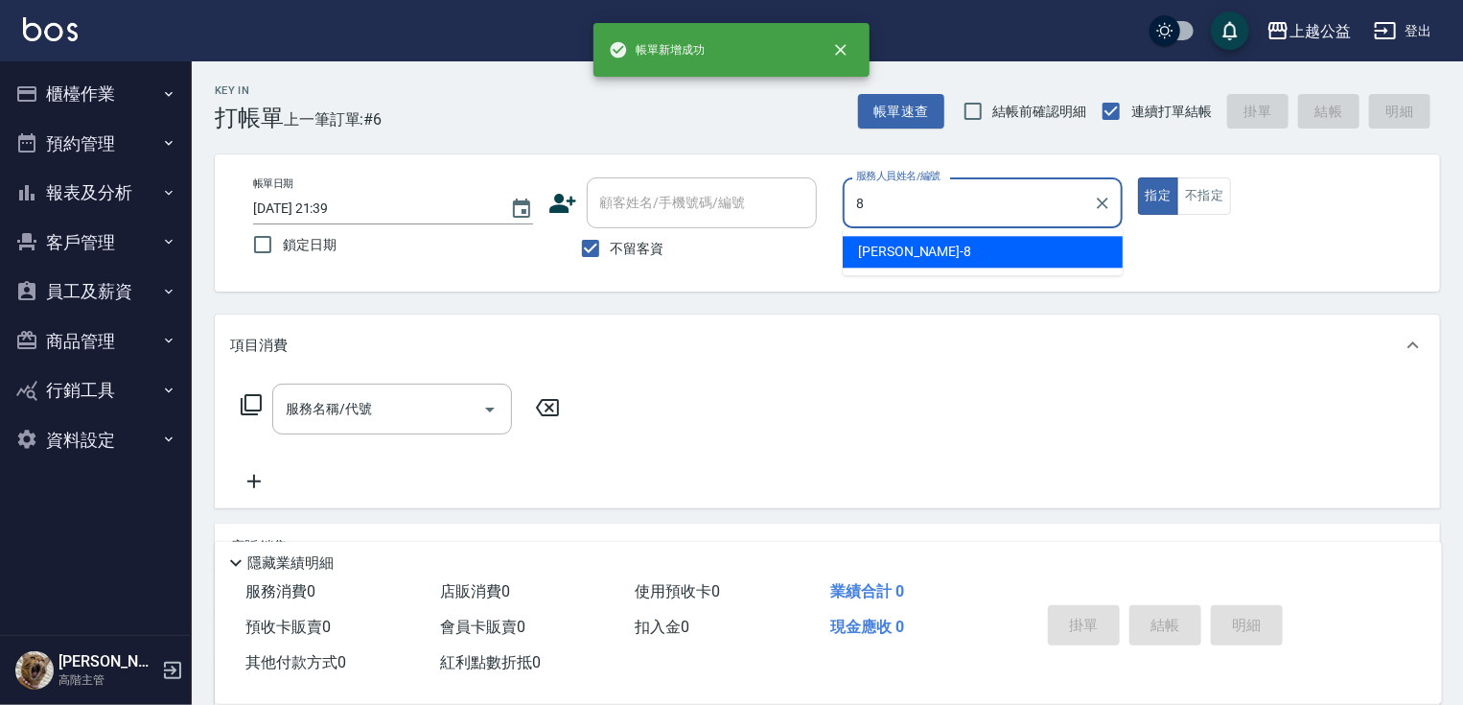
type input "[PERSON_NAME]-8"
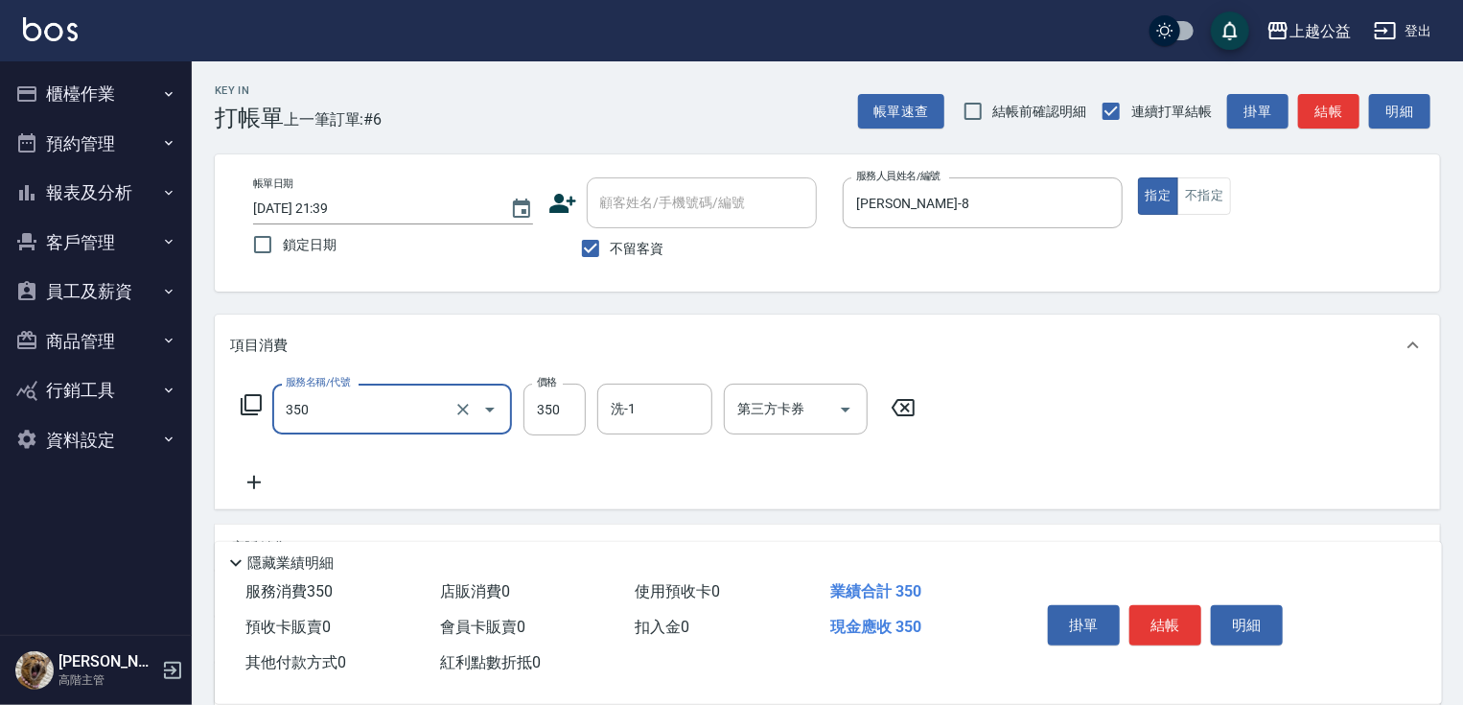
type input "一般洗剪(350)"
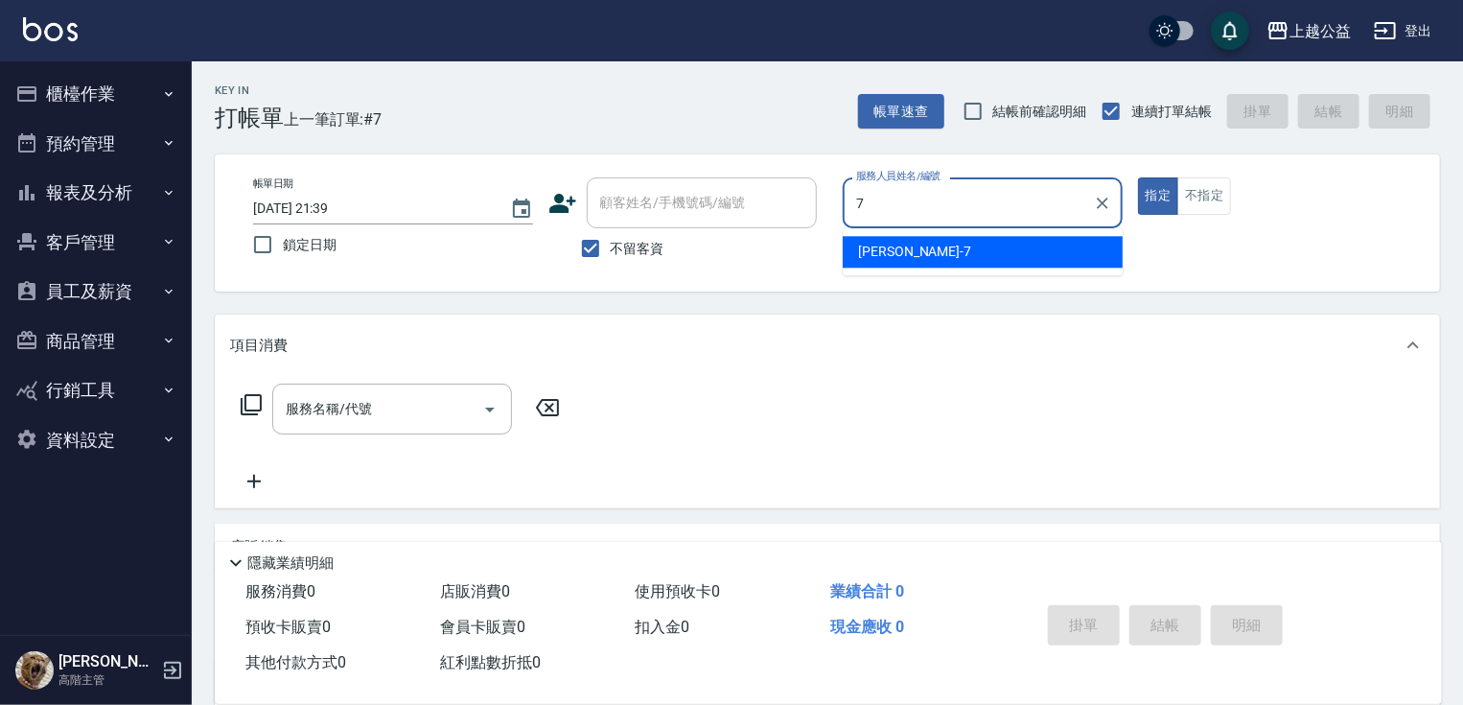
type input "[PERSON_NAME]-7"
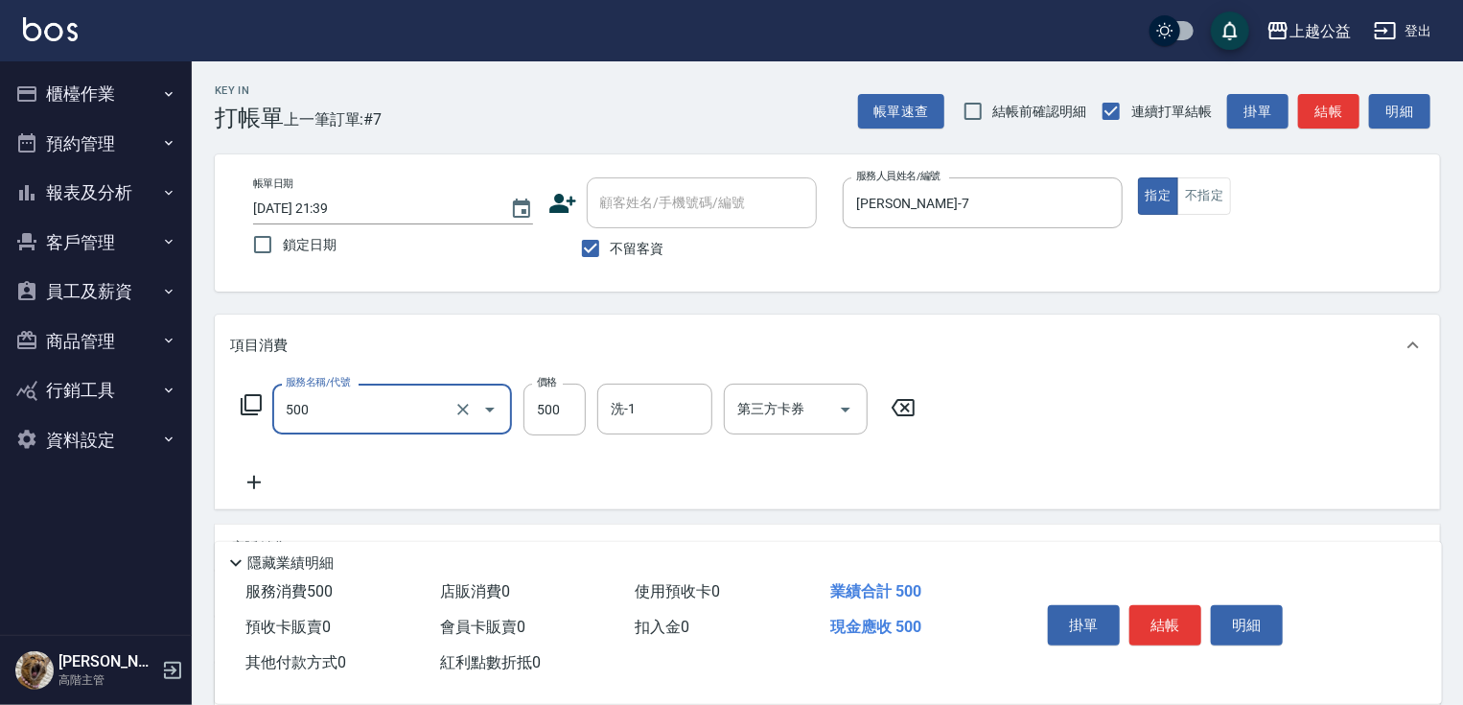
type input "洗剪500(500)"
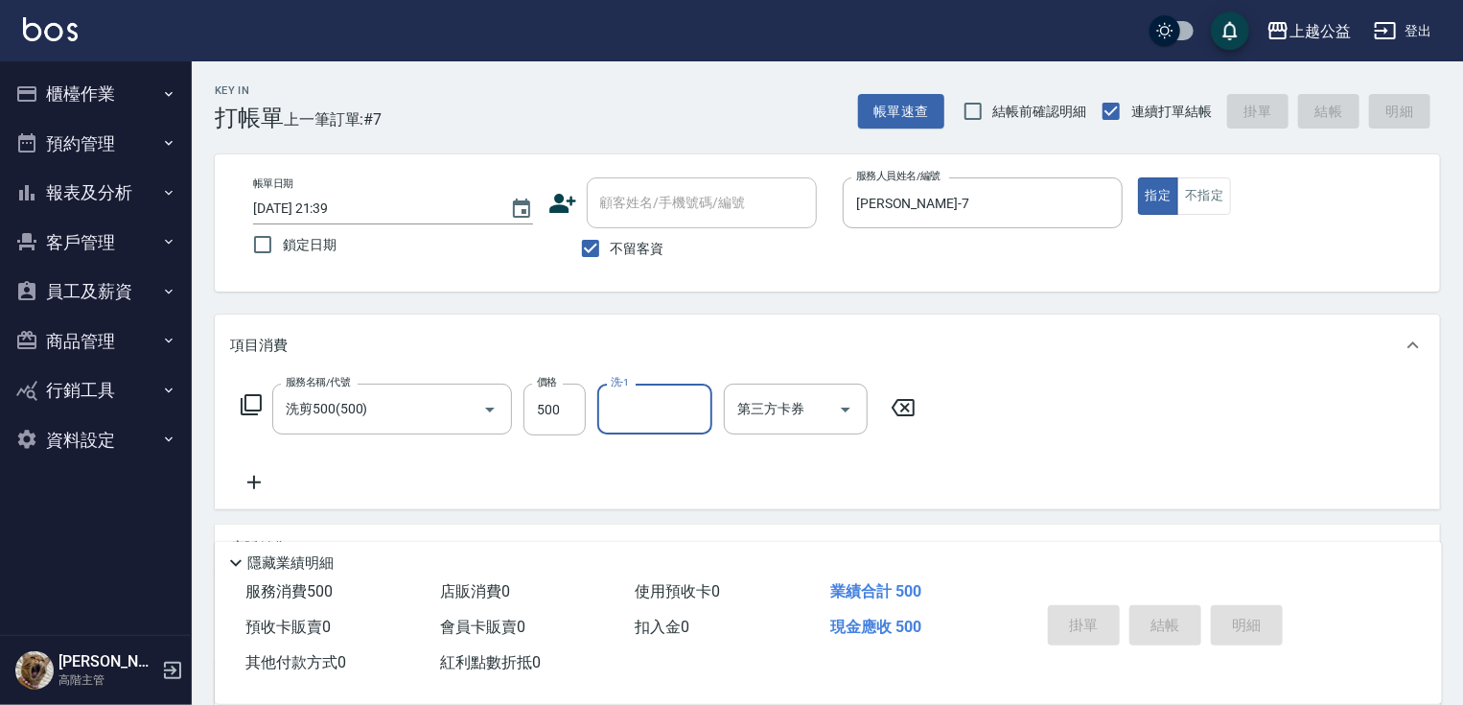
type input "[DATE] 21:41"
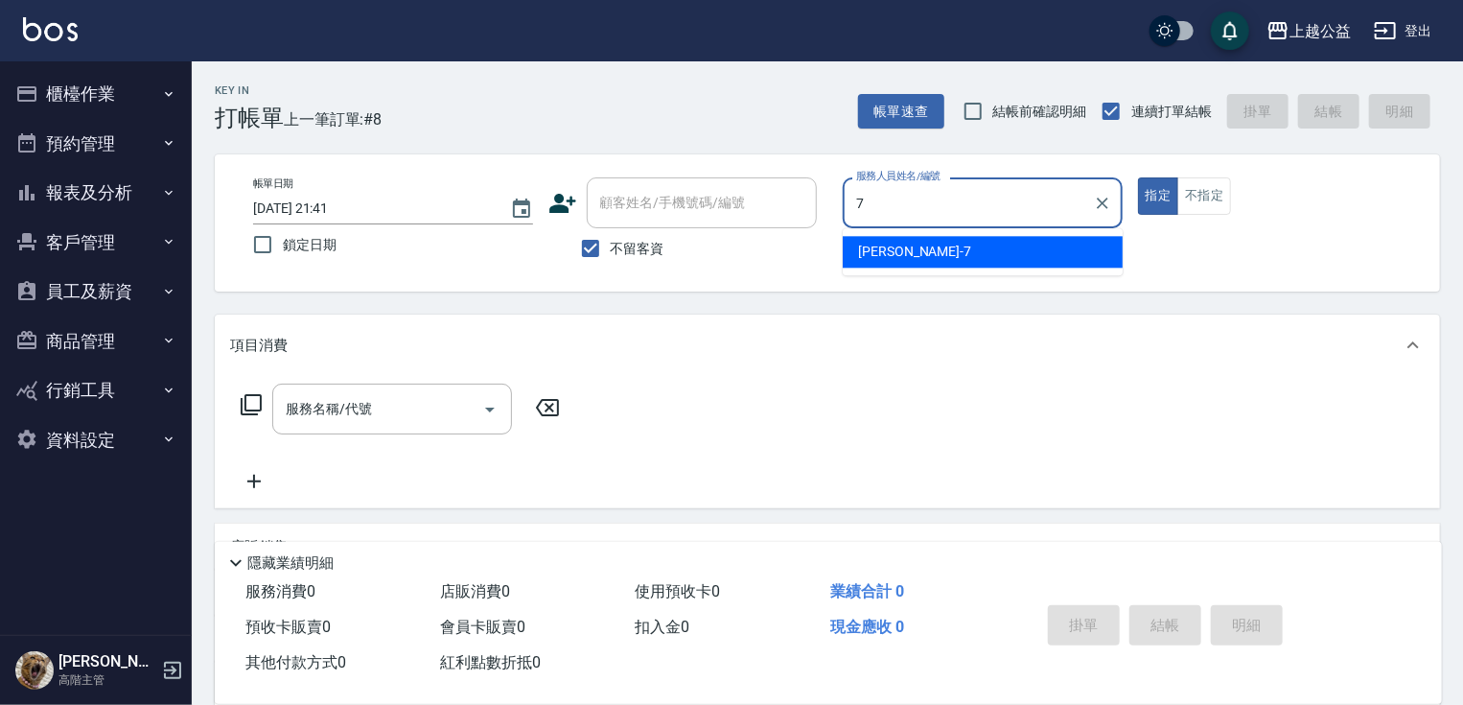
type input "[PERSON_NAME]-7"
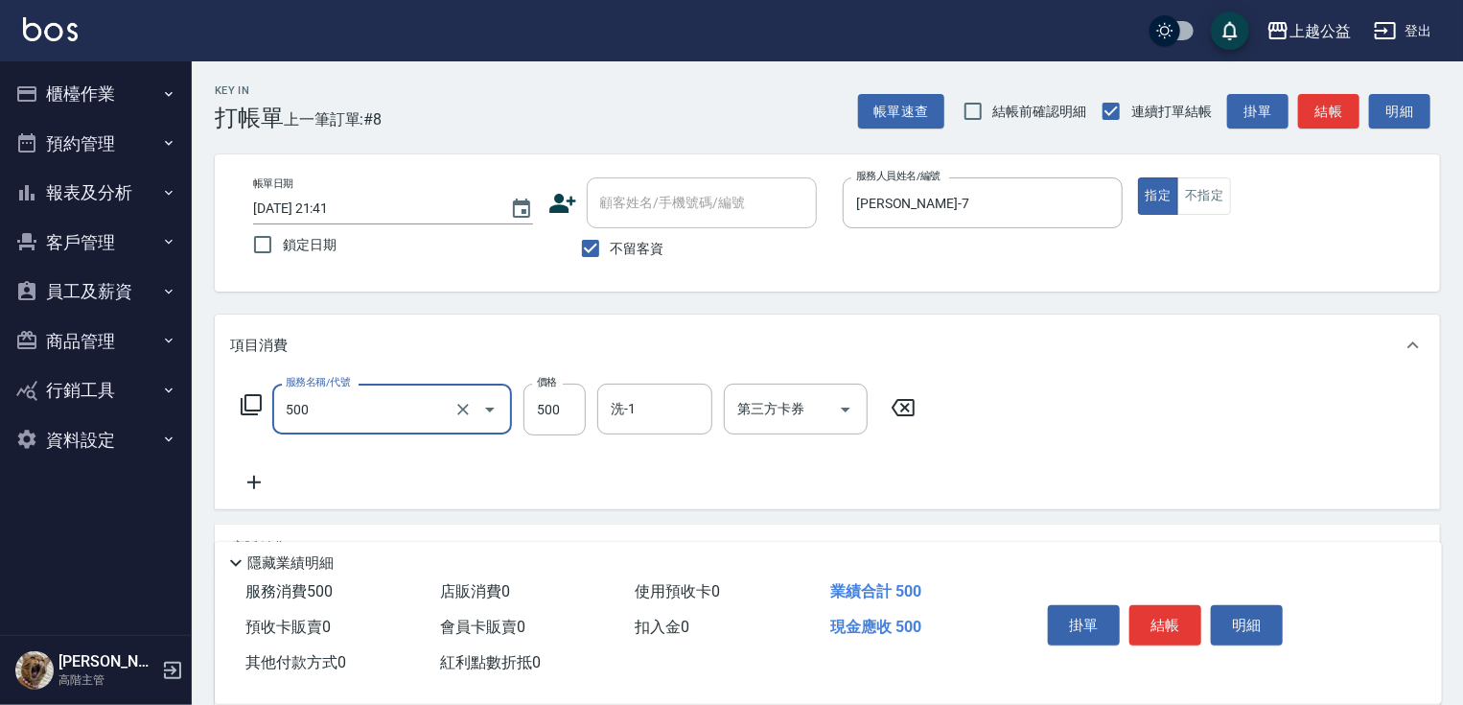
type input "洗剪500(500)"
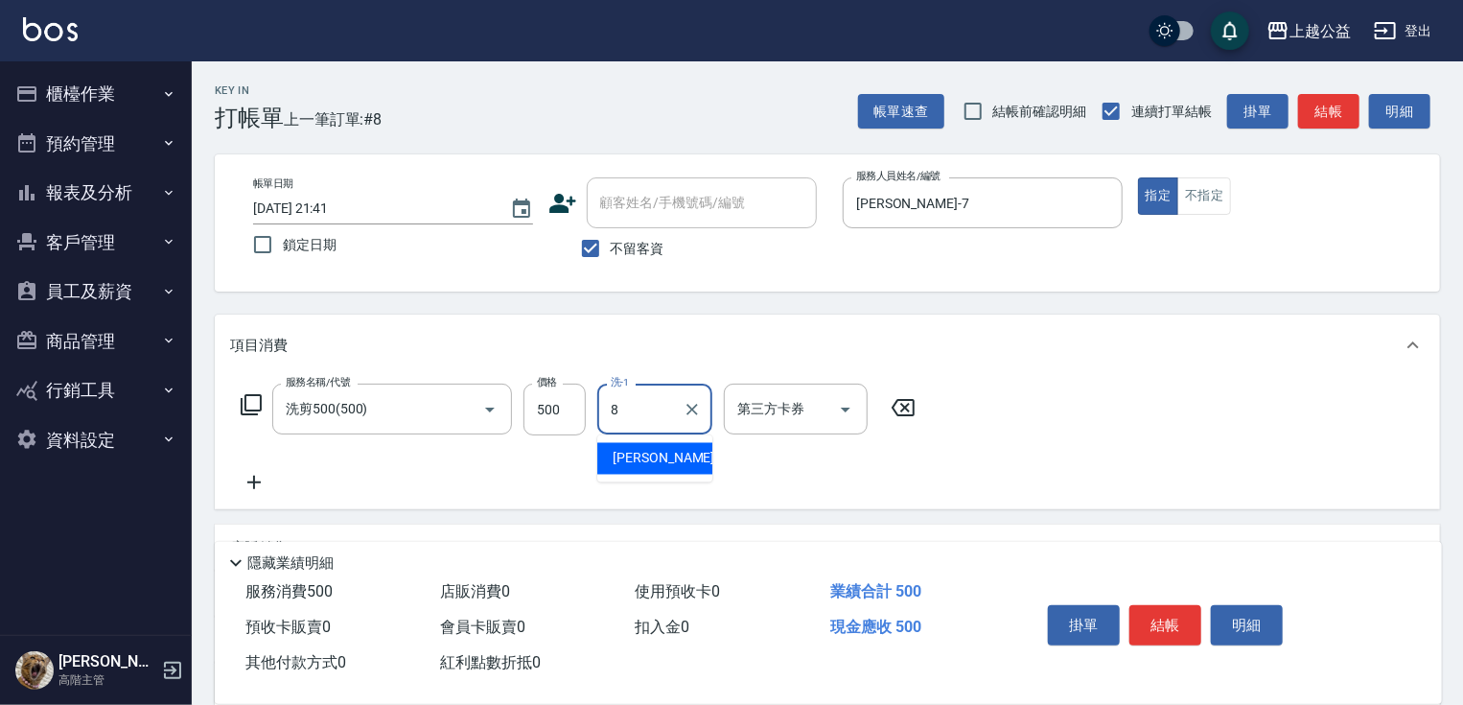
type input "[PERSON_NAME]-8"
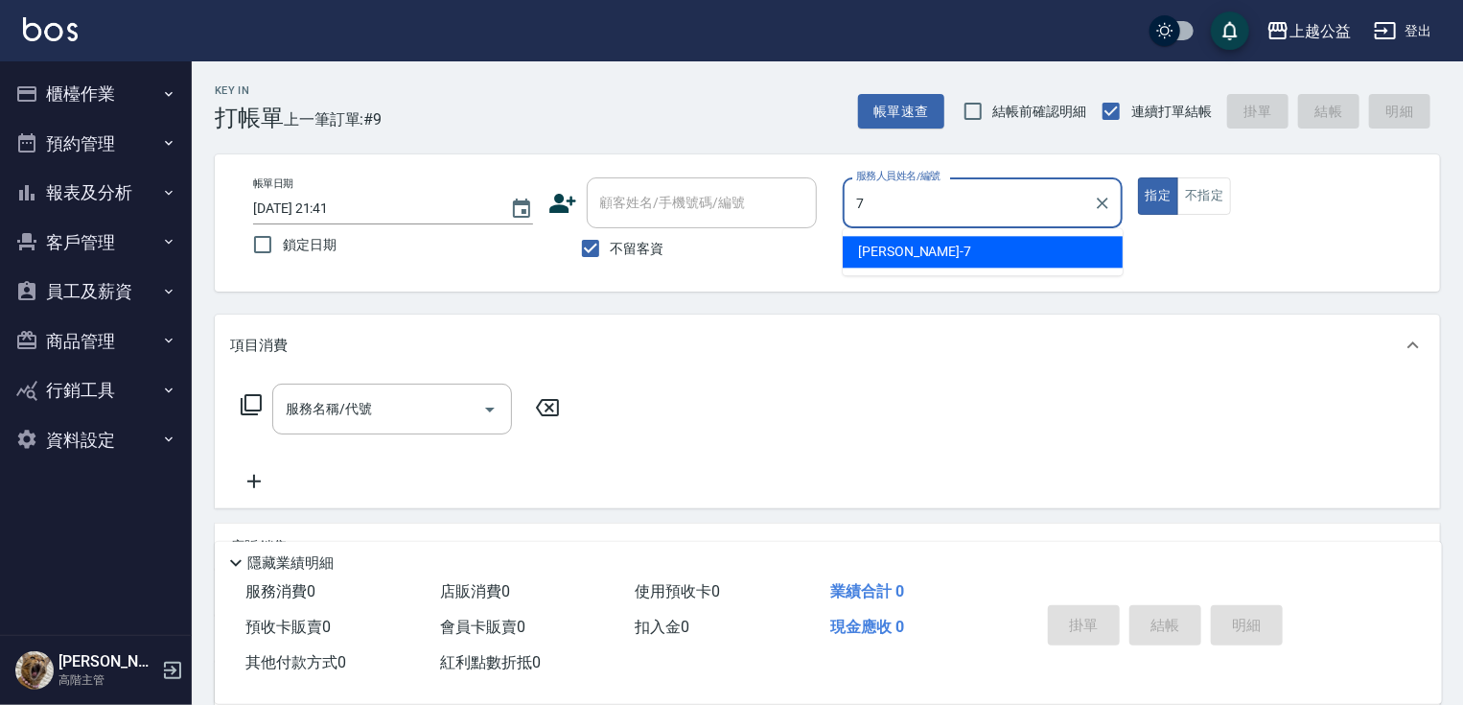
type input "[PERSON_NAME]-7"
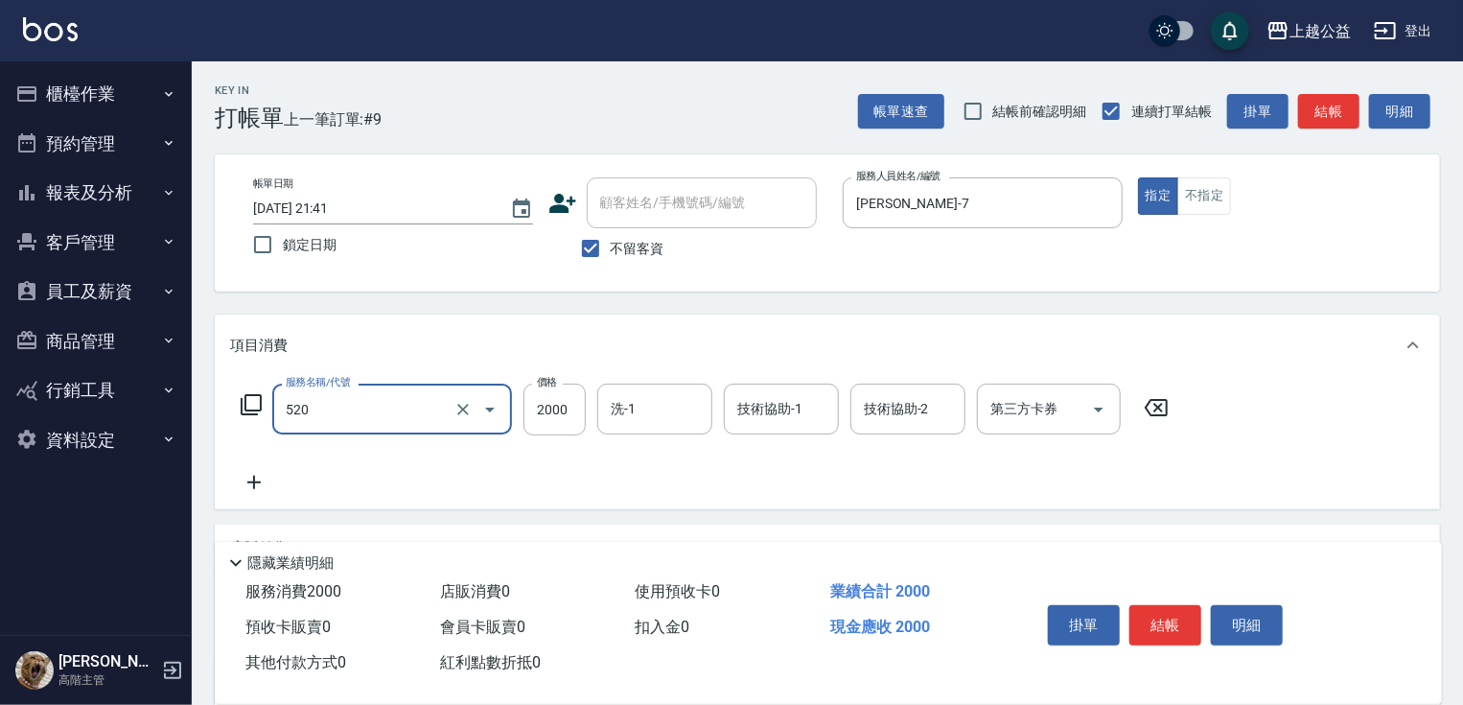
type input "繽紛染髮(520)"
type input "2599"
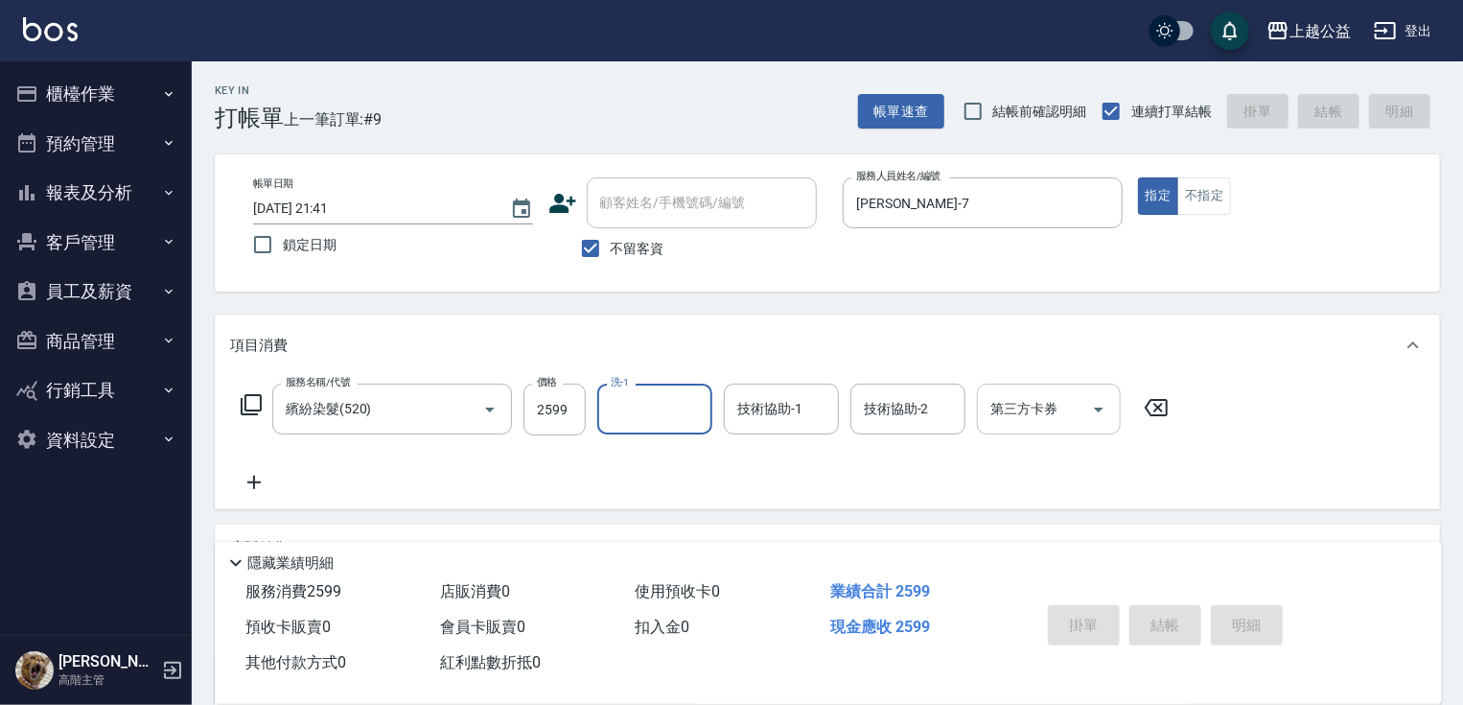
type input "[DATE] 21:42"
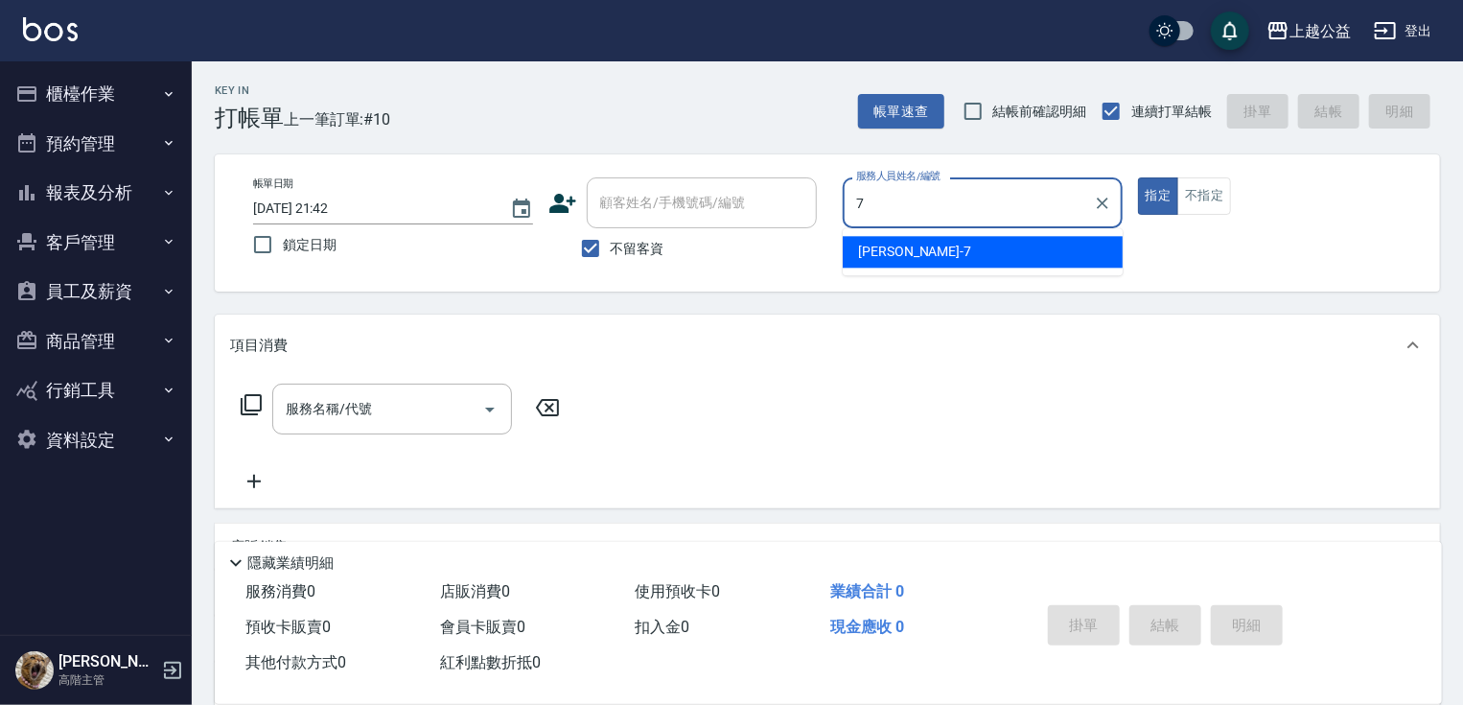
type input "[PERSON_NAME]-7"
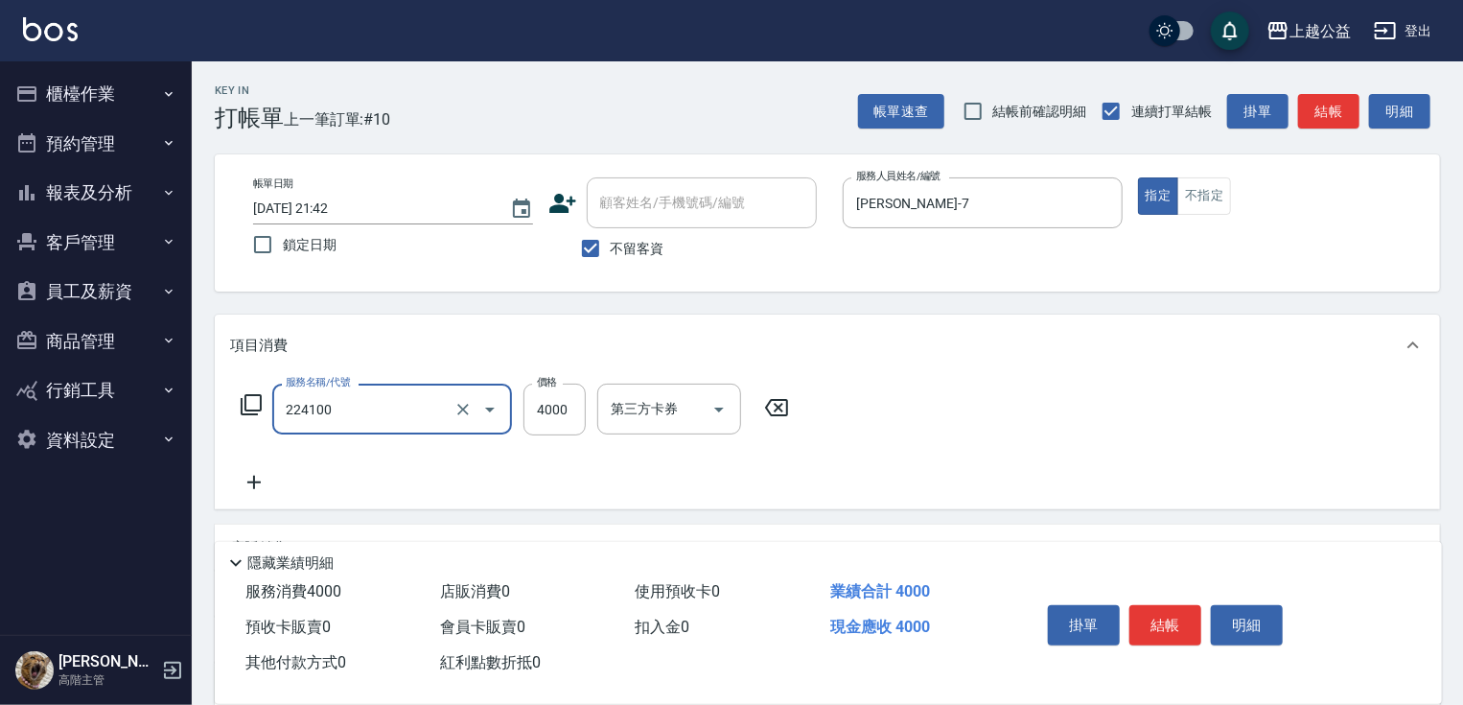
type input "A過年燙髮B套餐(224100)"
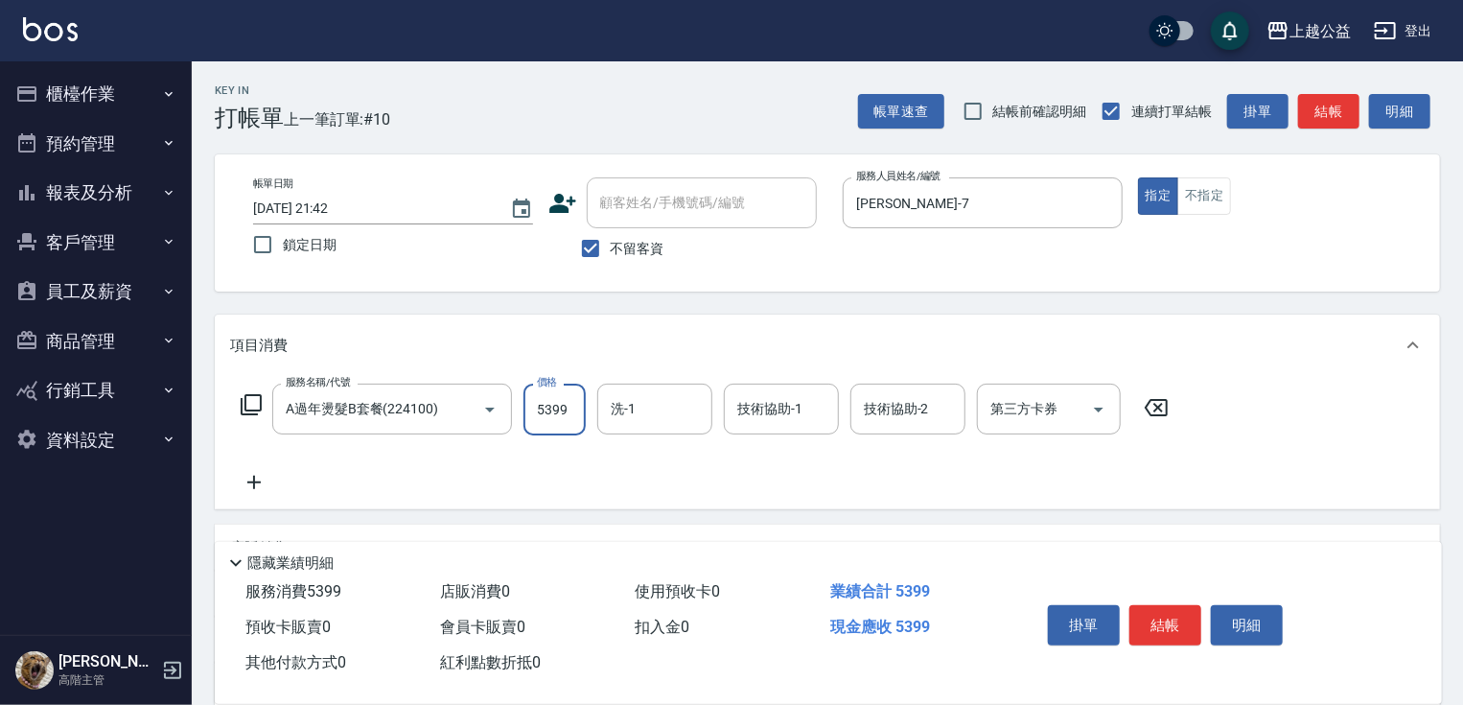
type input "5399"
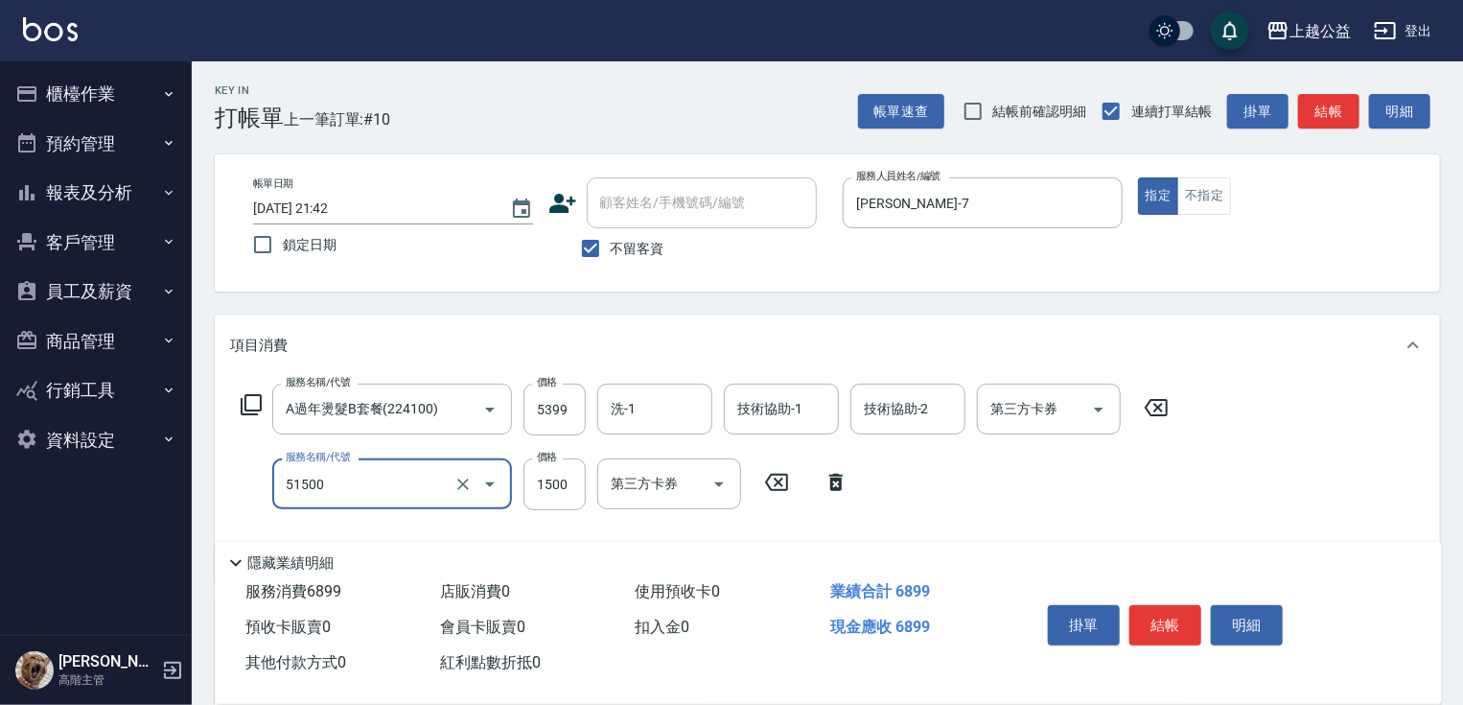
type input "染髮(51500)"
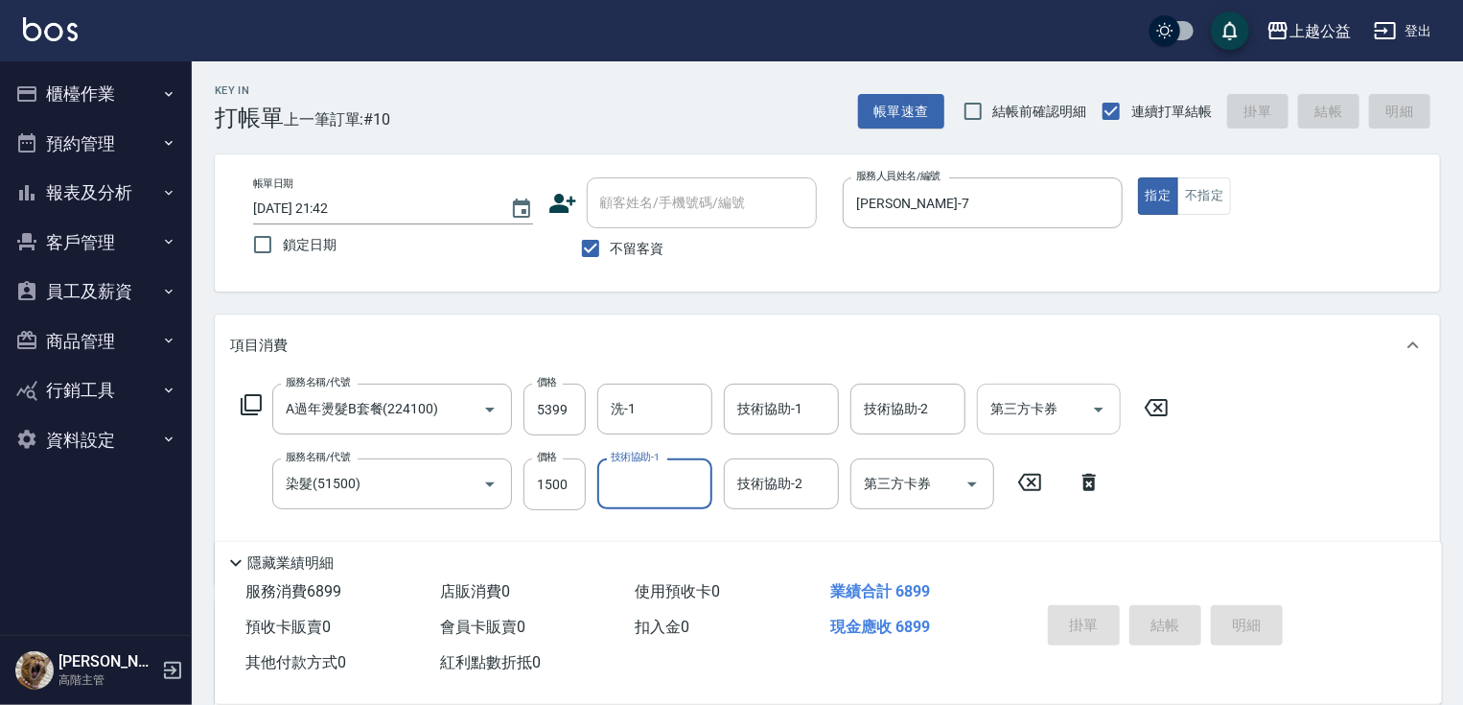
type input "[DATE] 21:43"
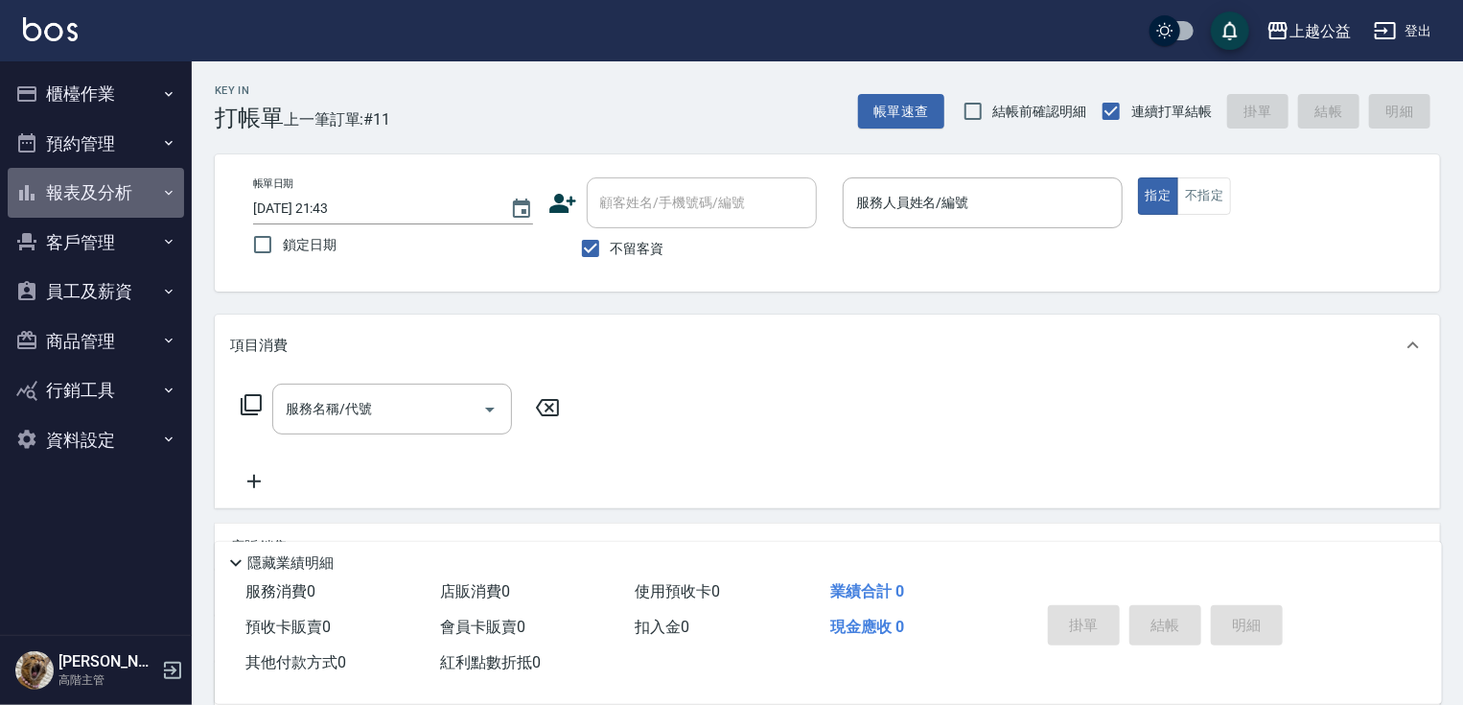
click at [89, 195] on button "報表及分析" at bounding box center [96, 193] width 176 height 50
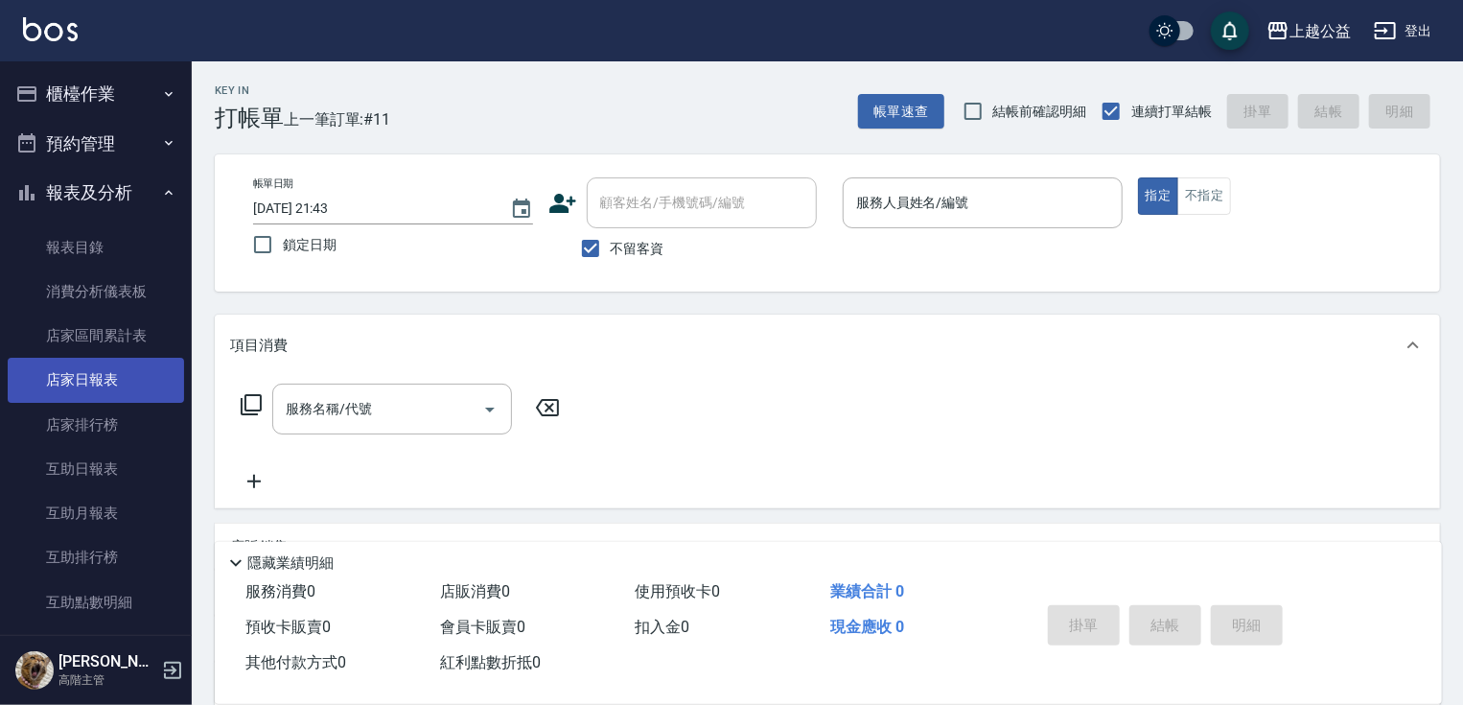
click at [87, 392] on link "店家日報表" at bounding box center [96, 380] width 176 height 44
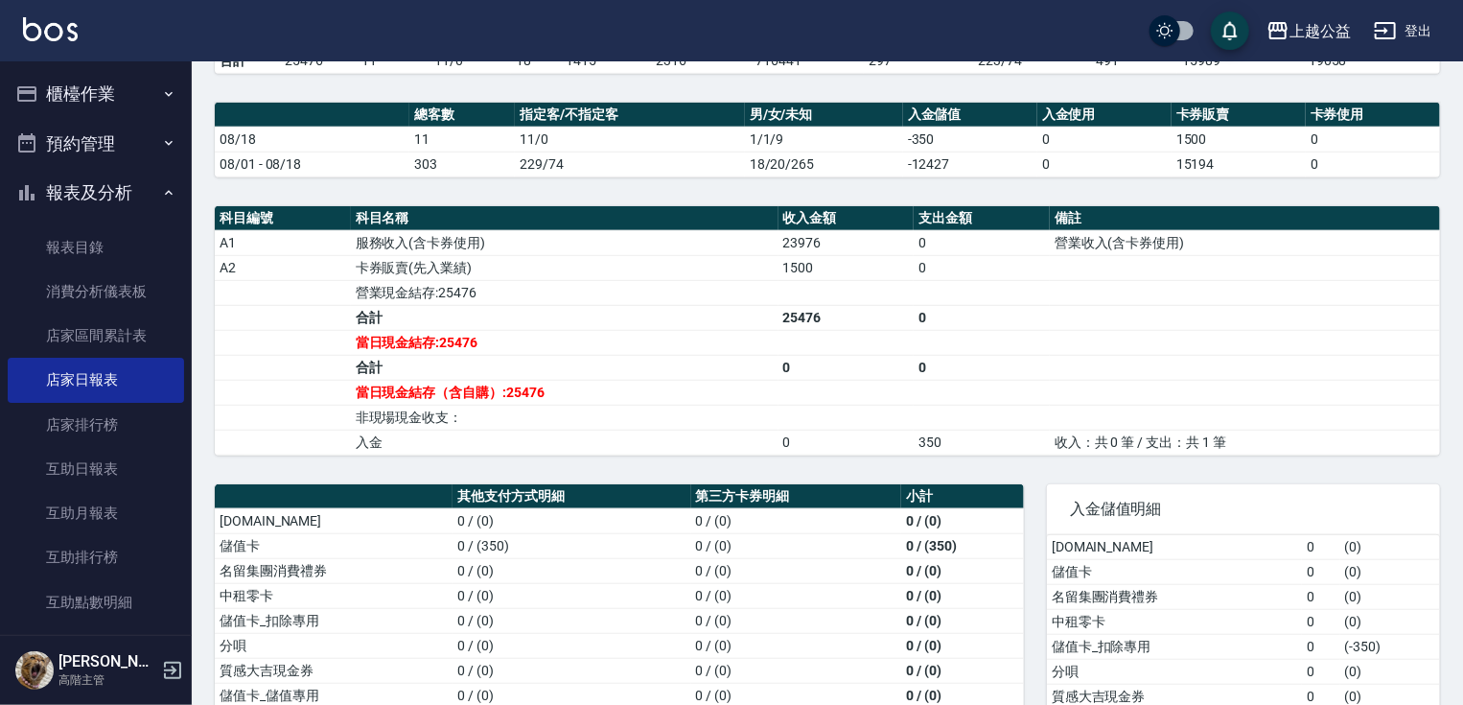
scroll to position [679, 0]
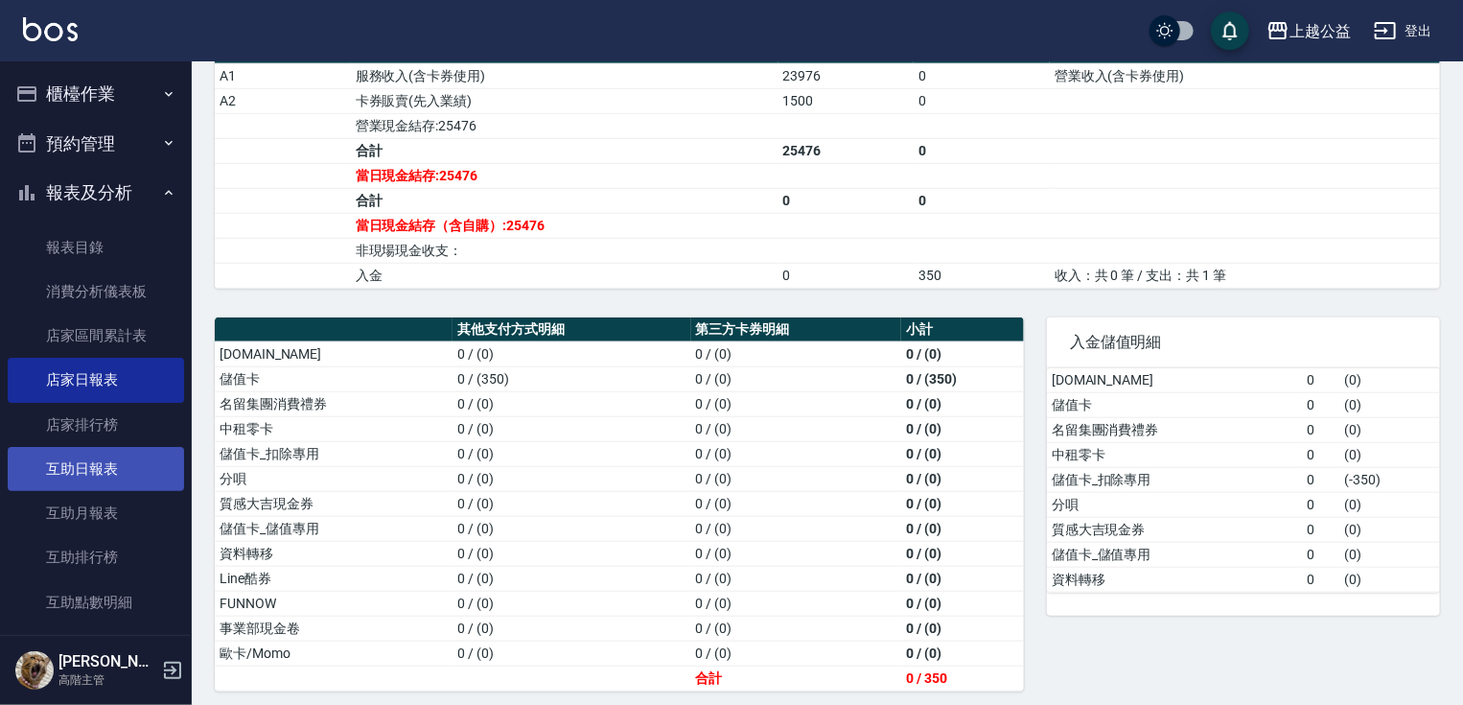
click at [88, 483] on link "互助日報表" at bounding box center [96, 469] width 176 height 44
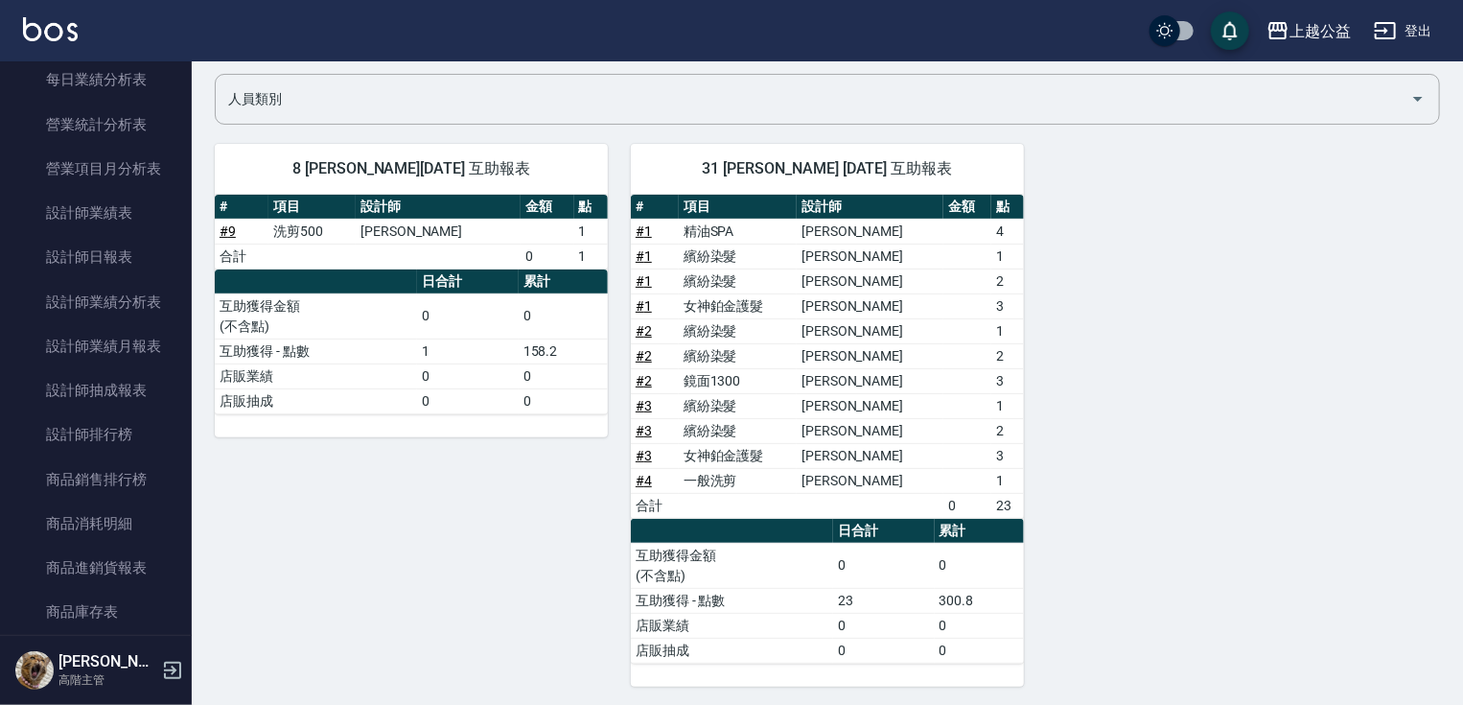
scroll to position [674, 0]
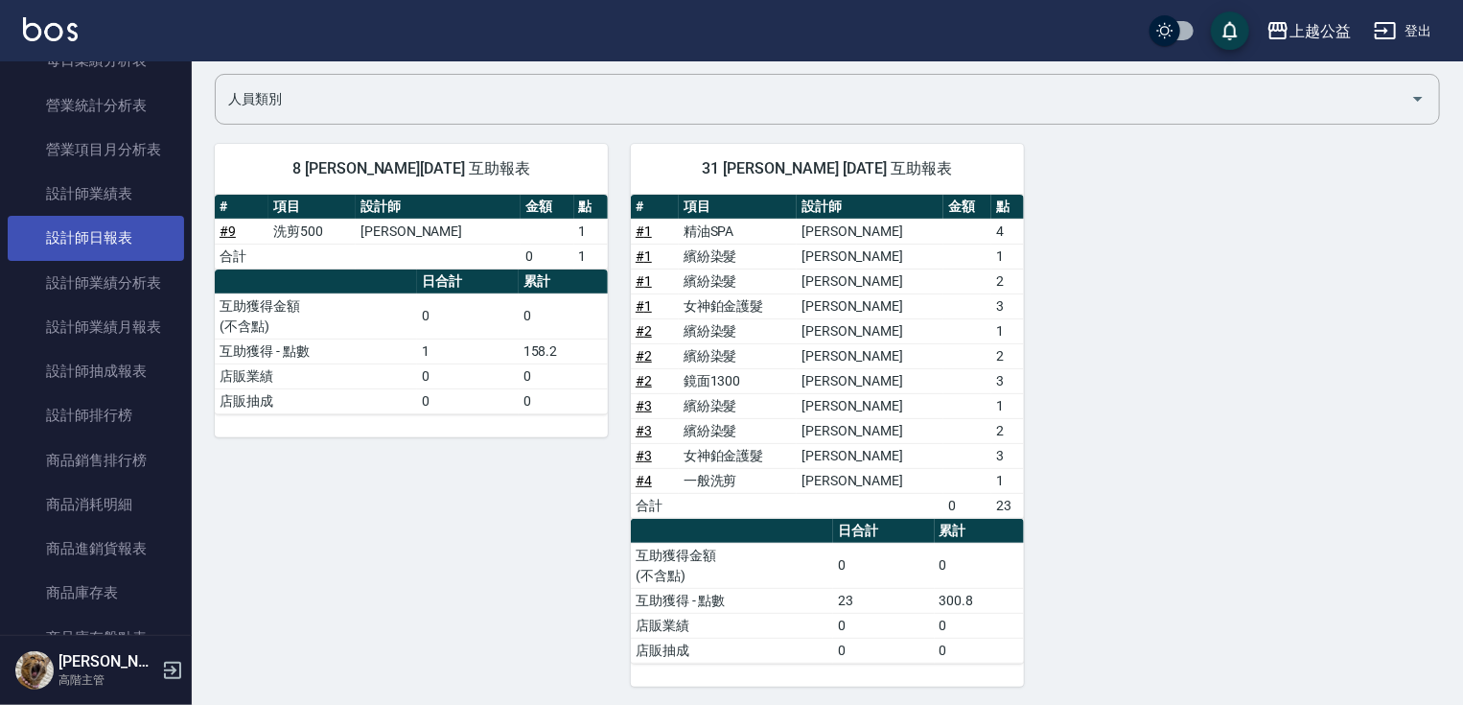
click at [132, 245] on link "設計師日報表" at bounding box center [96, 238] width 176 height 44
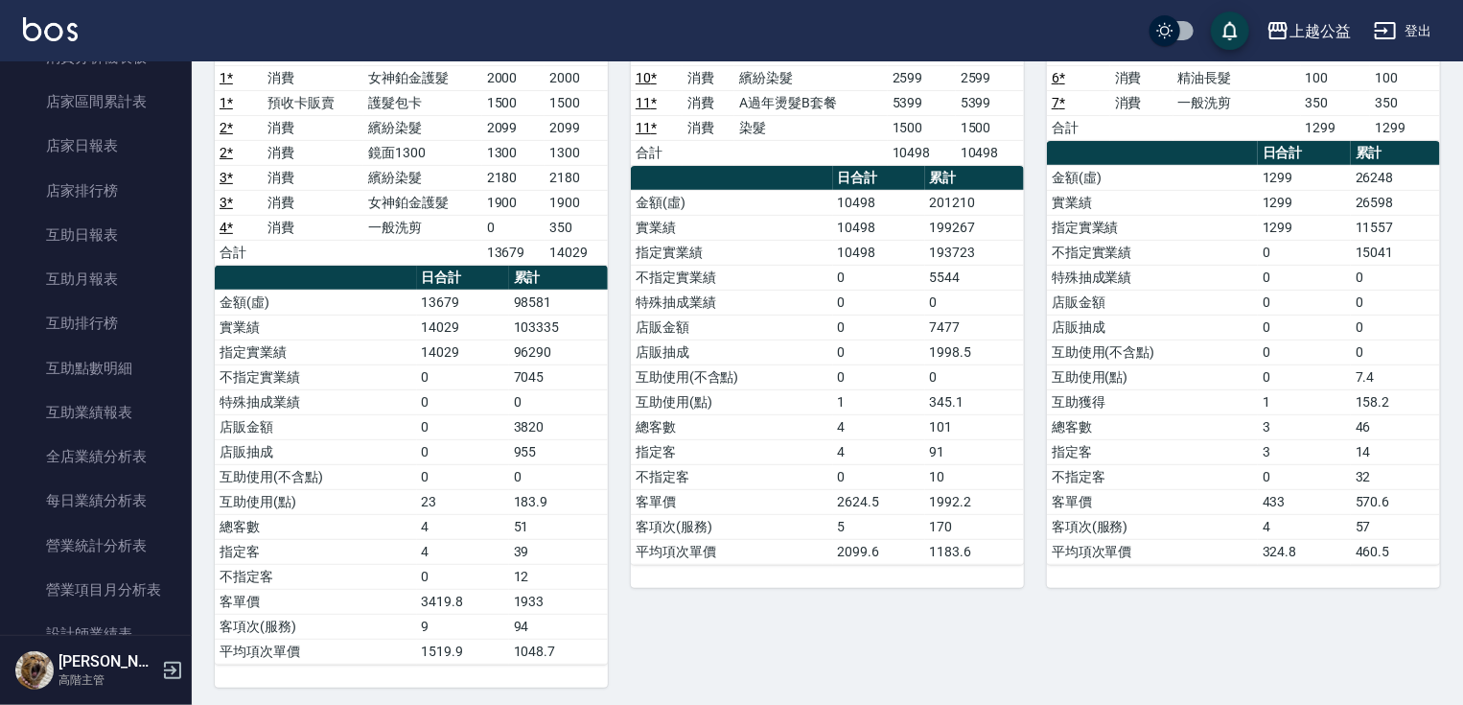
scroll to position [184, 0]
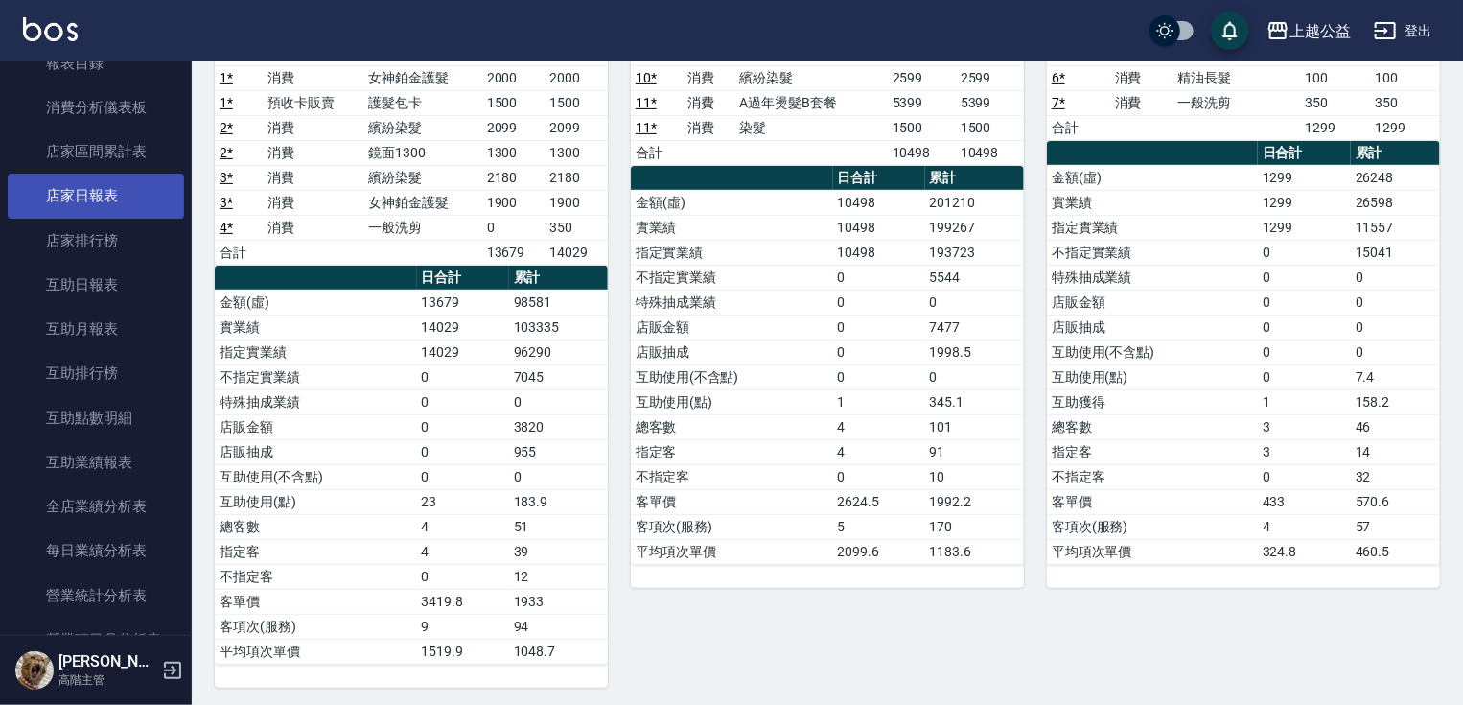
click at [107, 198] on link "店家日報表" at bounding box center [96, 196] width 176 height 44
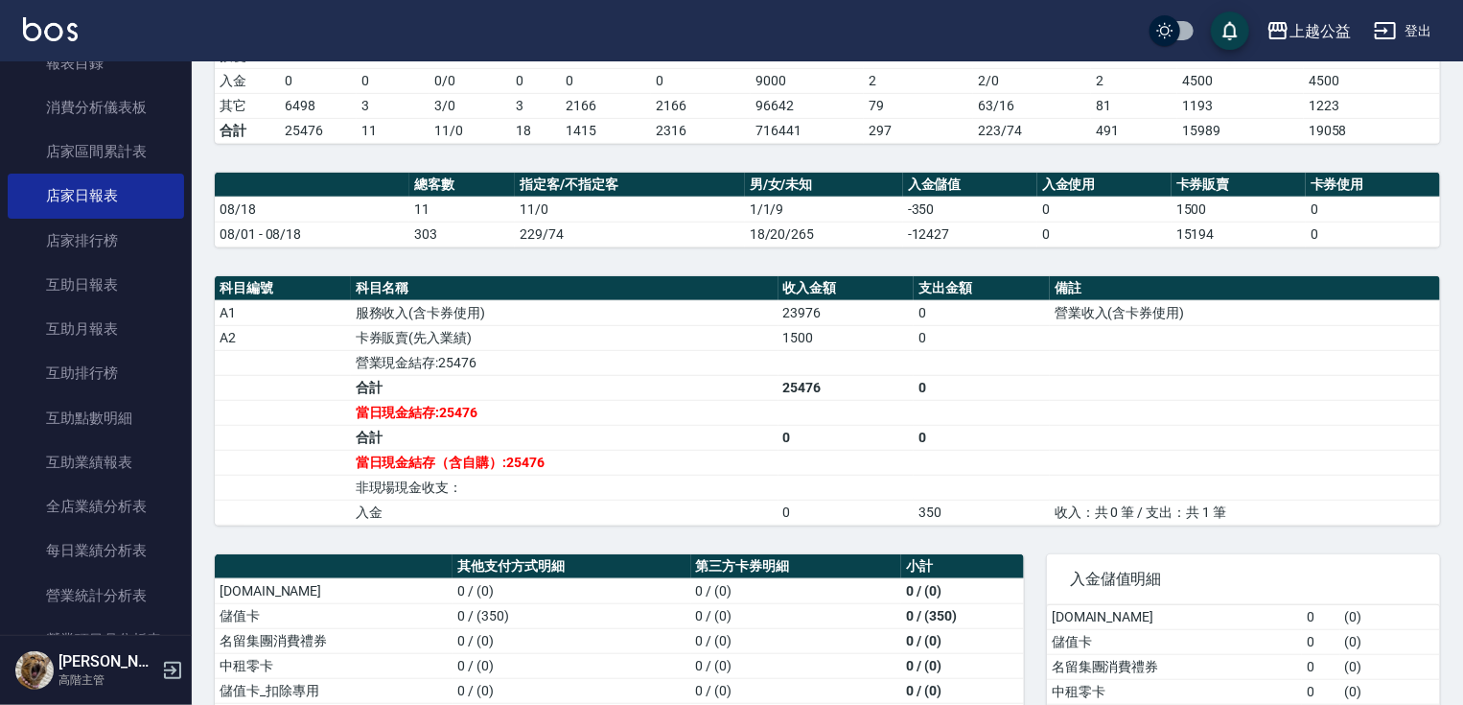
scroll to position [462, 0]
